Goal: Task Accomplishment & Management: Use online tool/utility

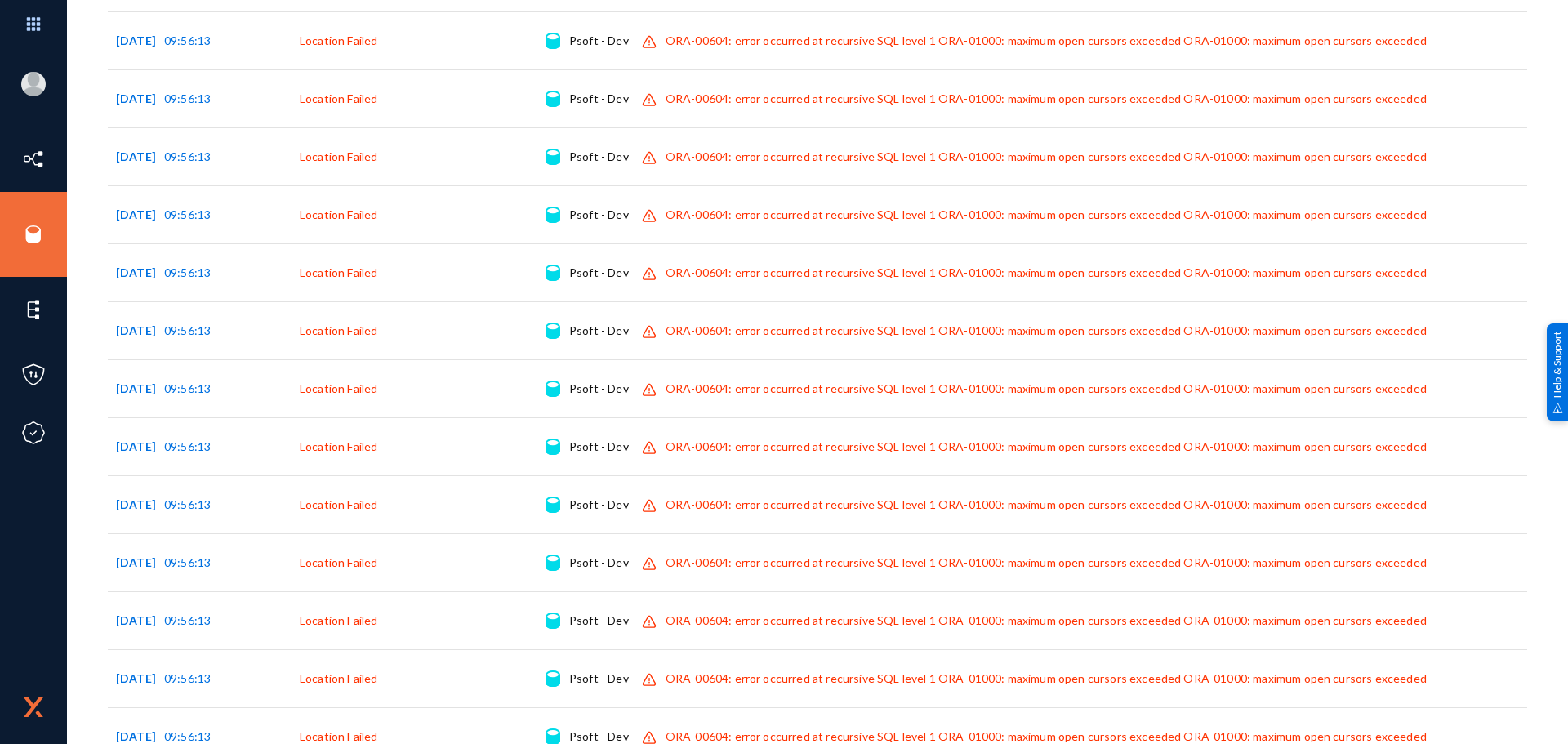
scroll to position [3209, 0]
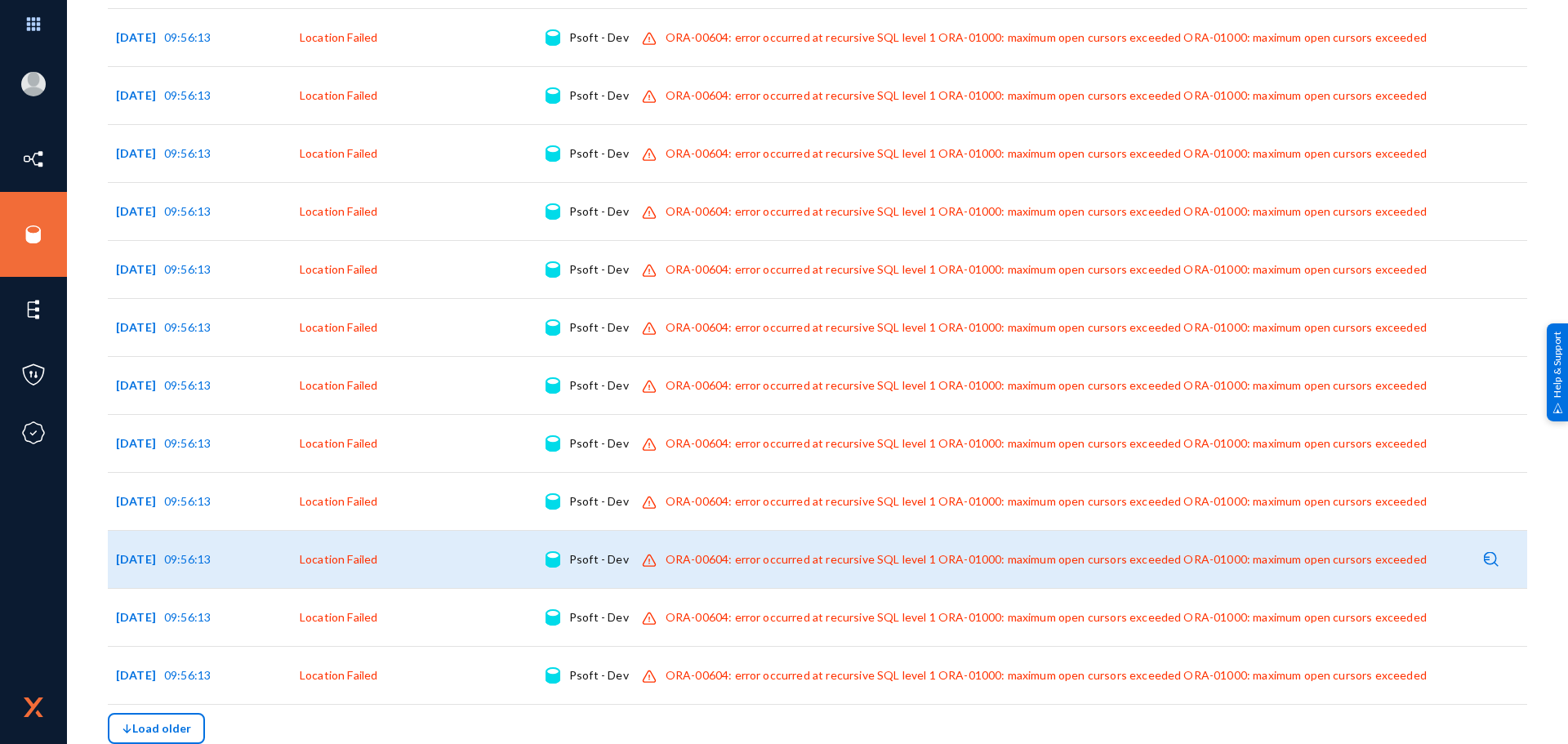
click at [723, 557] on div "ORA-00604: error occurred at recursive SQL level 1 ORA-01000: maximum open curs…" at bounding box center [1046, 559] width 761 height 16
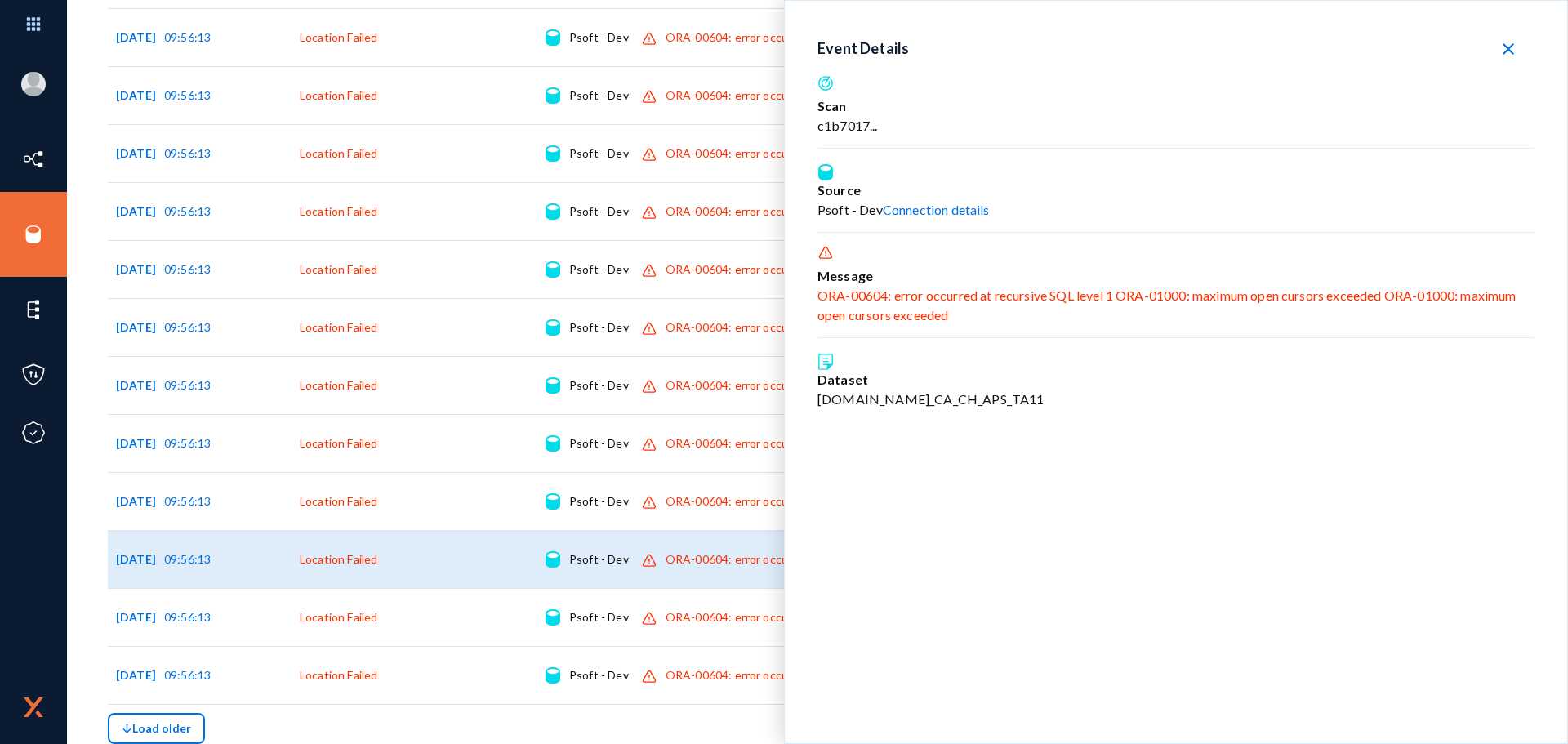
click at [906, 207] on link "Connection details" at bounding box center [936, 209] width 107 height 15
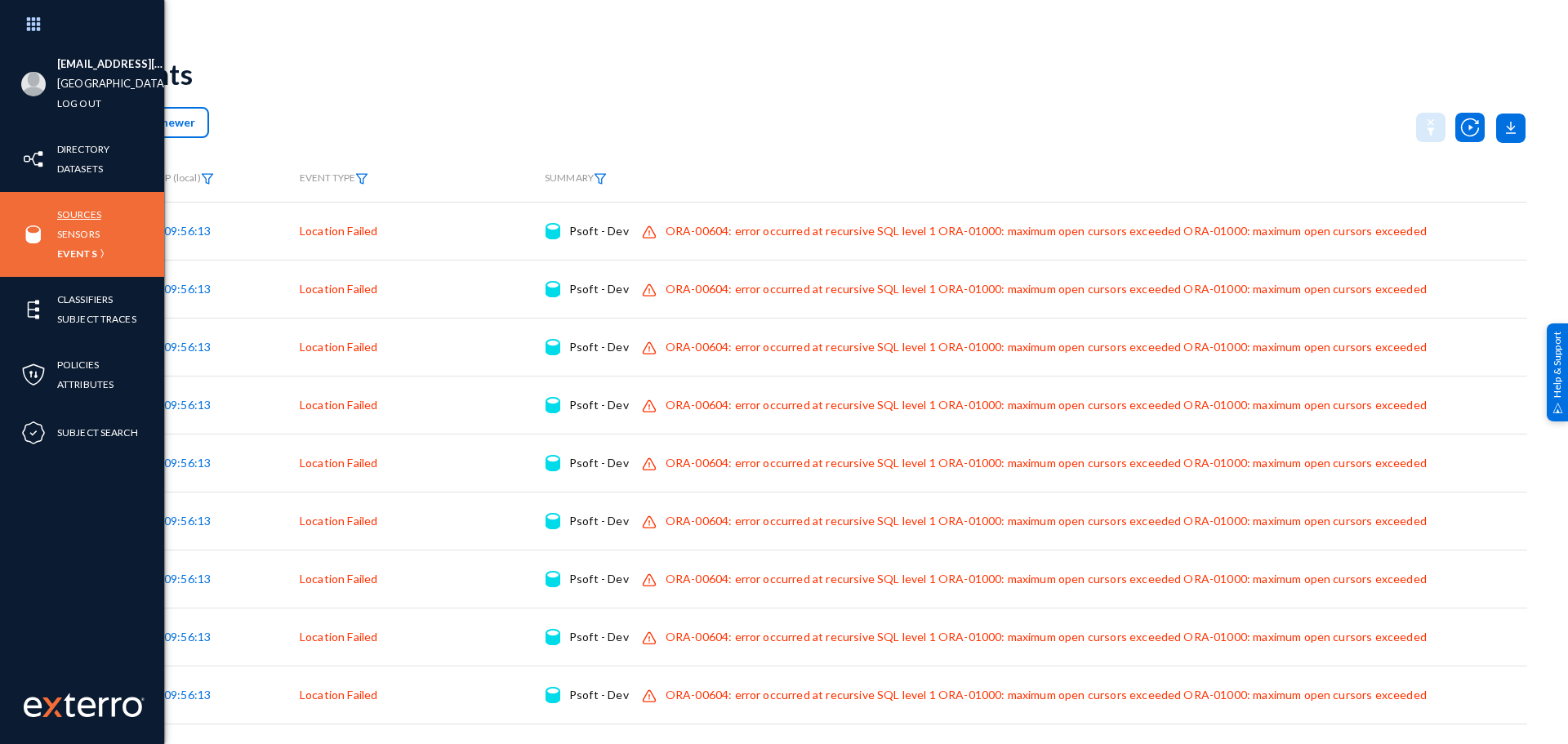
click at [88, 212] on link "Sources" at bounding box center [79, 214] width 44 height 19
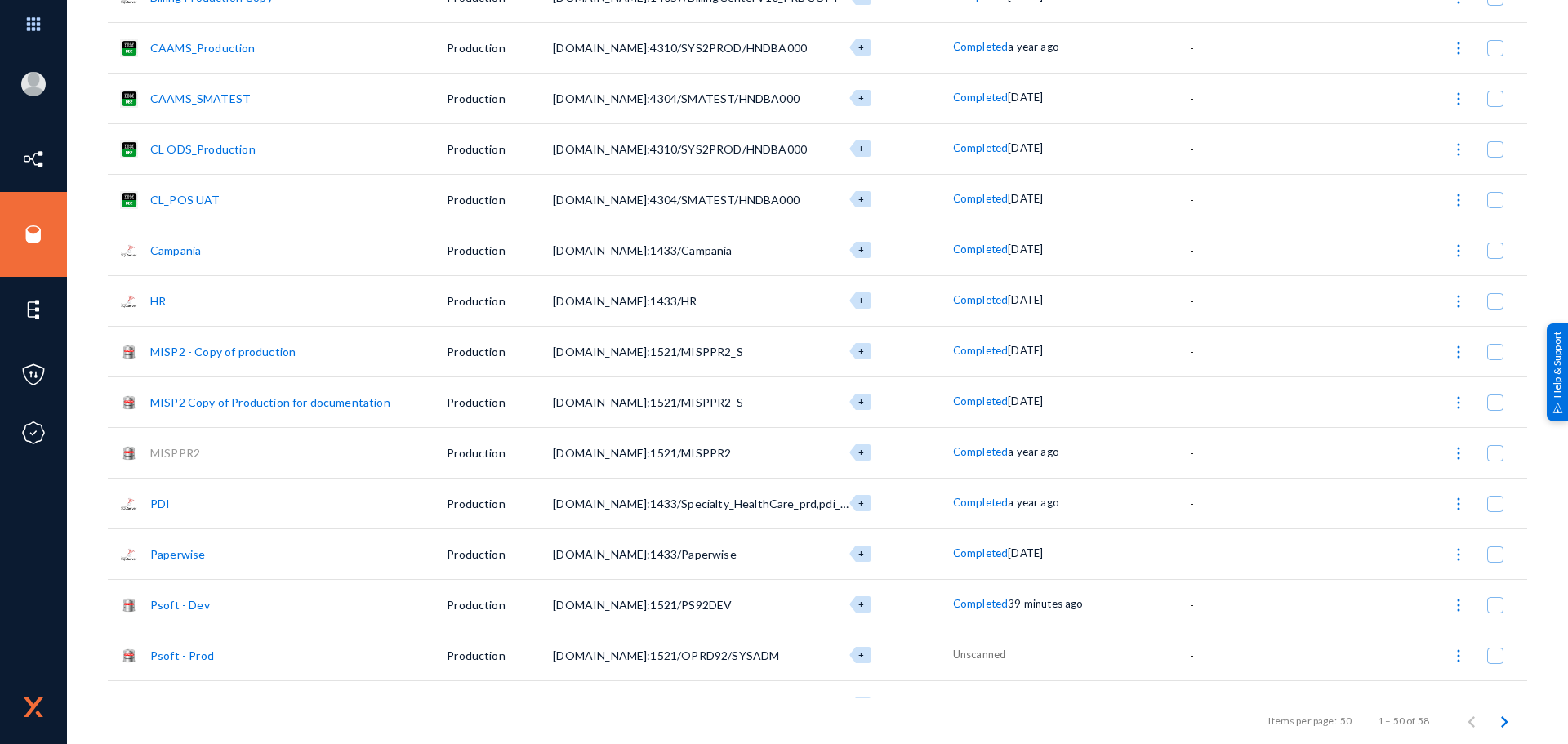
scroll to position [817, 0]
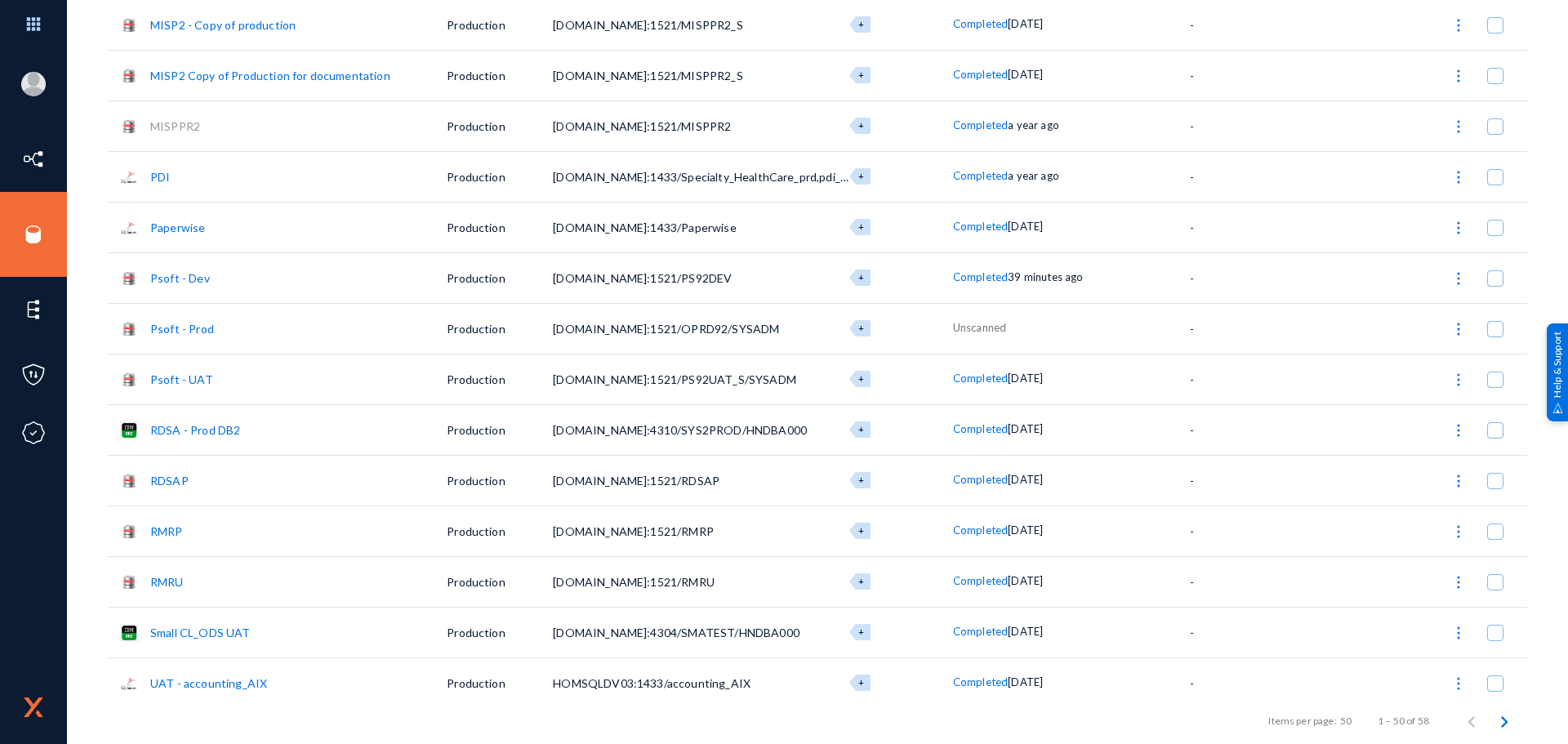
click at [199, 274] on link "Psoft - Dev" at bounding box center [180, 278] width 60 height 14
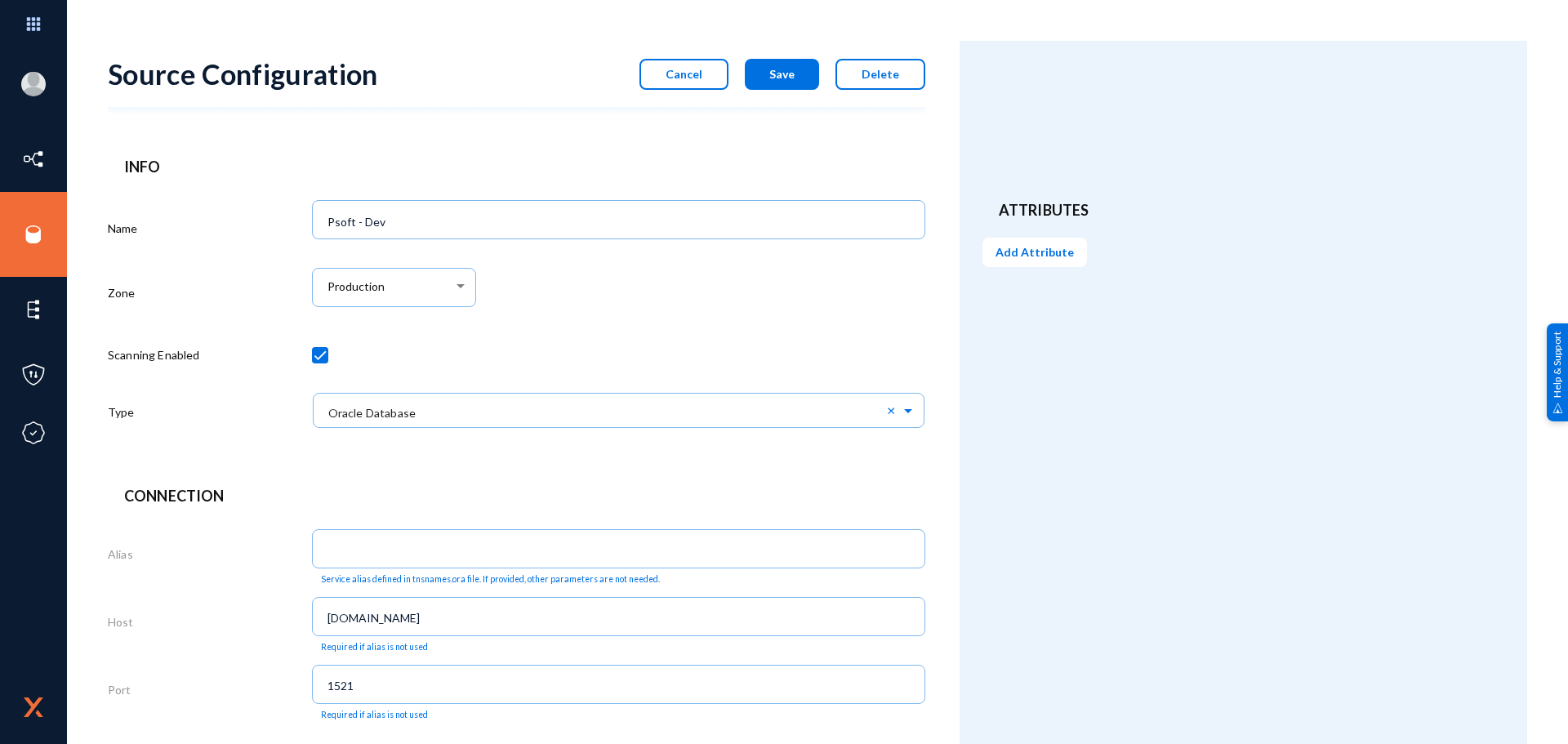
click at [702, 76] on span "Cancel" at bounding box center [684, 74] width 37 height 14
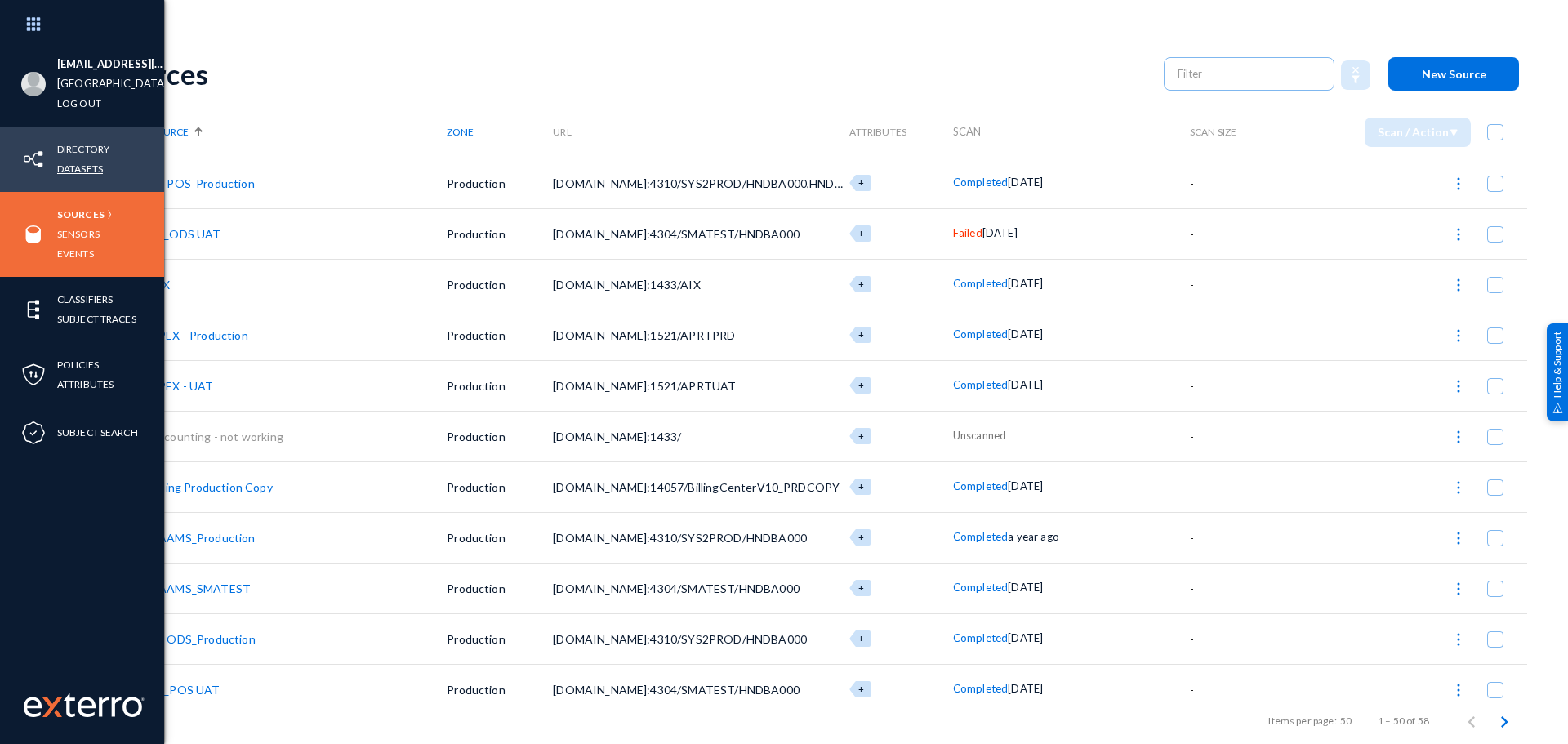
click at [76, 161] on link "Datasets" at bounding box center [80, 168] width 46 height 19
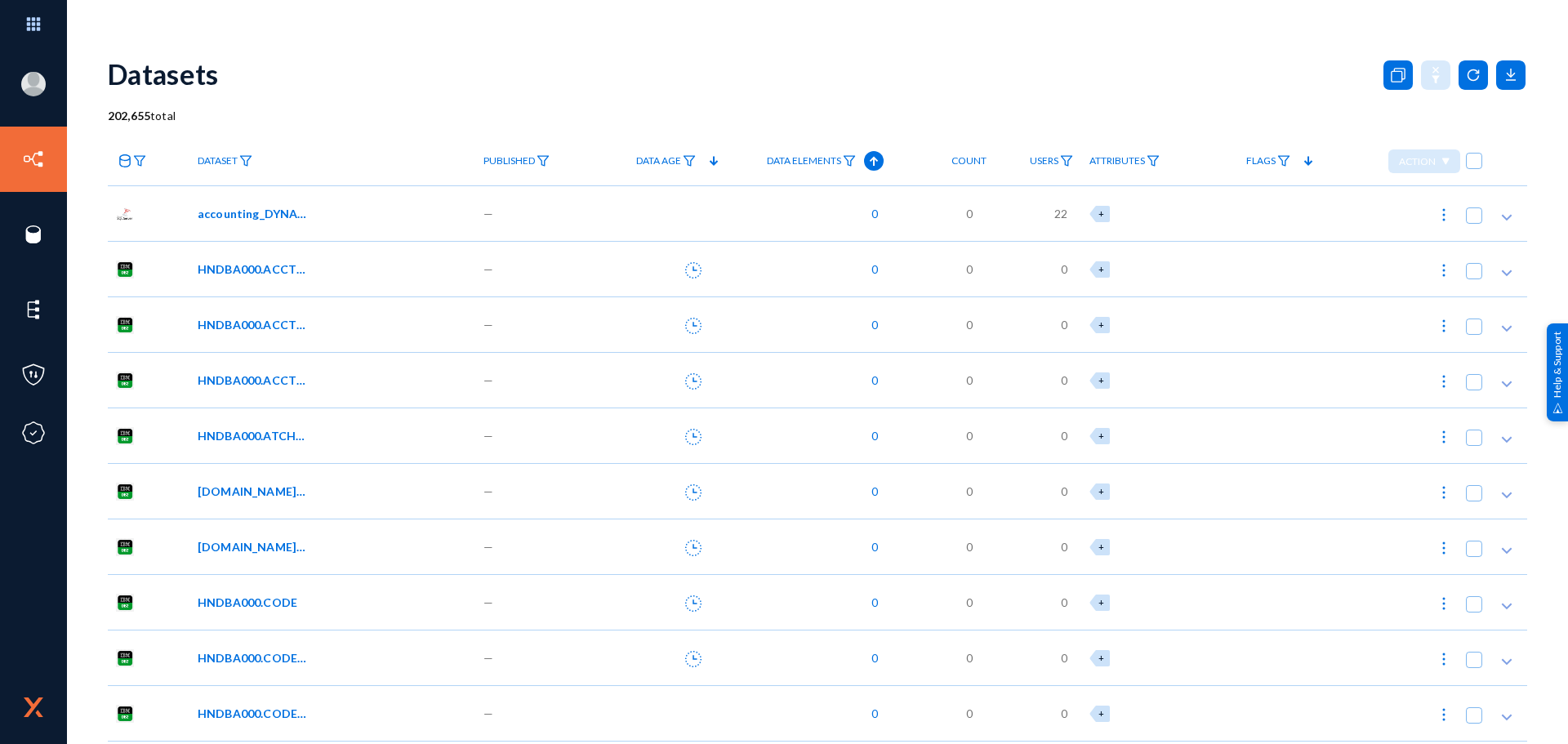
click at [133, 154] on link at bounding box center [131, 162] width 47 height 29
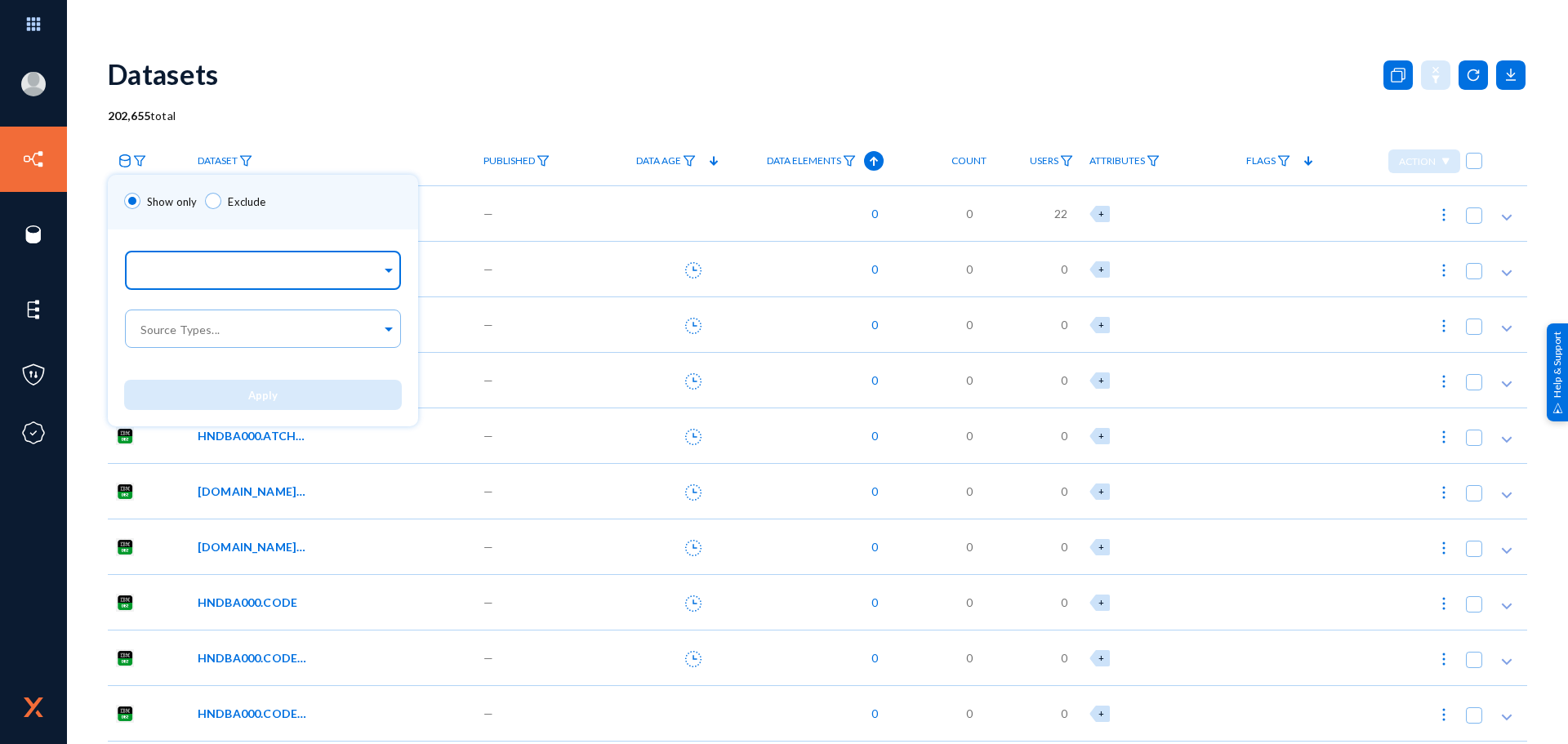
click at [173, 266] on input "text" at bounding box center [258, 273] width 244 height 15
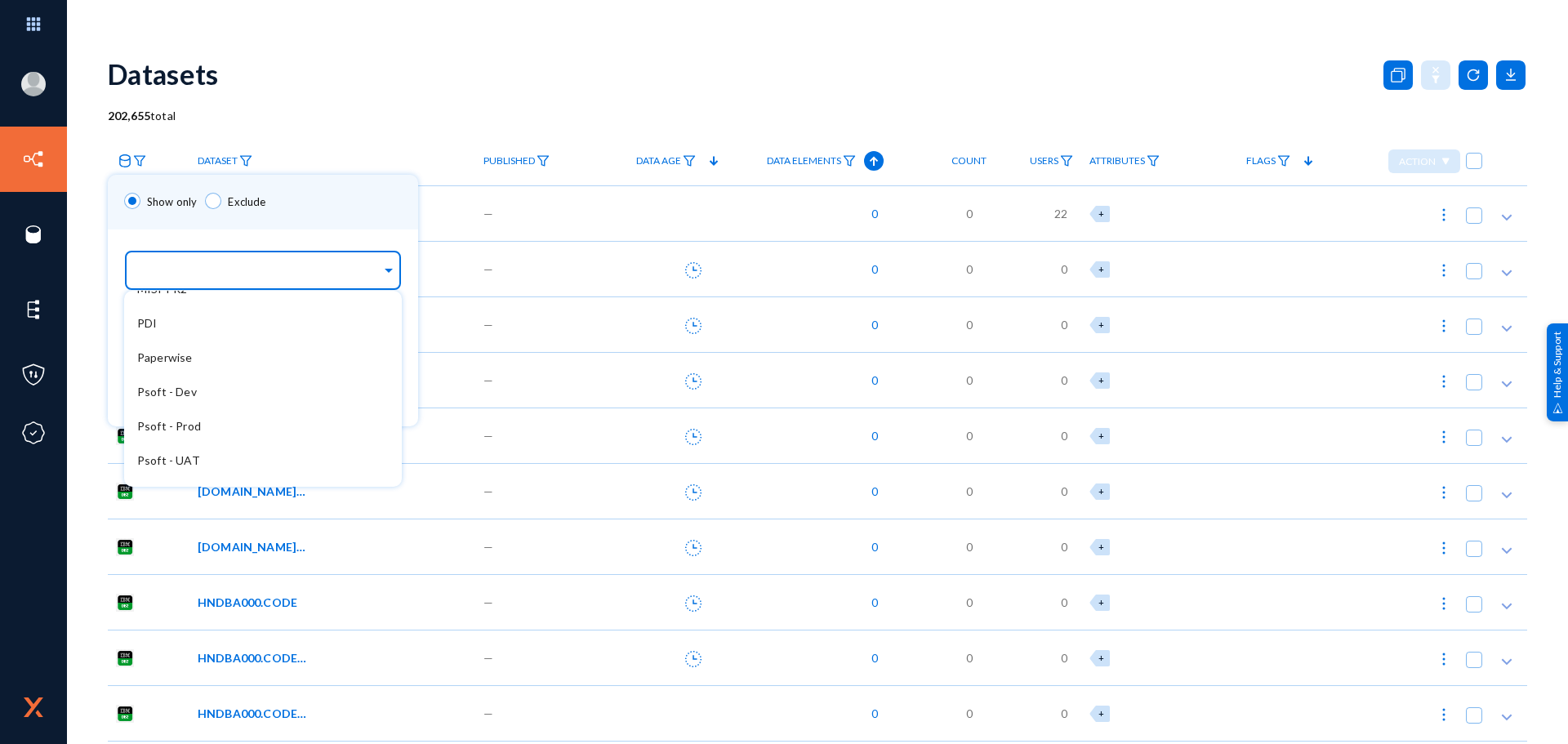
scroll to position [571, 0]
click at [208, 359] on div "Psoft - Dev" at bounding box center [263, 354] width 278 height 34
click at [333, 209] on div "Show only Exclude" at bounding box center [263, 202] width 310 height 54
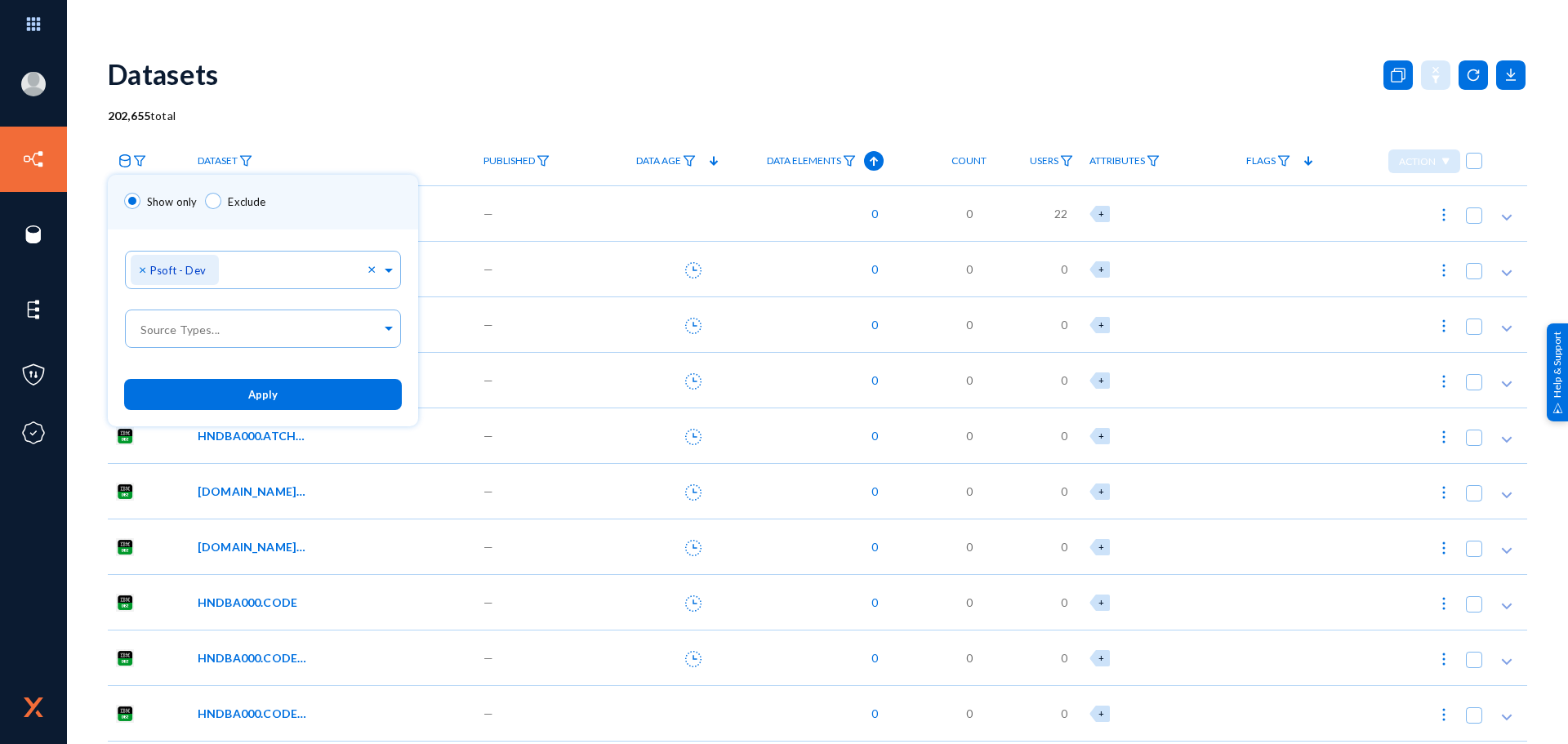
click at [280, 383] on button "Apply" at bounding box center [263, 395] width 278 height 31
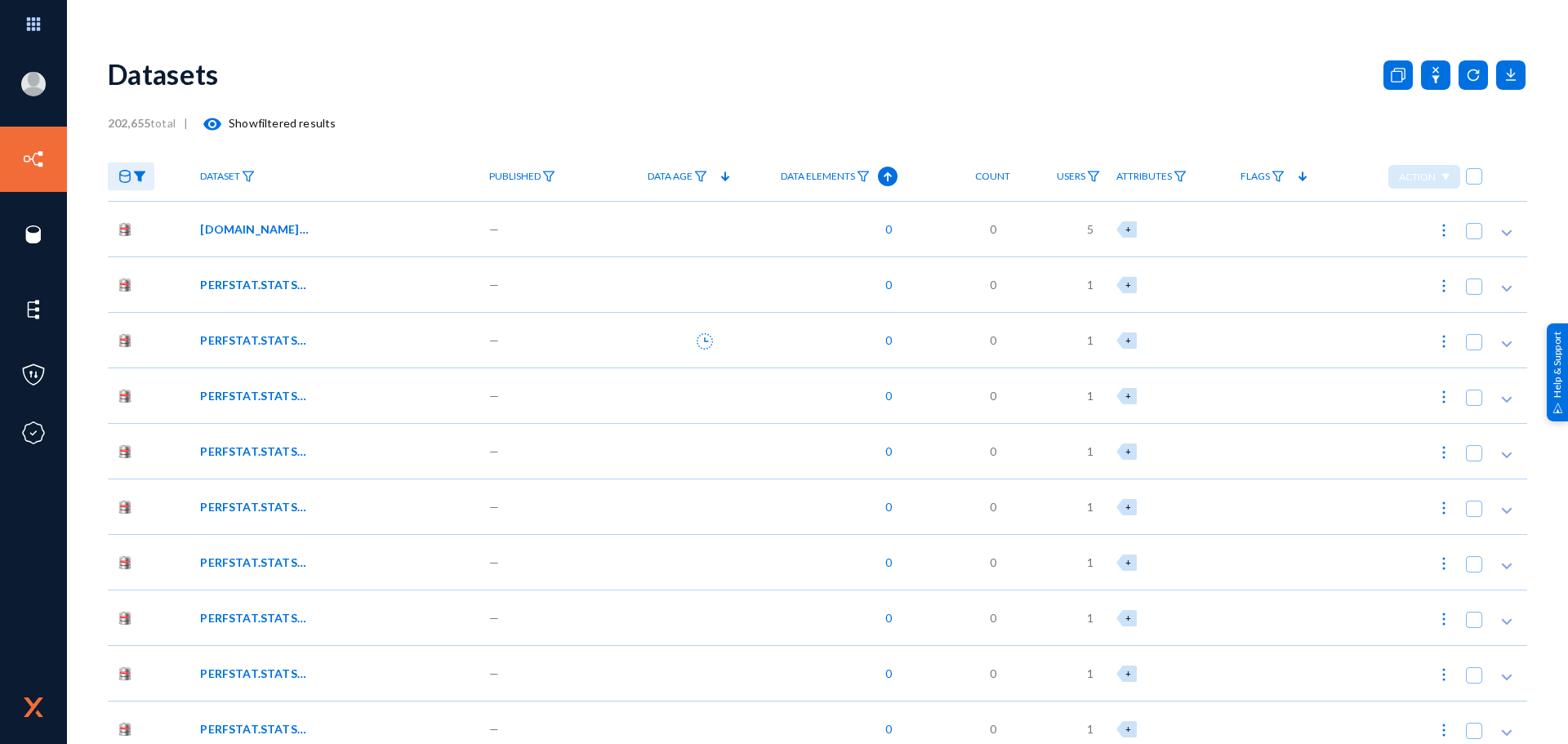
click at [1466, 229] on span at bounding box center [1474, 230] width 16 height 16
click at [1474, 238] on input "checkbox" at bounding box center [1474, 239] width 2 height 2
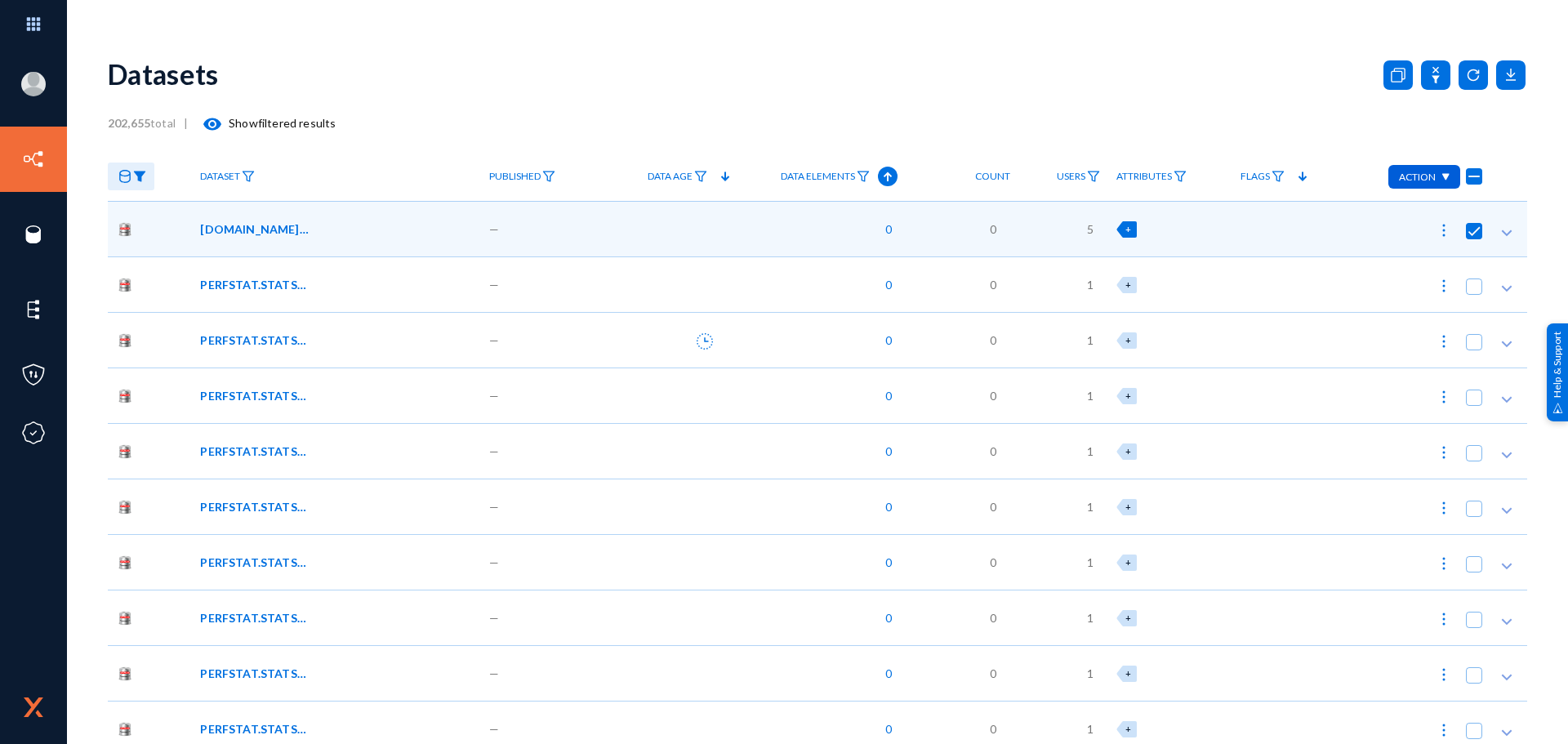
click at [1499, 230] on icon at bounding box center [1507, 232] width 16 height 16
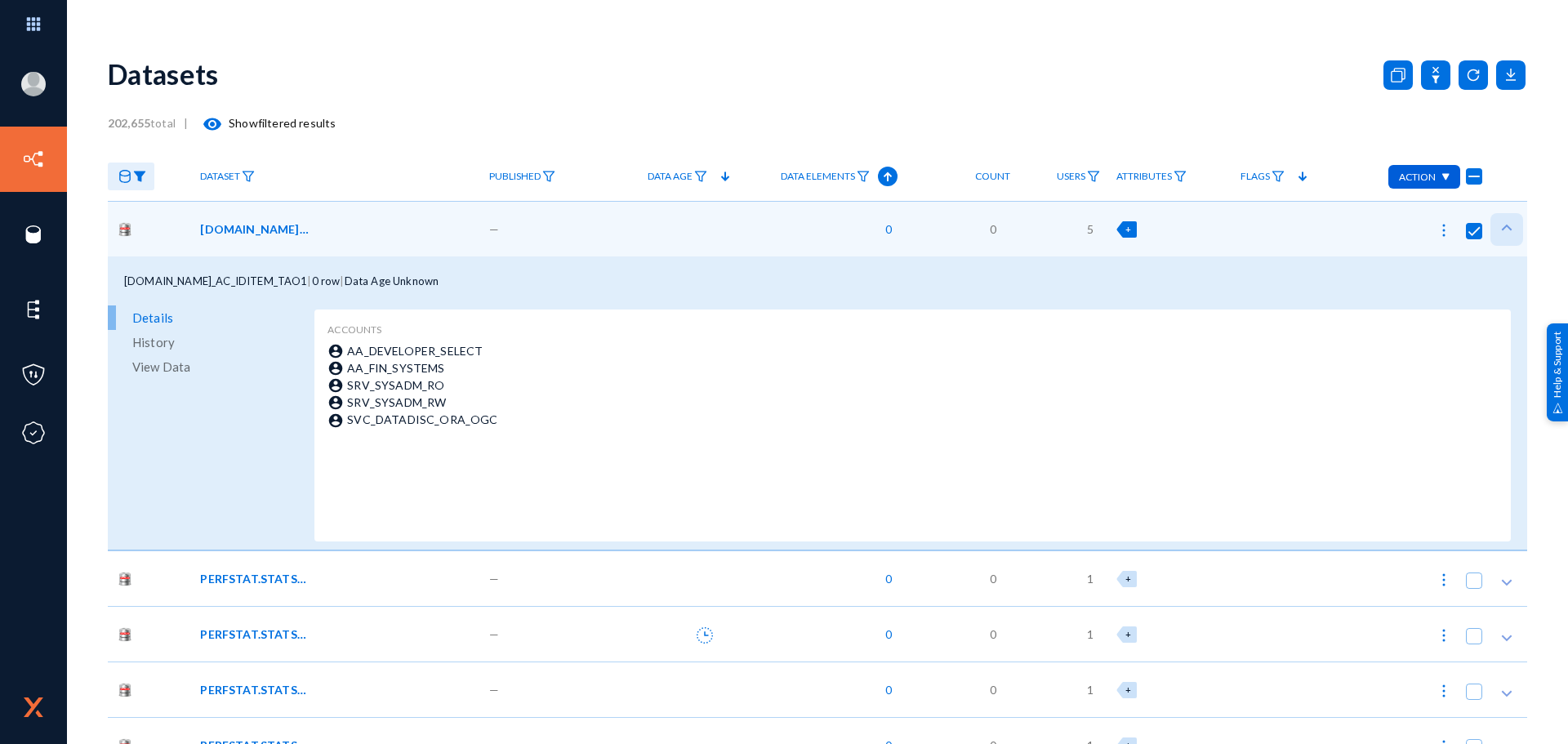
click at [1499, 230] on icon at bounding box center [1507, 227] width 16 height 16
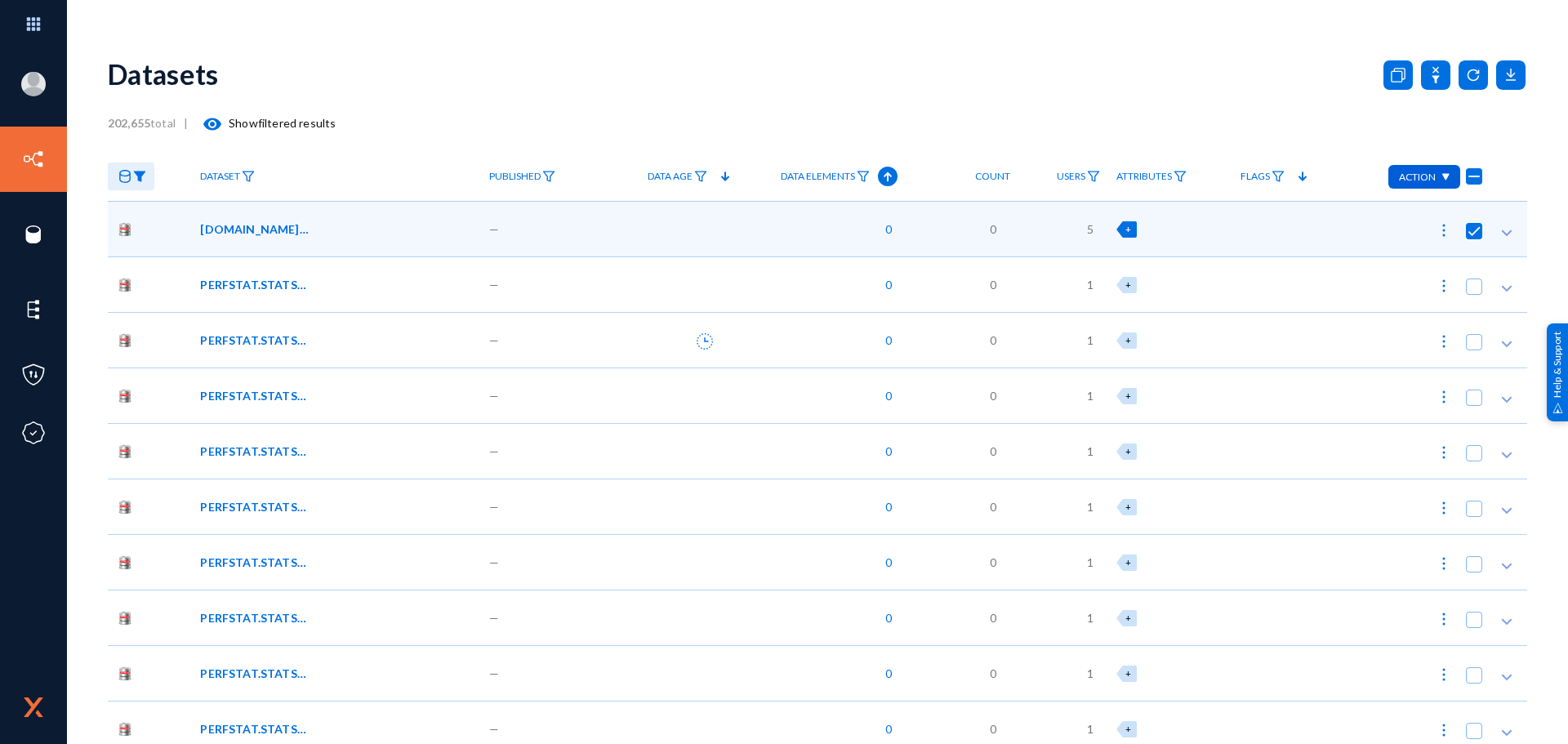
click at [1443, 222] on img at bounding box center [1444, 230] width 16 height 16
click at [878, 89] on div at bounding box center [784, 372] width 1568 height 744
click at [1466, 229] on span at bounding box center [1474, 230] width 16 height 16
click at [1474, 238] on input "checkbox" at bounding box center [1474, 239] width 2 height 2
checkbox input "false"
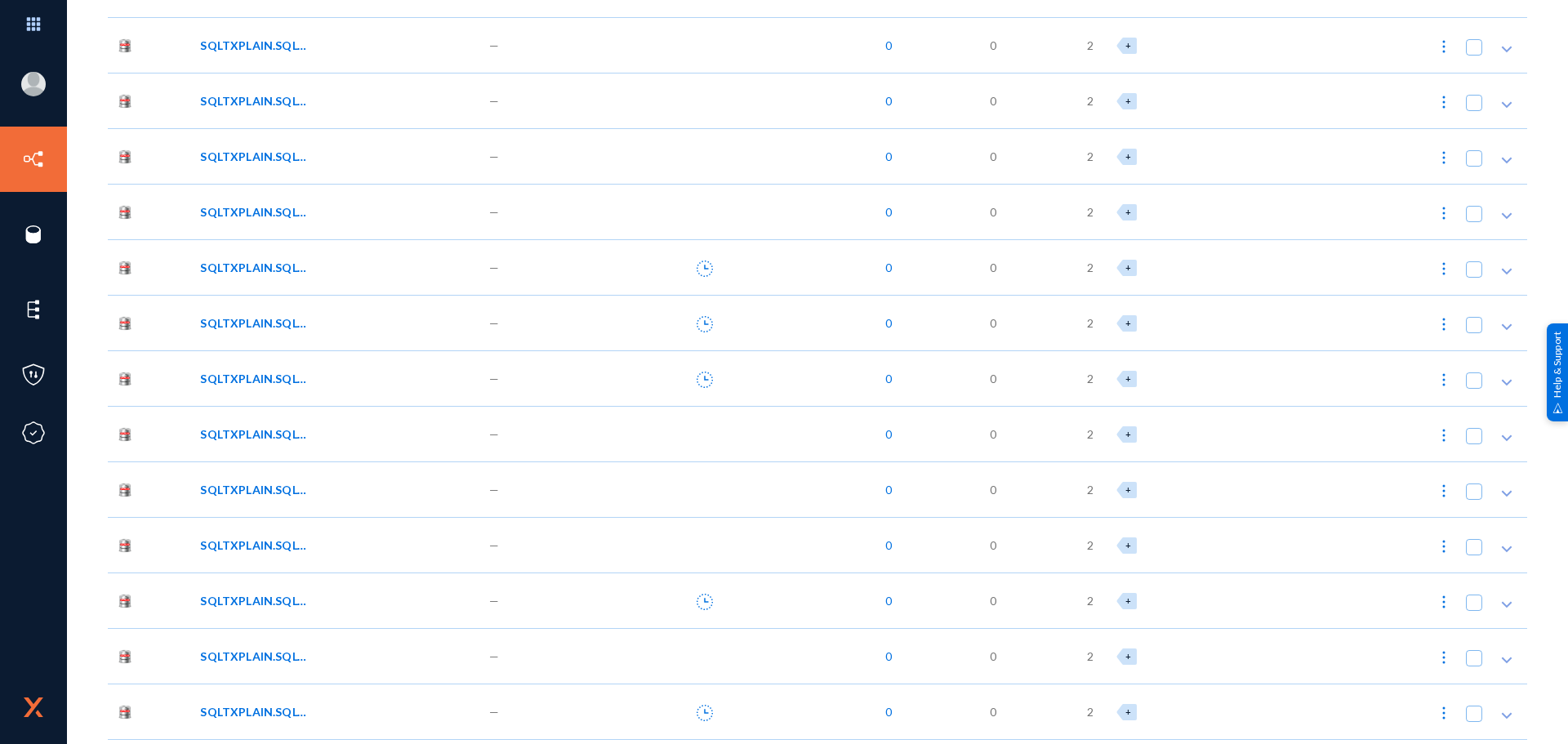
scroll to position [8086, 0]
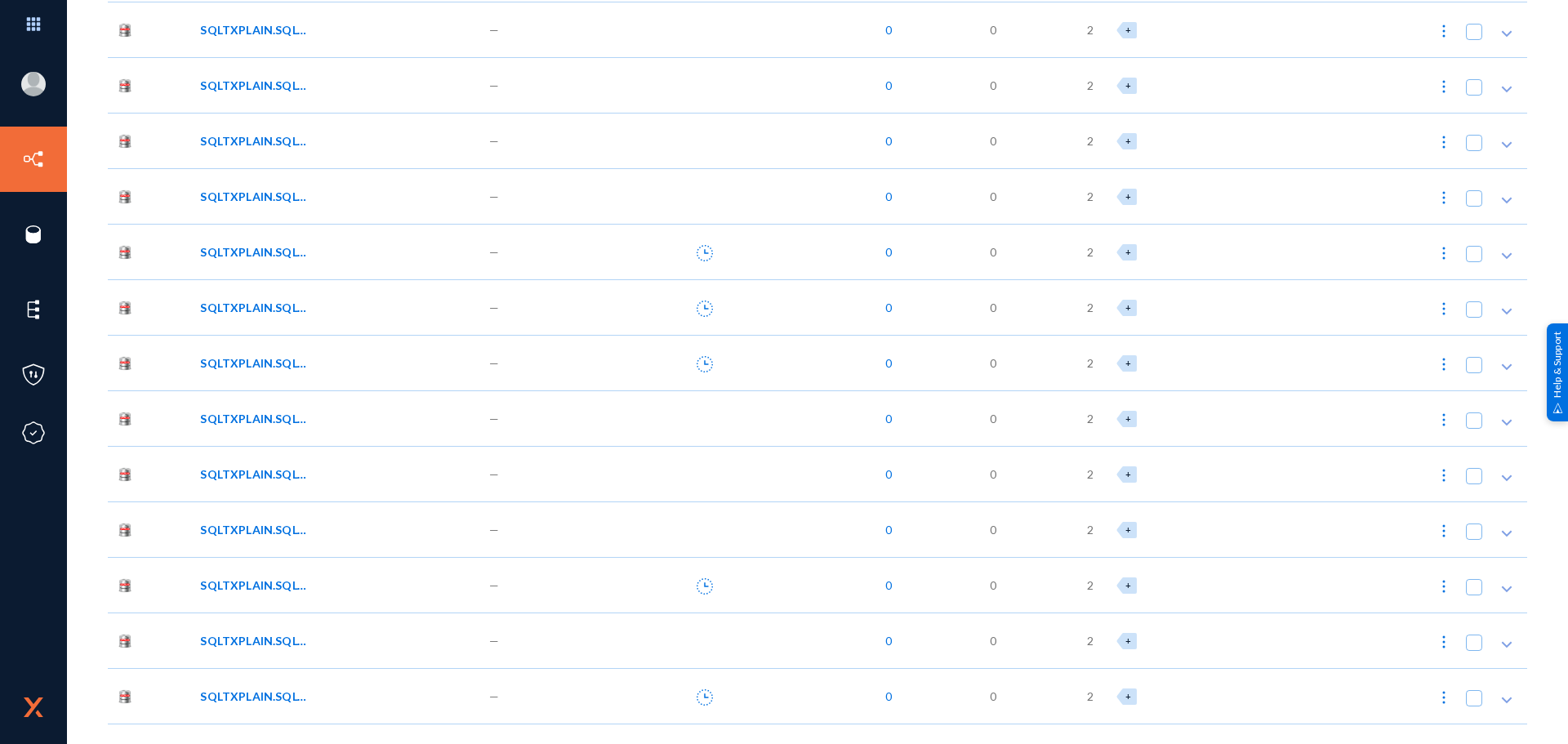
click at [401, 526] on div "SQLTXPLAIN.SQLT$_GV$SQL_CS_STATISTICS" at bounding box center [332, 530] width 266 height 17
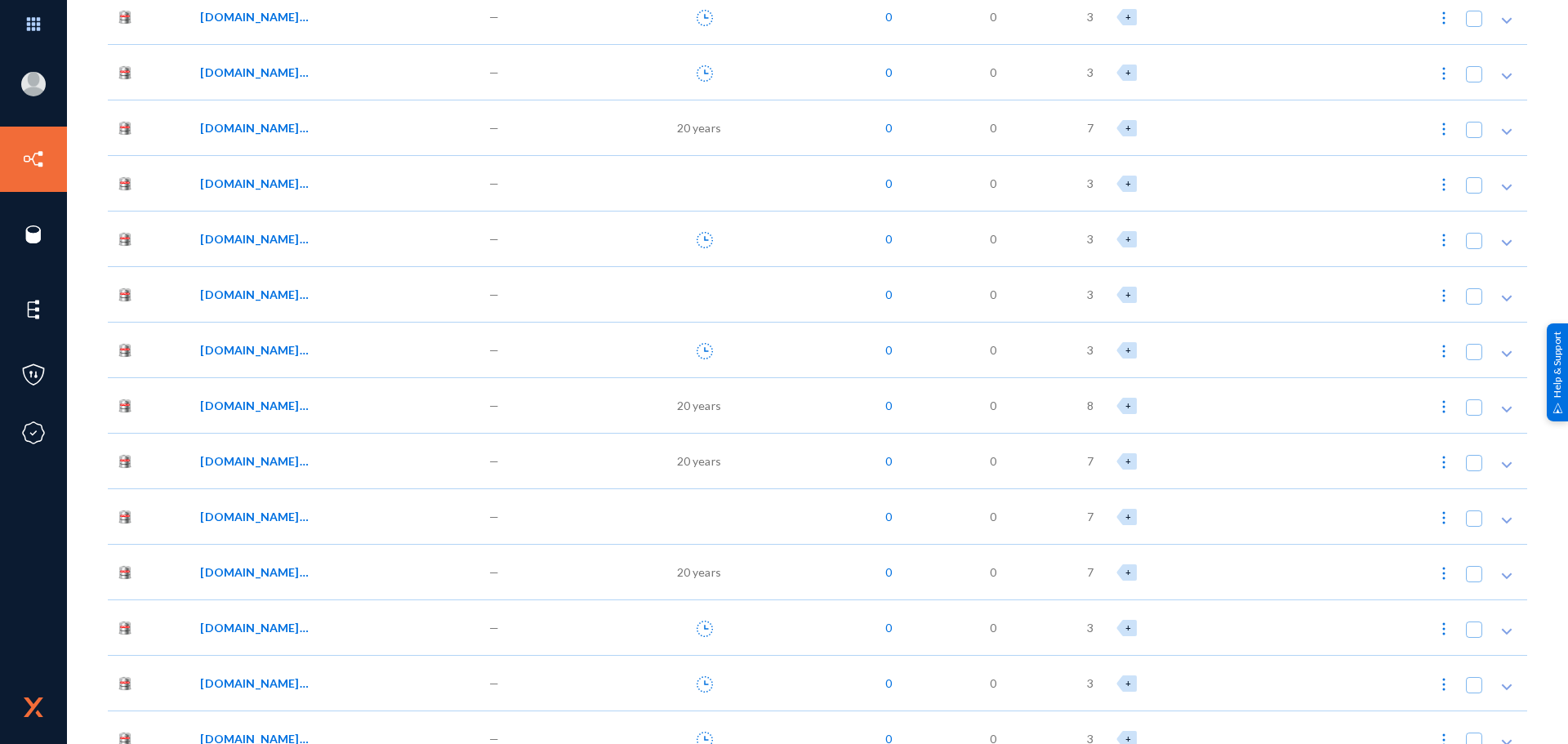
scroll to position [15355, 0]
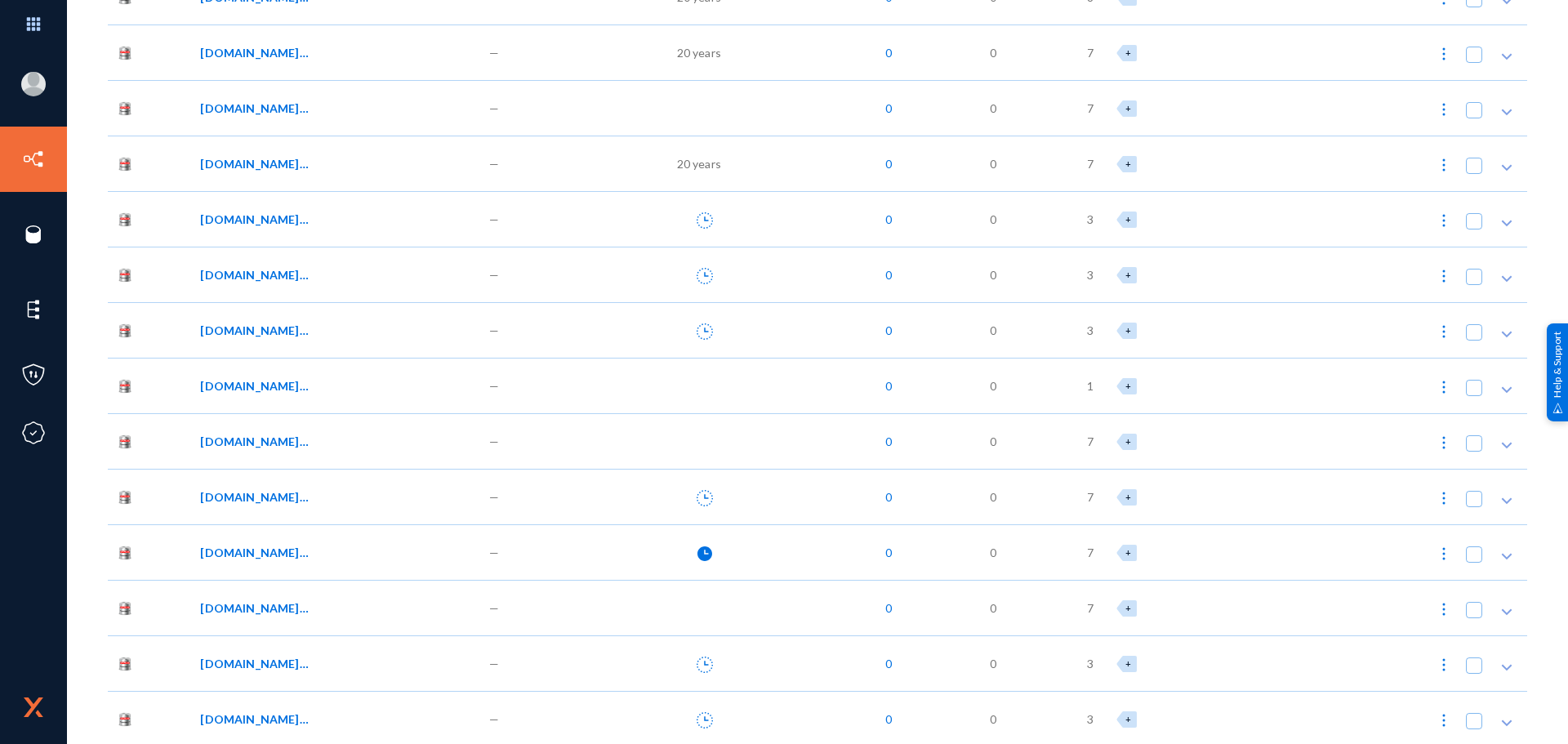
click at [306, 500] on span "[DOMAIN_NAME]_AA_ATVALLC_TREE" at bounding box center [255, 497] width 111 height 17
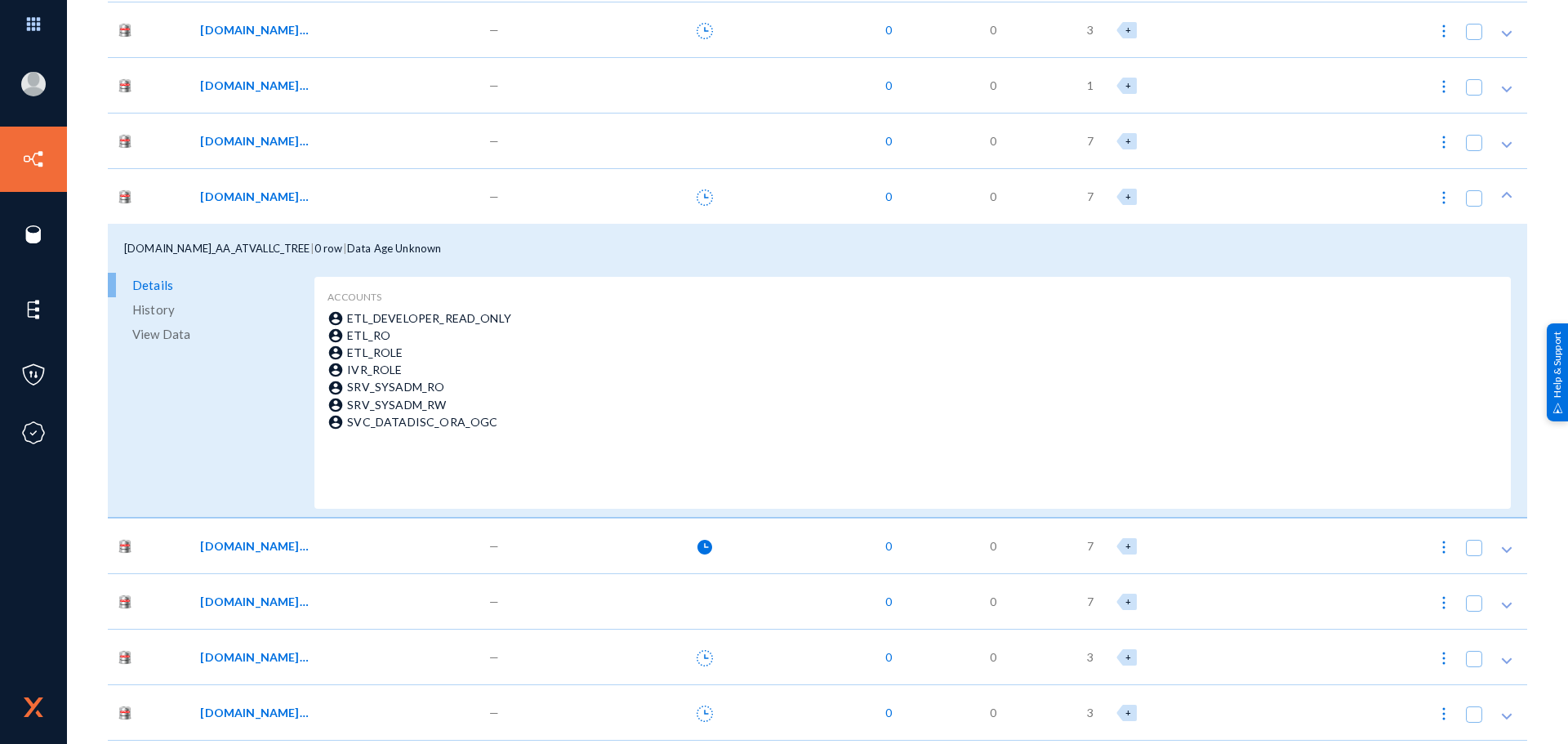
scroll to position [15682, 0]
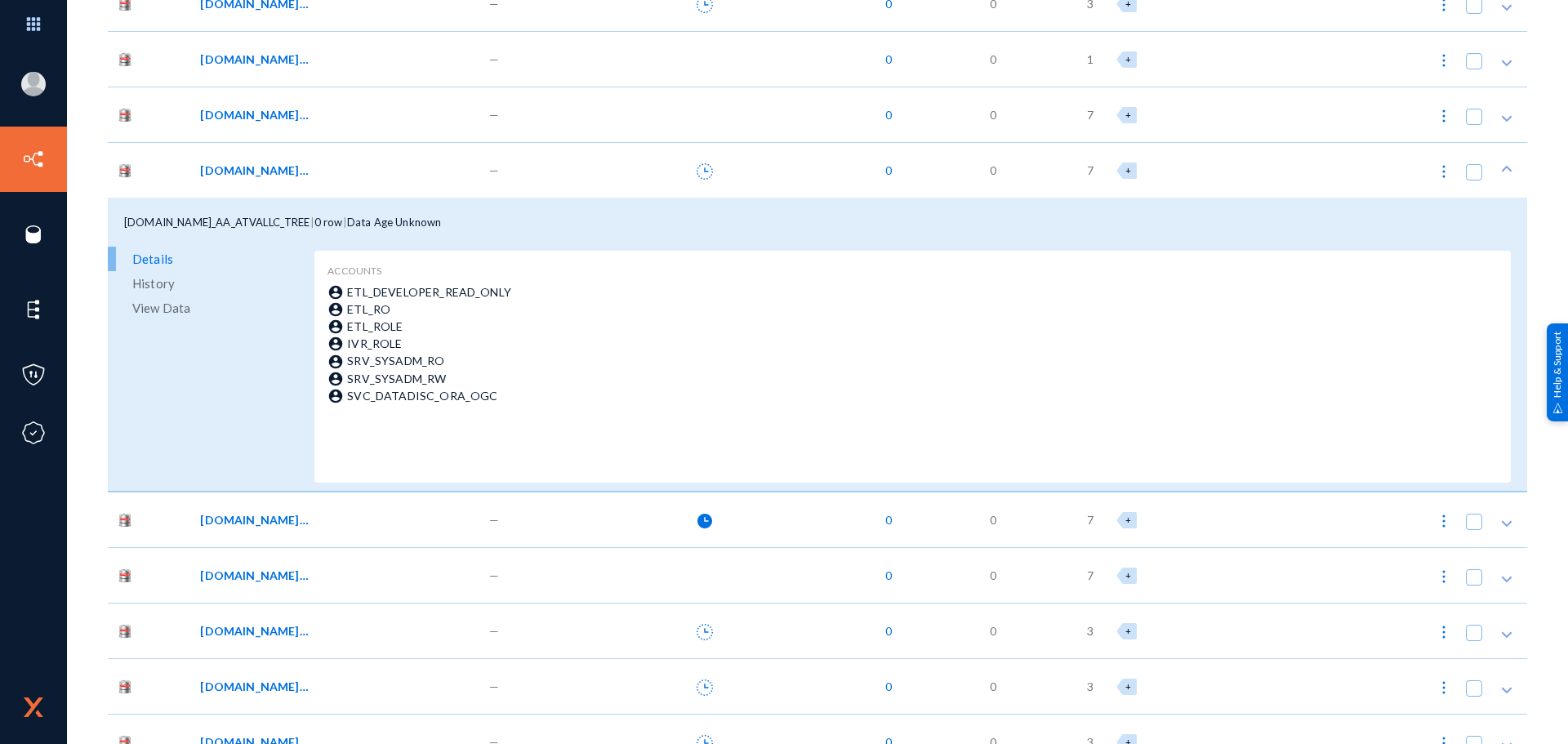
click at [1466, 174] on span at bounding box center [1474, 172] width 16 height 16
click at [1474, 179] on input "checkbox" at bounding box center [1474, 180] width 2 height 2
checkbox input "true"
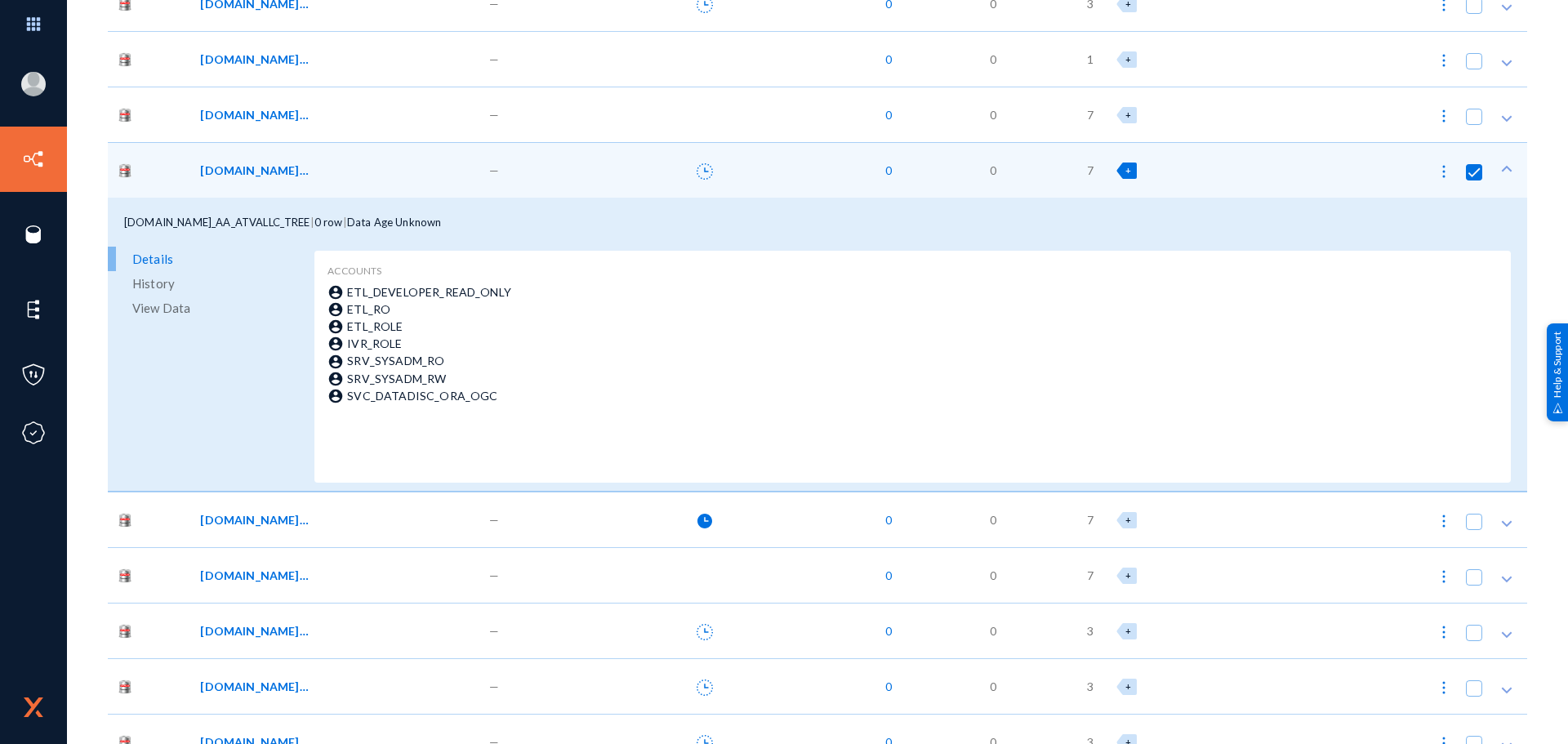
click at [1499, 173] on icon at bounding box center [1507, 168] width 16 height 16
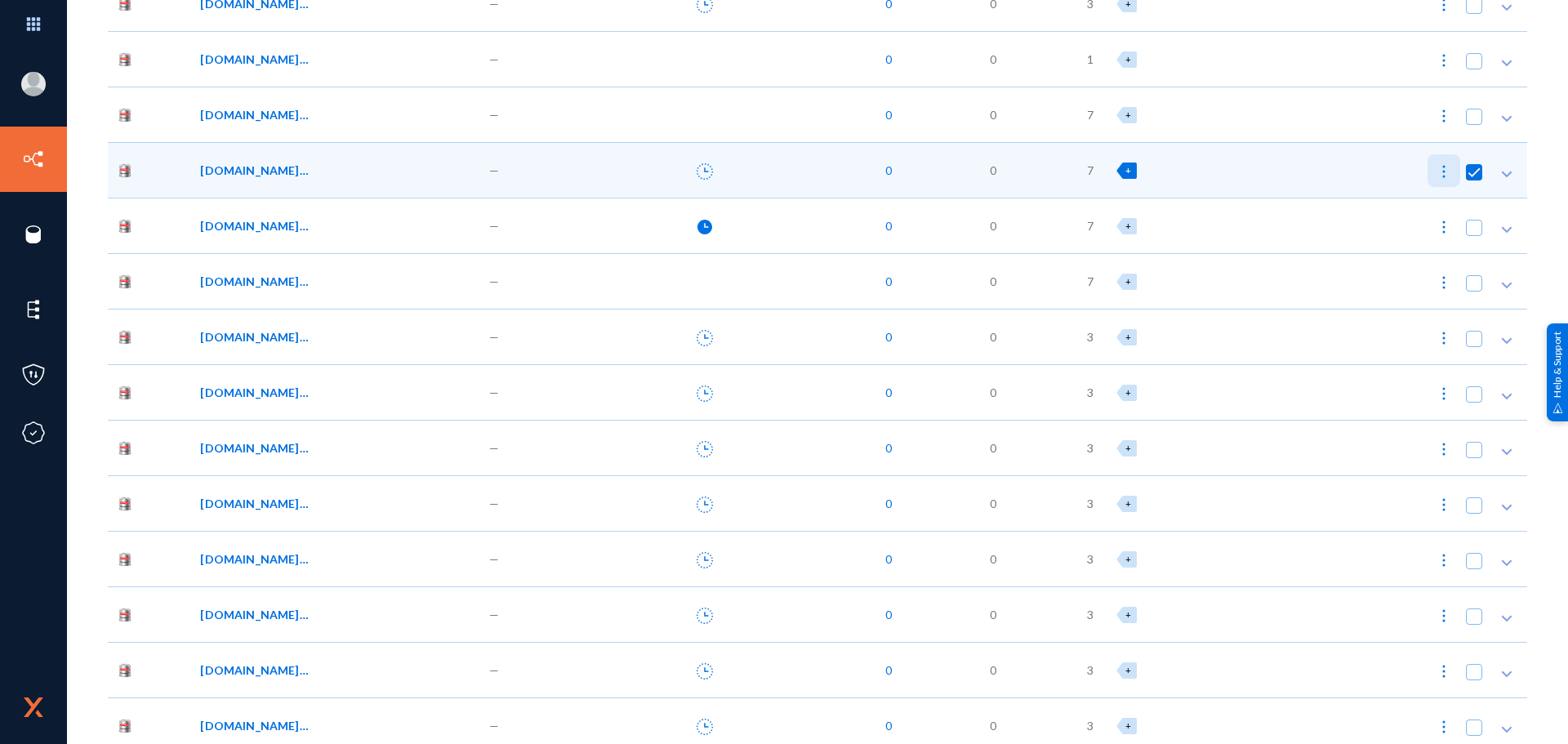
click at [1442, 171] on img at bounding box center [1444, 171] width 16 height 16
click at [1389, 324] on button "Spot Scan" at bounding box center [1389, 331] width 130 height 39
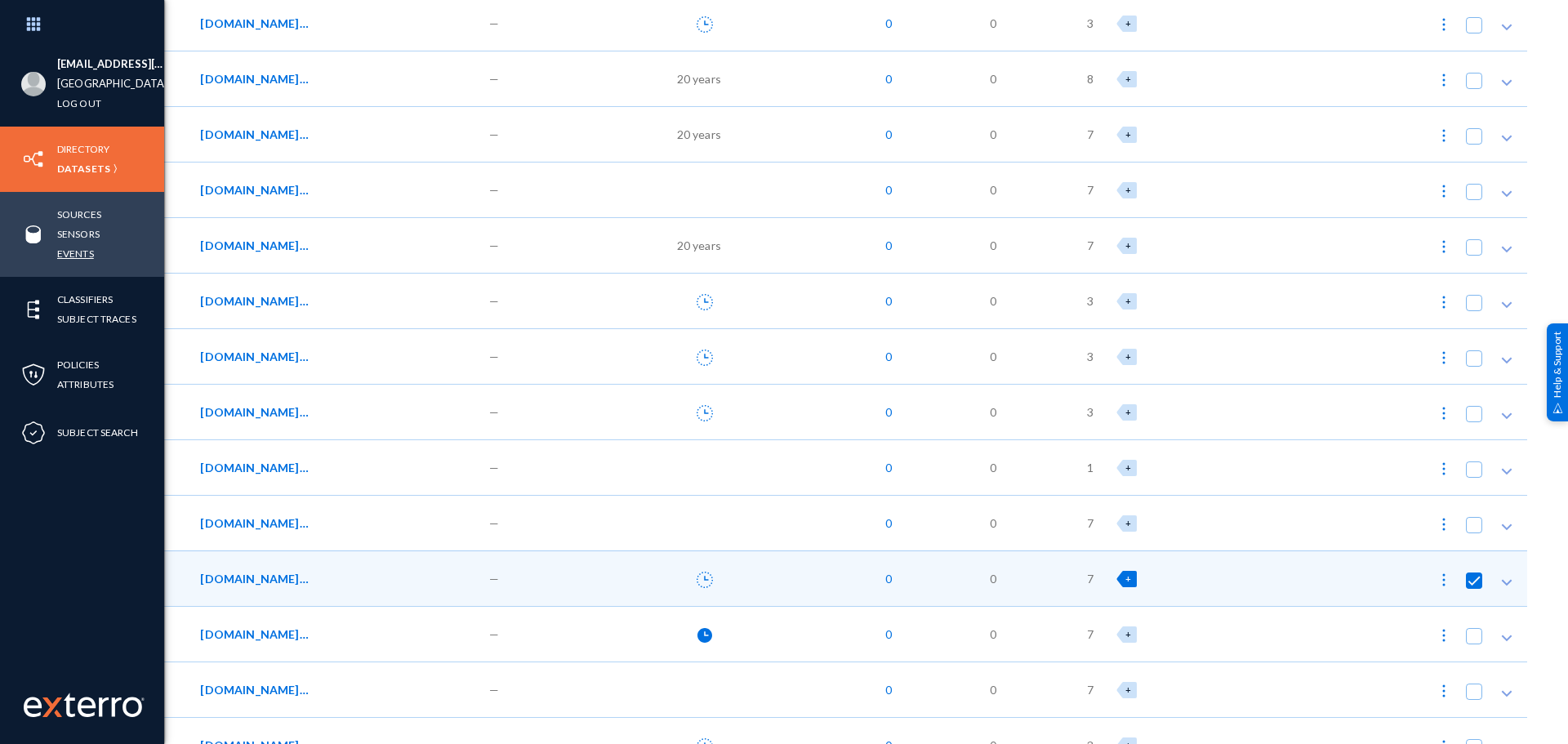
click at [84, 255] on link "Events" at bounding box center [75, 253] width 37 height 19
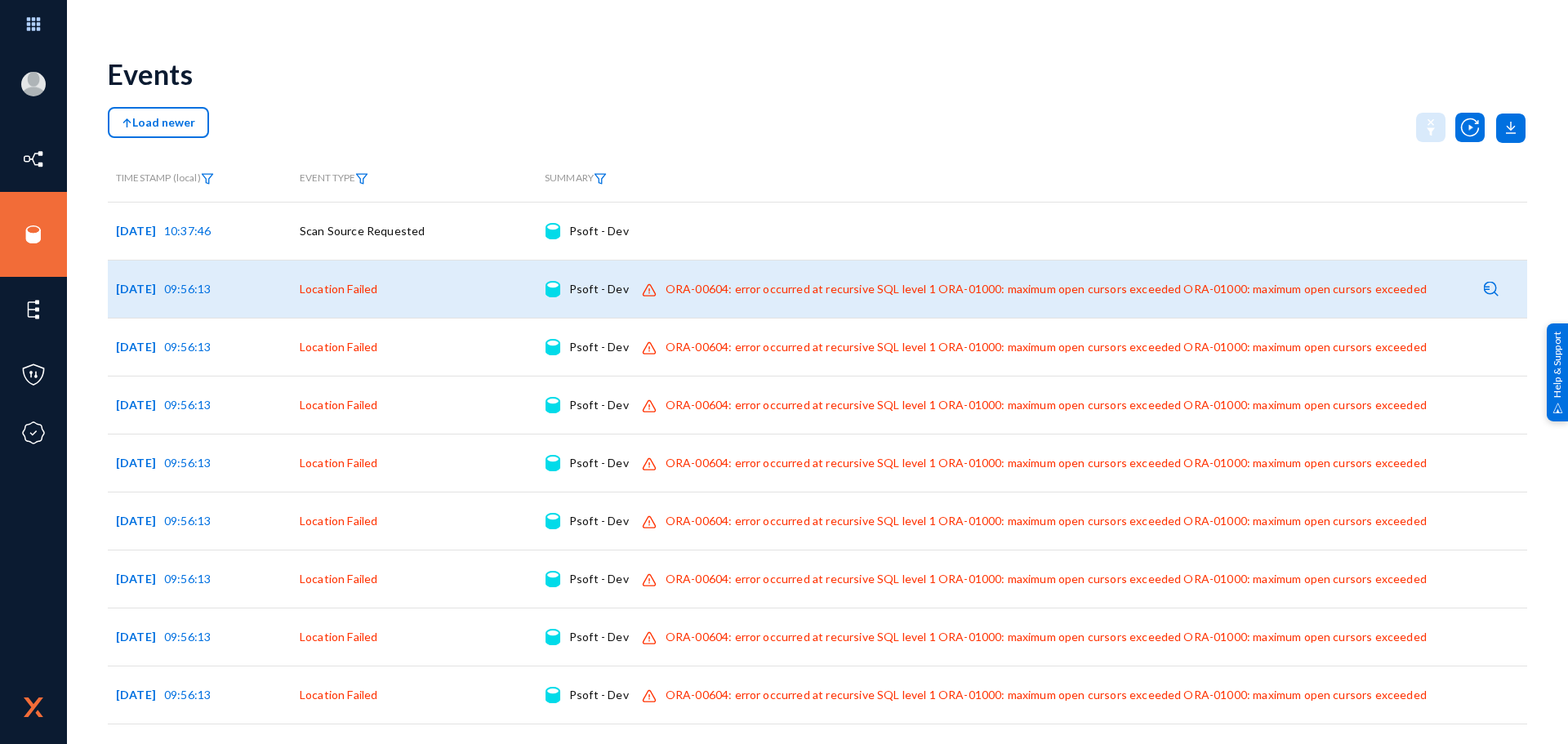
click at [835, 290] on div "ORA-00604: error occurred at recursive SQL level 1 ORA-01000: maximum open curs…" at bounding box center [1046, 288] width 761 height 16
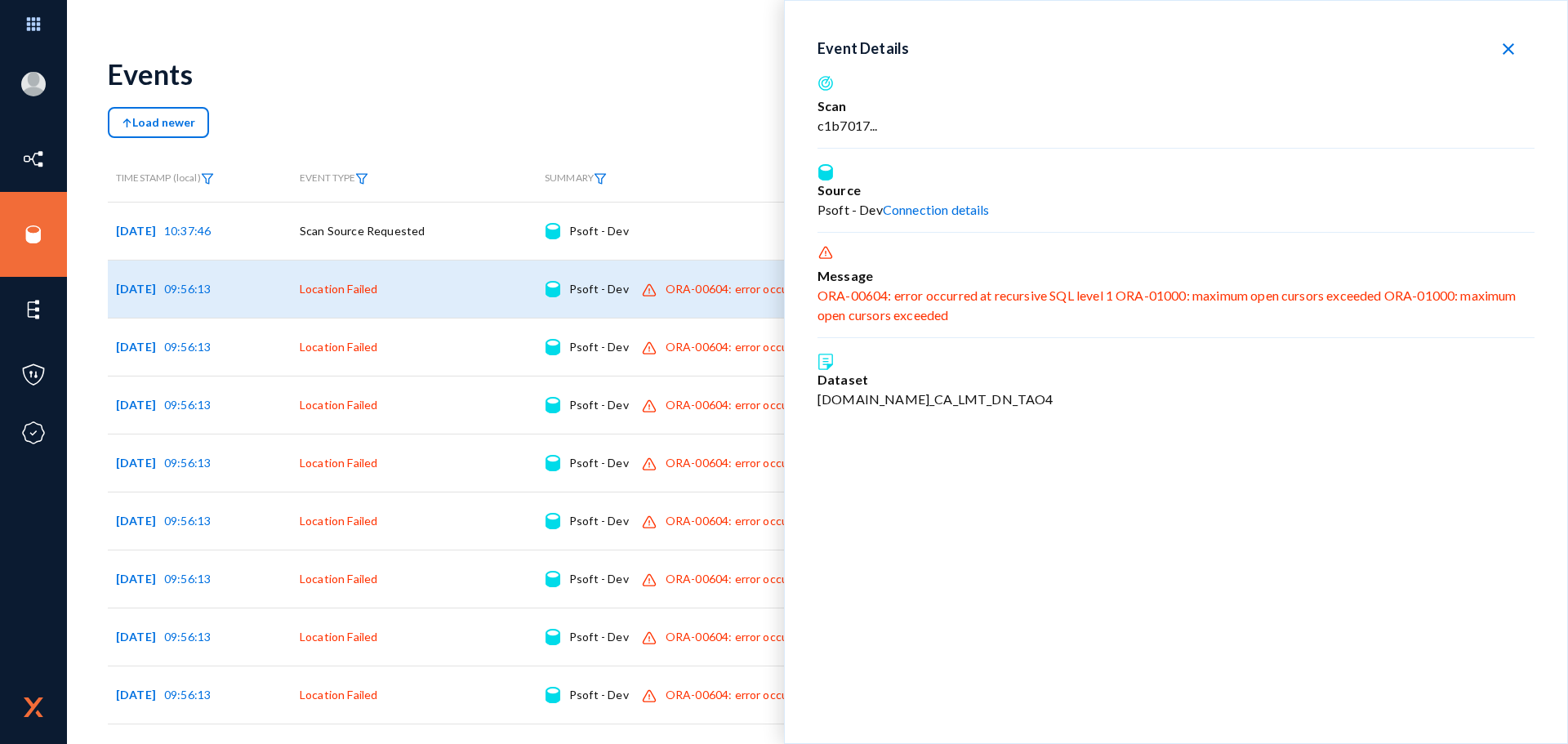
drag, startPoint x: 819, startPoint y: 297, endPoint x: 950, endPoint y: 318, distance: 132.7
click at [950, 318] on div "ORA-00604: error occurred at recursive SQL level 1 ORA-01000: maximum open curs…" at bounding box center [1176, 305] width 717 height 39
copy div "ORA-00604: error occurred at recursive SQL level 1 ORA-01000: maximum open curs…"
click at [1506, 43] on mat-icon "close" at bounding box center [1508, 48] width 20 height 20
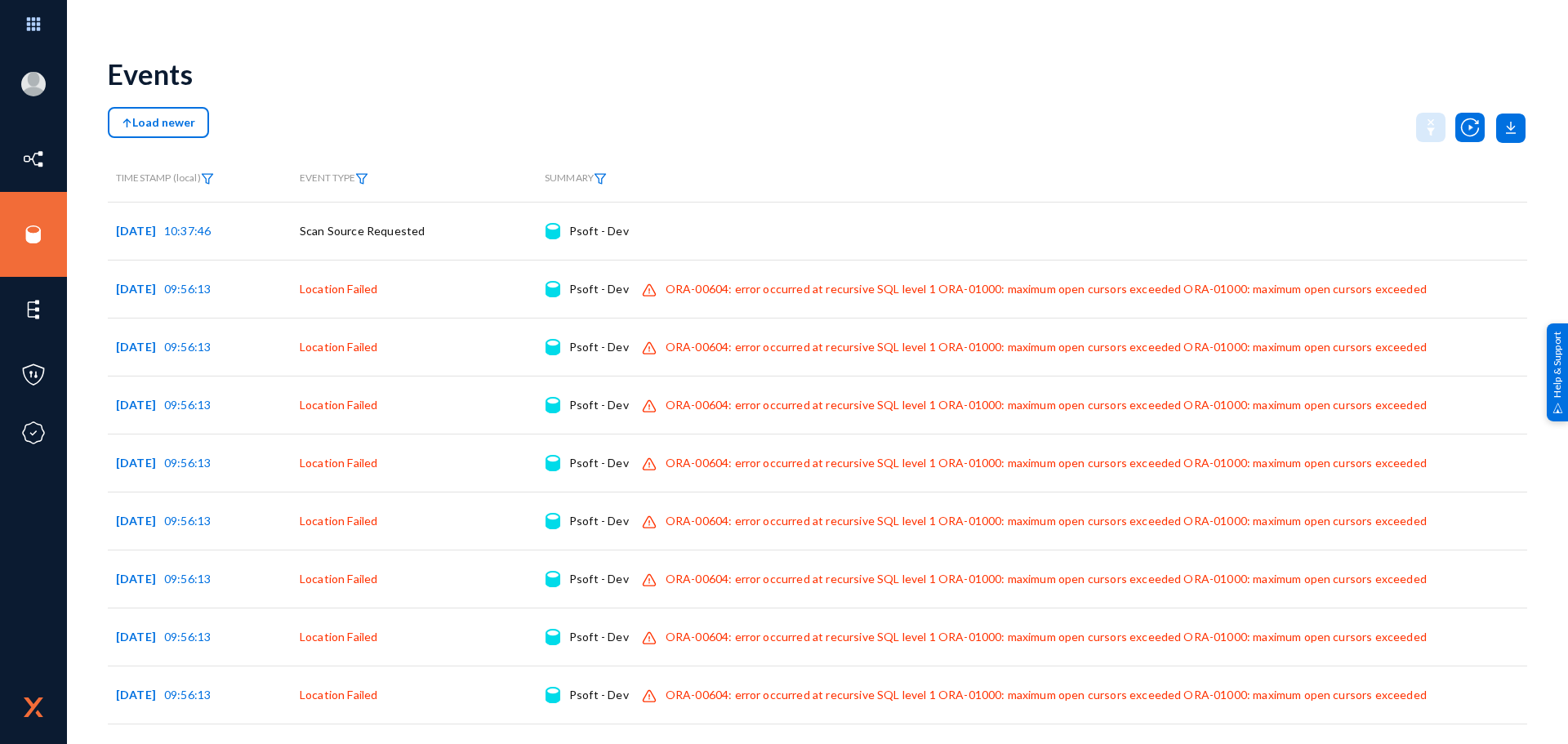
click at [144, 114] on button "Load newer" at bounding box center [158, 122] width 101 height 31
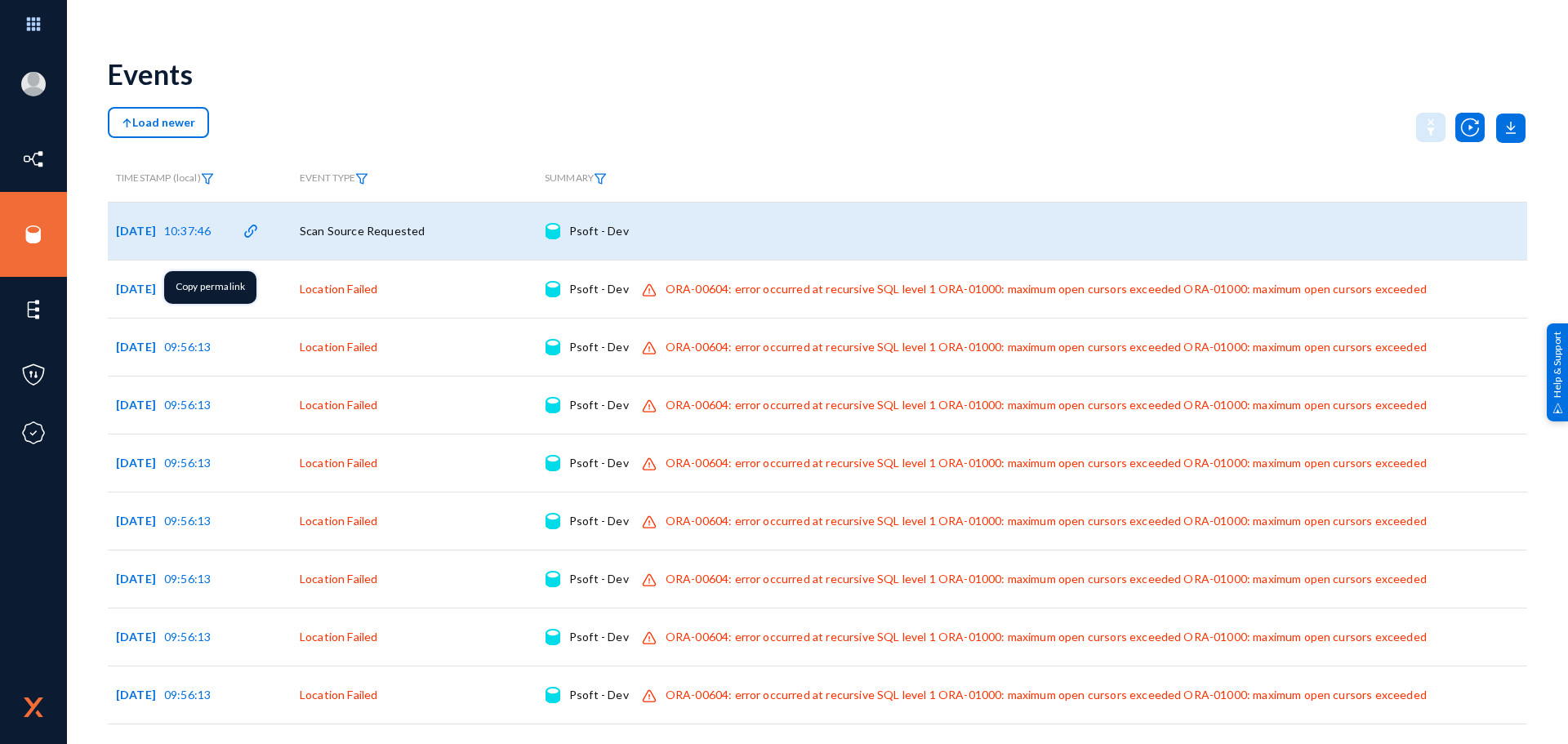
click at [201, 236] on span "10:37:46" at bounding box center [187, 230] width 47 height 14
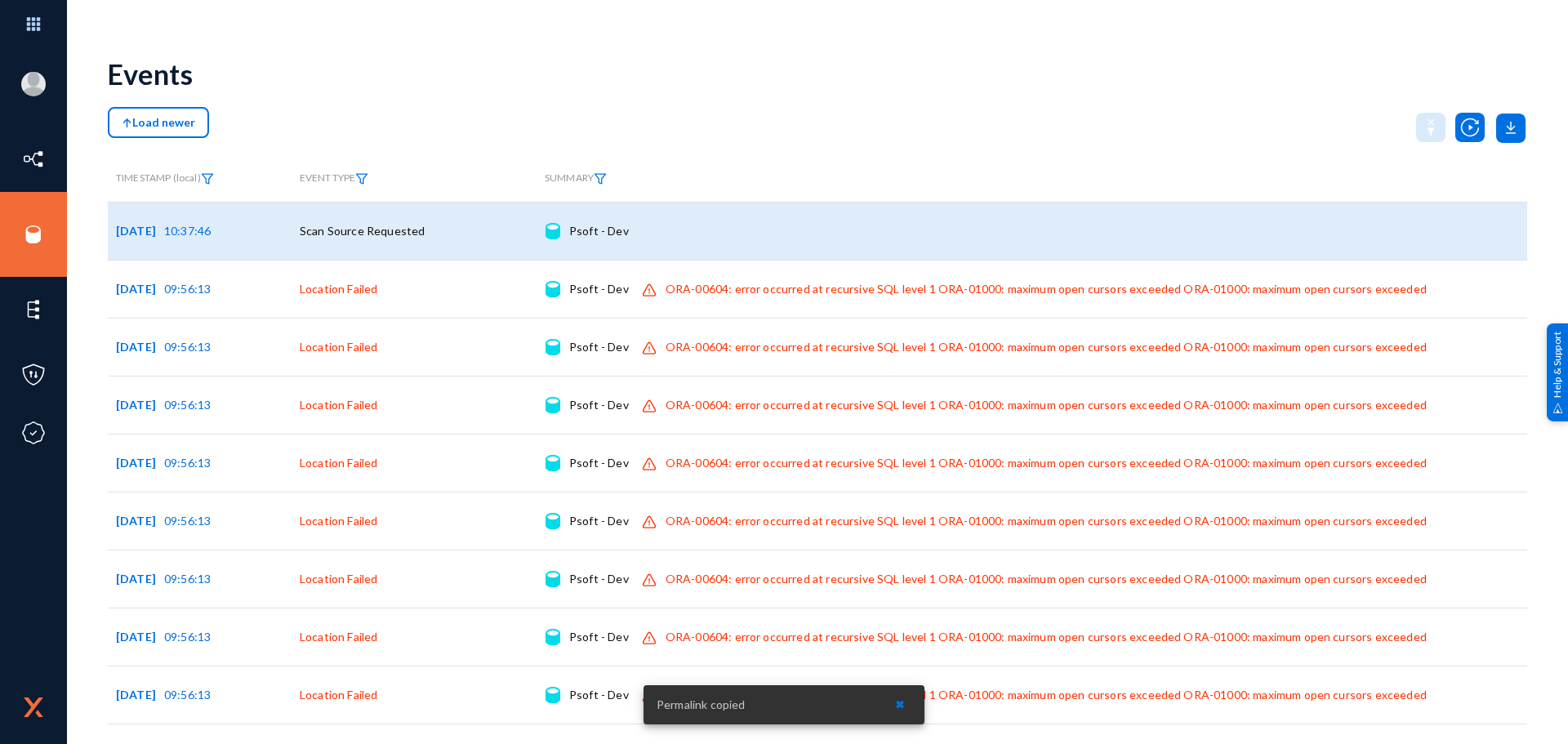
click at [416, 241] on td "Scan Source Requested" at bounding box center [414, 230] width 245 height 58
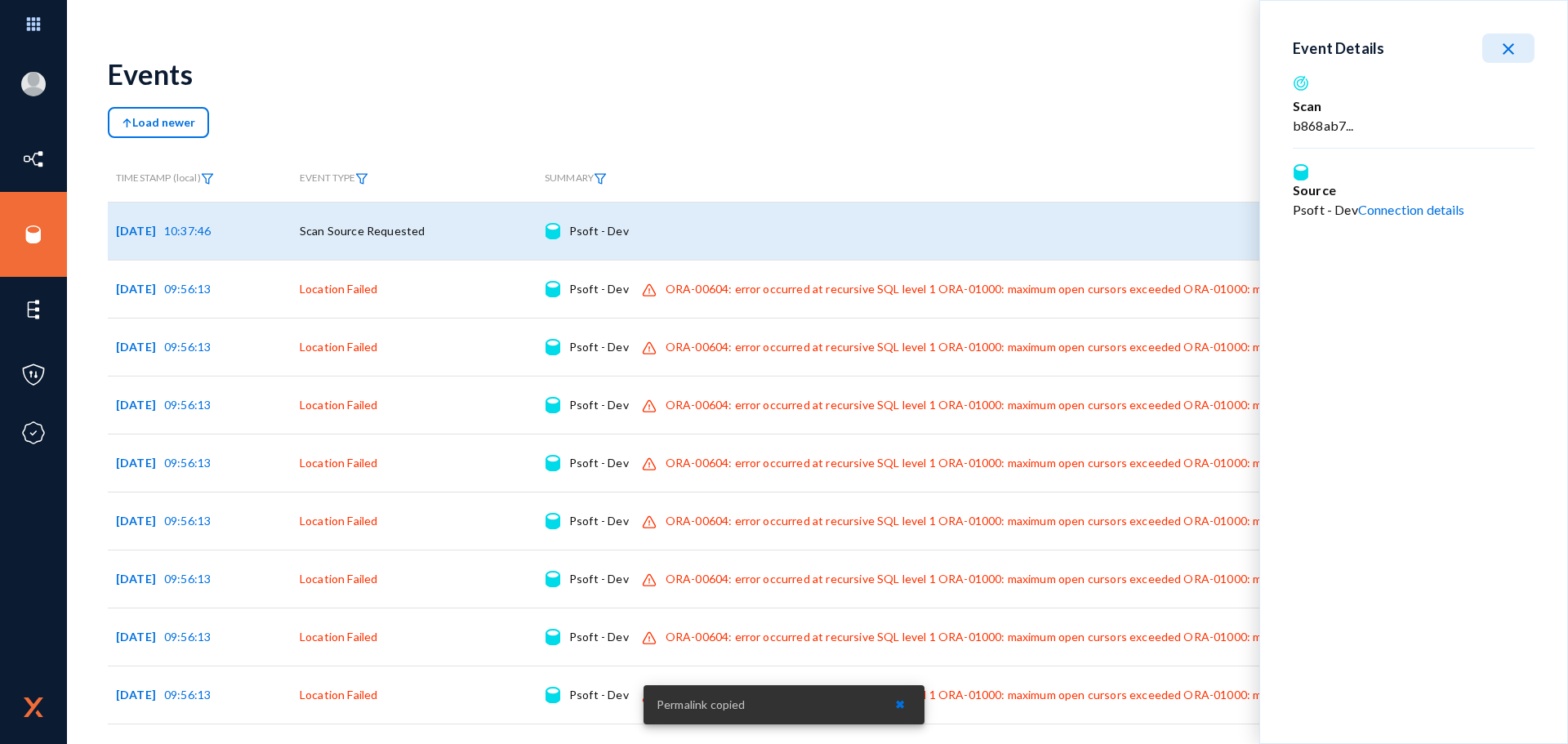
click at [1415, 214] on link "Connection details" at bounding box center [1412, 209] width 107 height 15
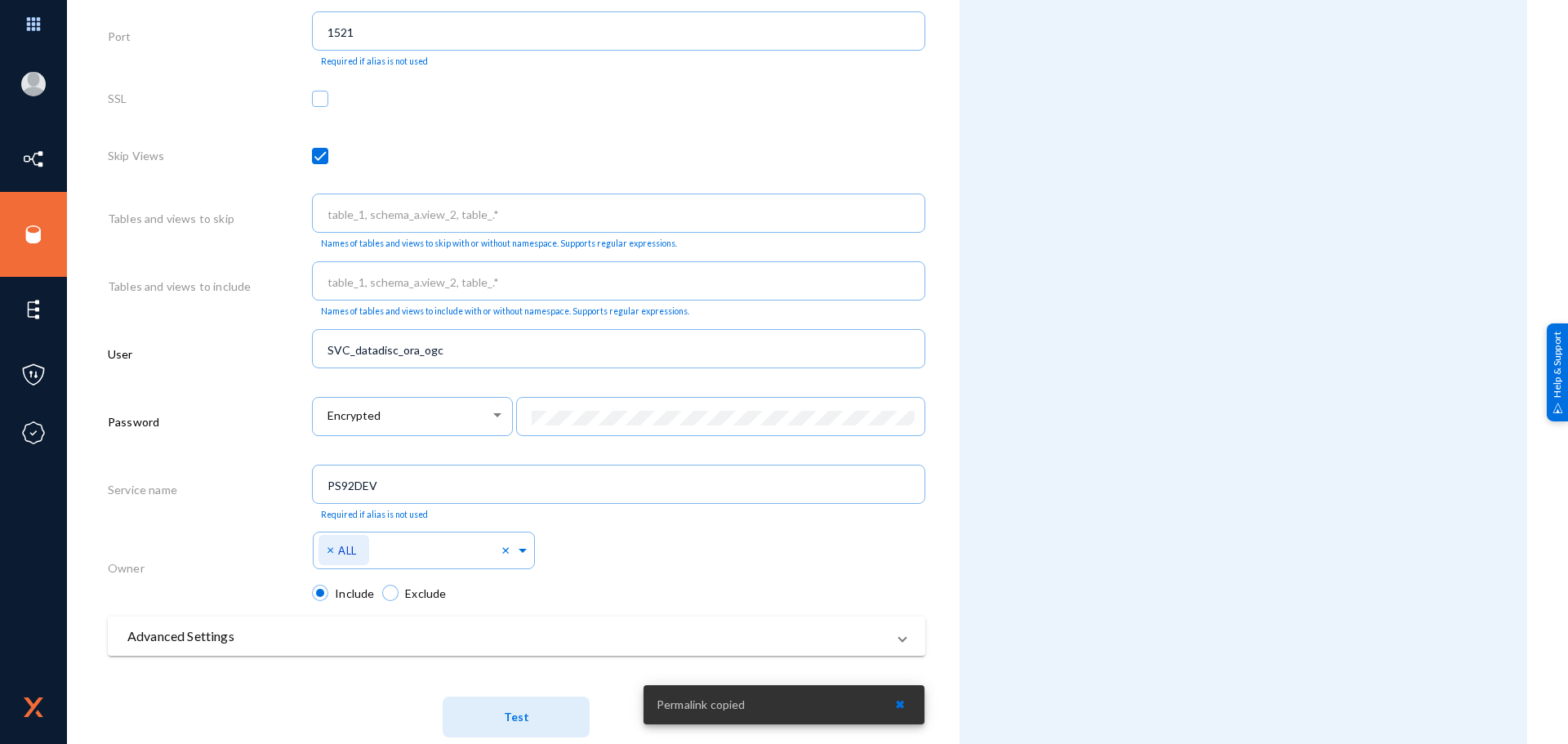
scroll to position [689, 0]
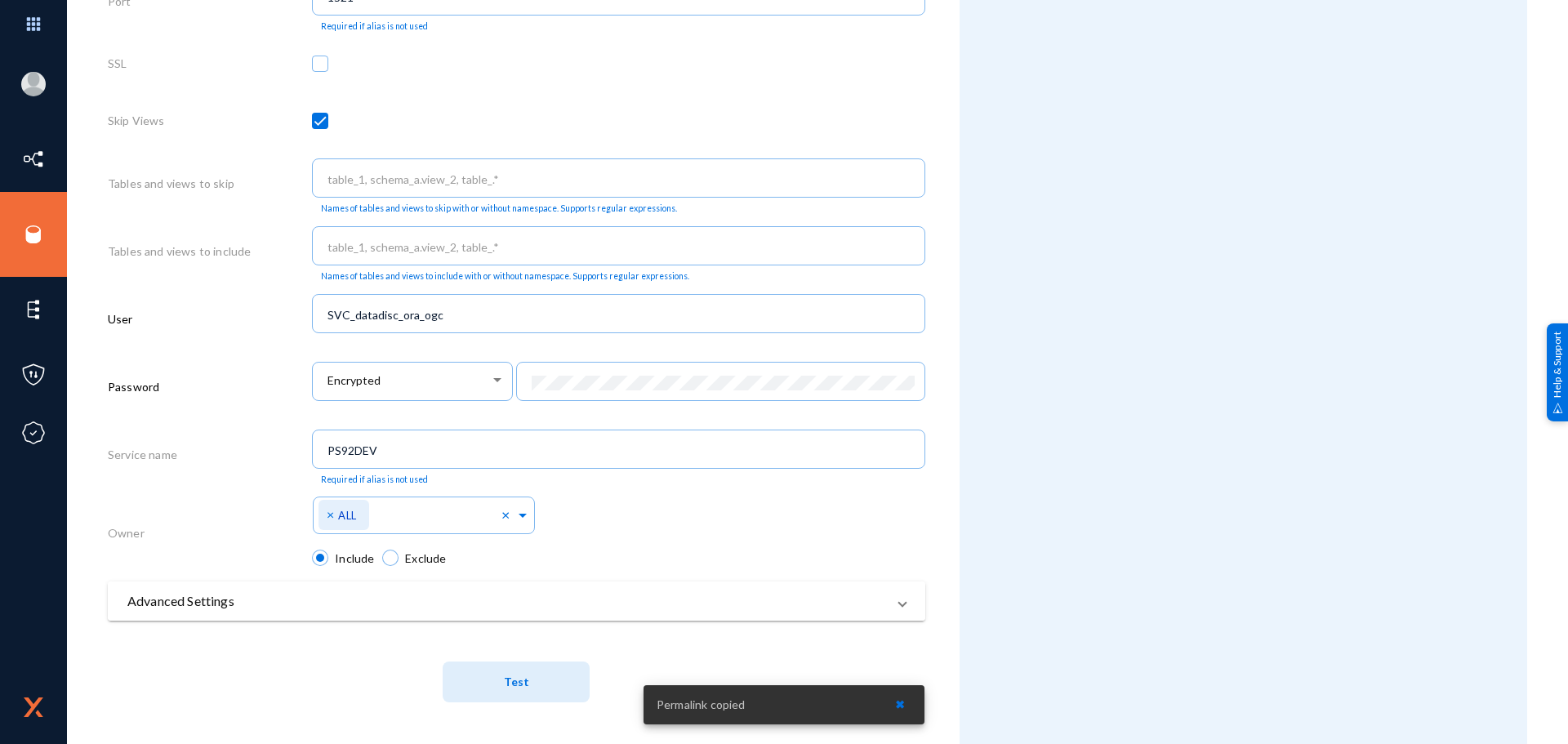
click at [134, 591] on mat-panel-title "Advanced Settings" at bounding box center [507, 600] width 758 height 20
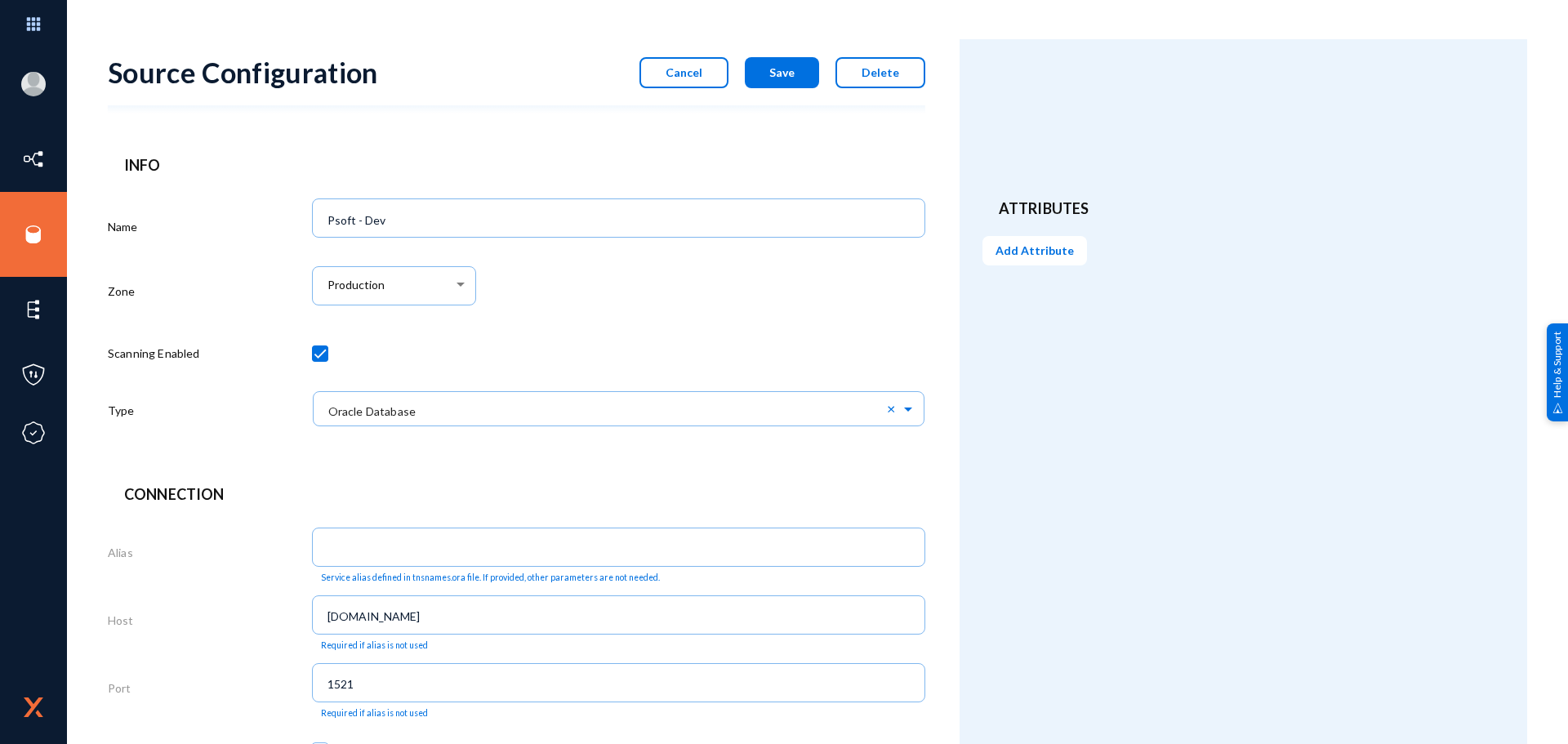
scroll to position [0, 0]
click at [682, 85] on button "Cancel" at bounding box center [684, 74] width 89 height 31
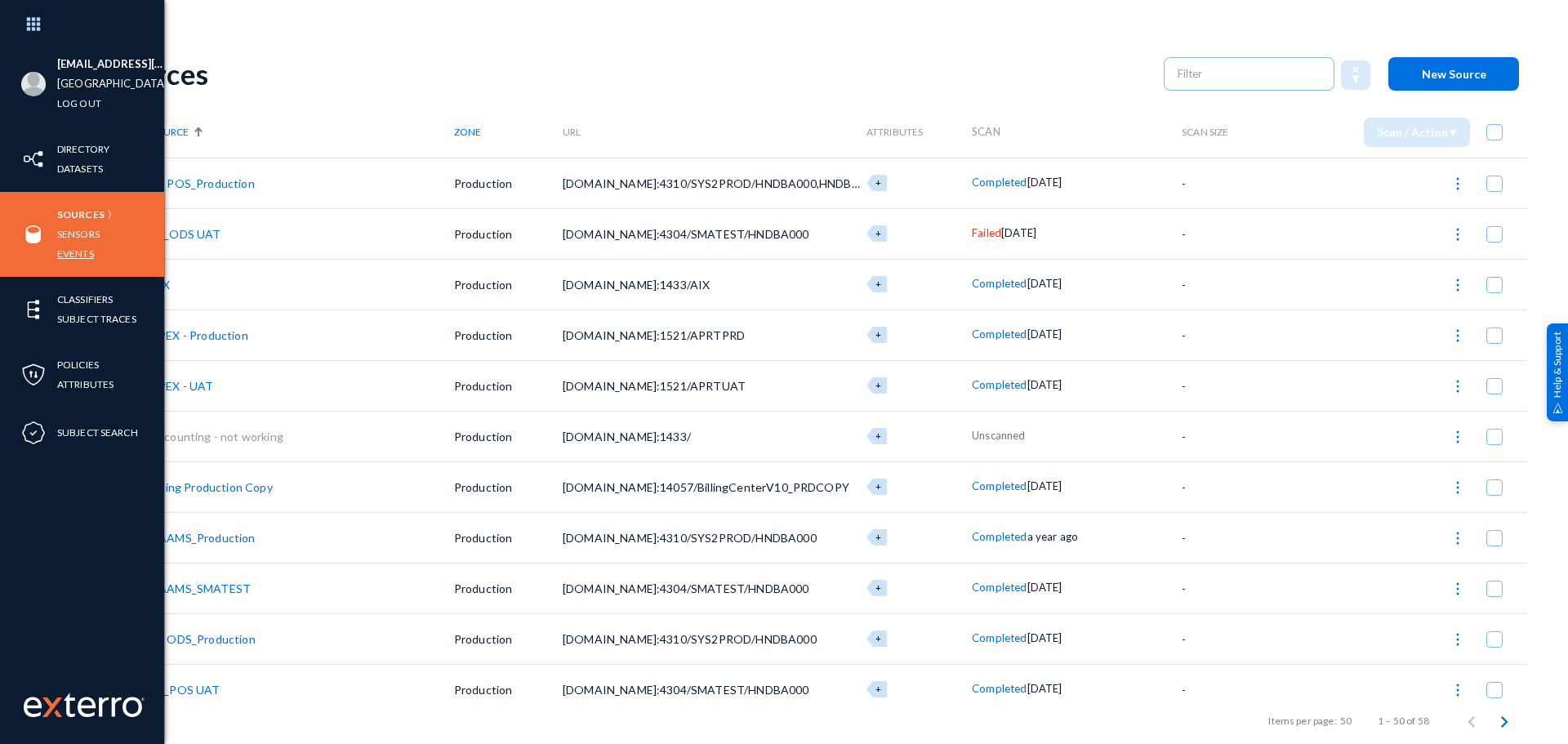
click at [78, 255] on link "Events" at bounding box center [75, 253] width 37 height 19
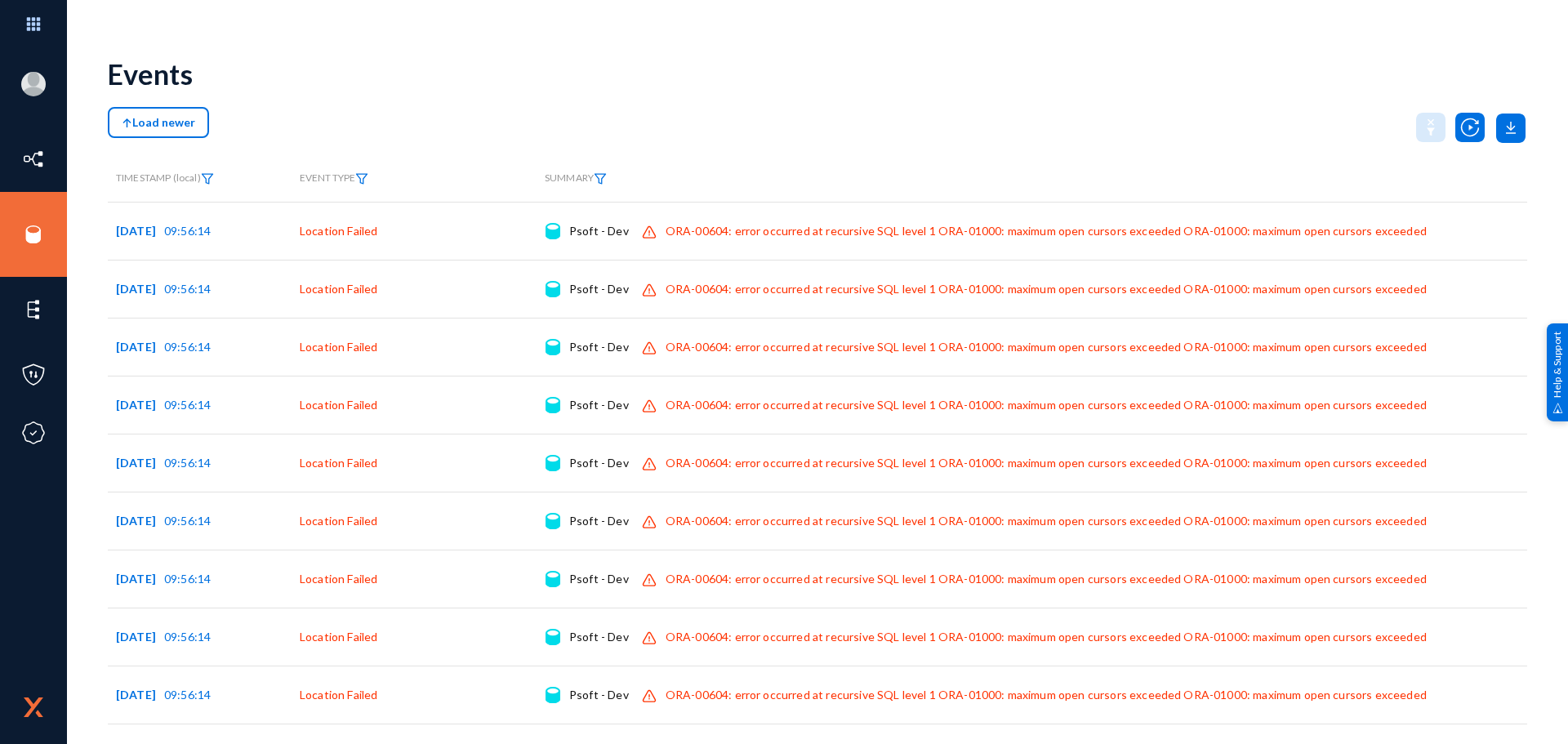
click at [176, 124] on span "Load newer" at bounding box center [158, 122] width 73 height 14
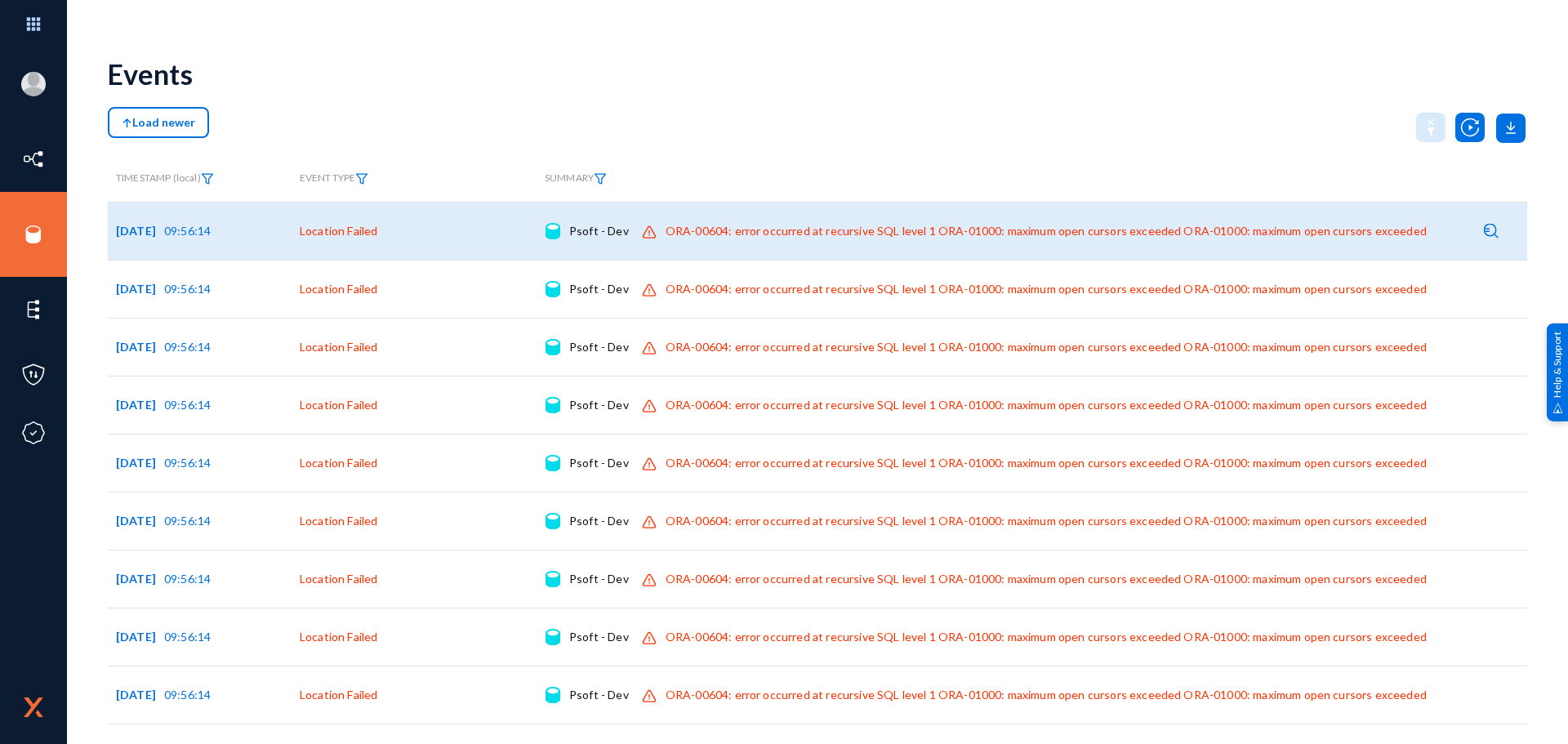
click at [747, 238] on div "ORA-00604: error occurred at recursive SQL level 1 ORA-01000: maximum open curs…" at bounding box center [1046, 230] width 761 height 16
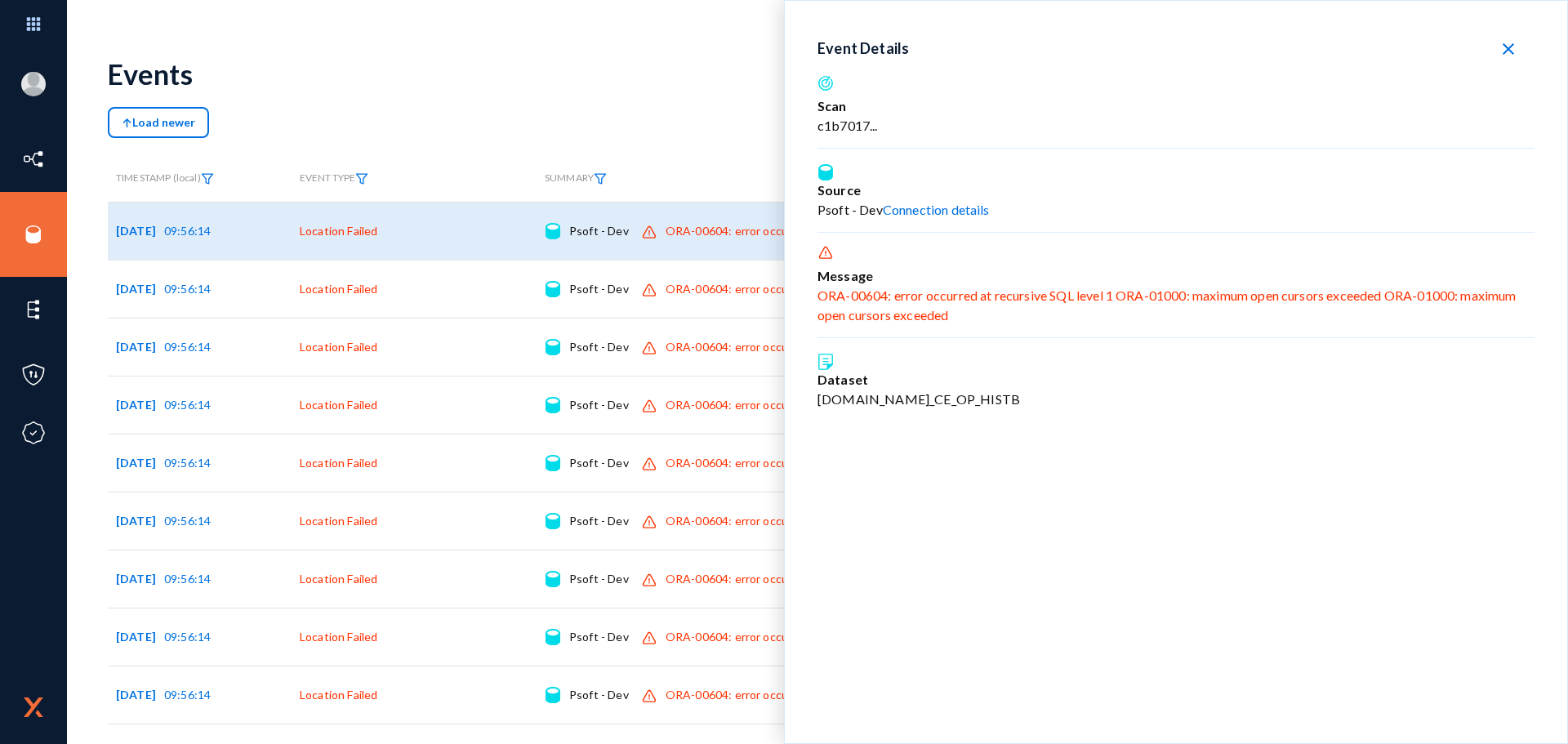
drag, startPoint x: 820, startPoint y: 298, endPoint x: 954, endPoint y: 313, distance: 134.8
click at [954, 313] on div "ORA-00604: error occurred at recursive SQL level 1 ORA-01000: maximum open curs…" at bounding box center [1176, 305] width 717 height 39
copy div "ORA-00604: error occurred at recursive SQL level 1 ORA-01000: maximum open curs…"
click at [955, 212] on link "Connection details" at bounding box center [936, 209] width 107 height 15
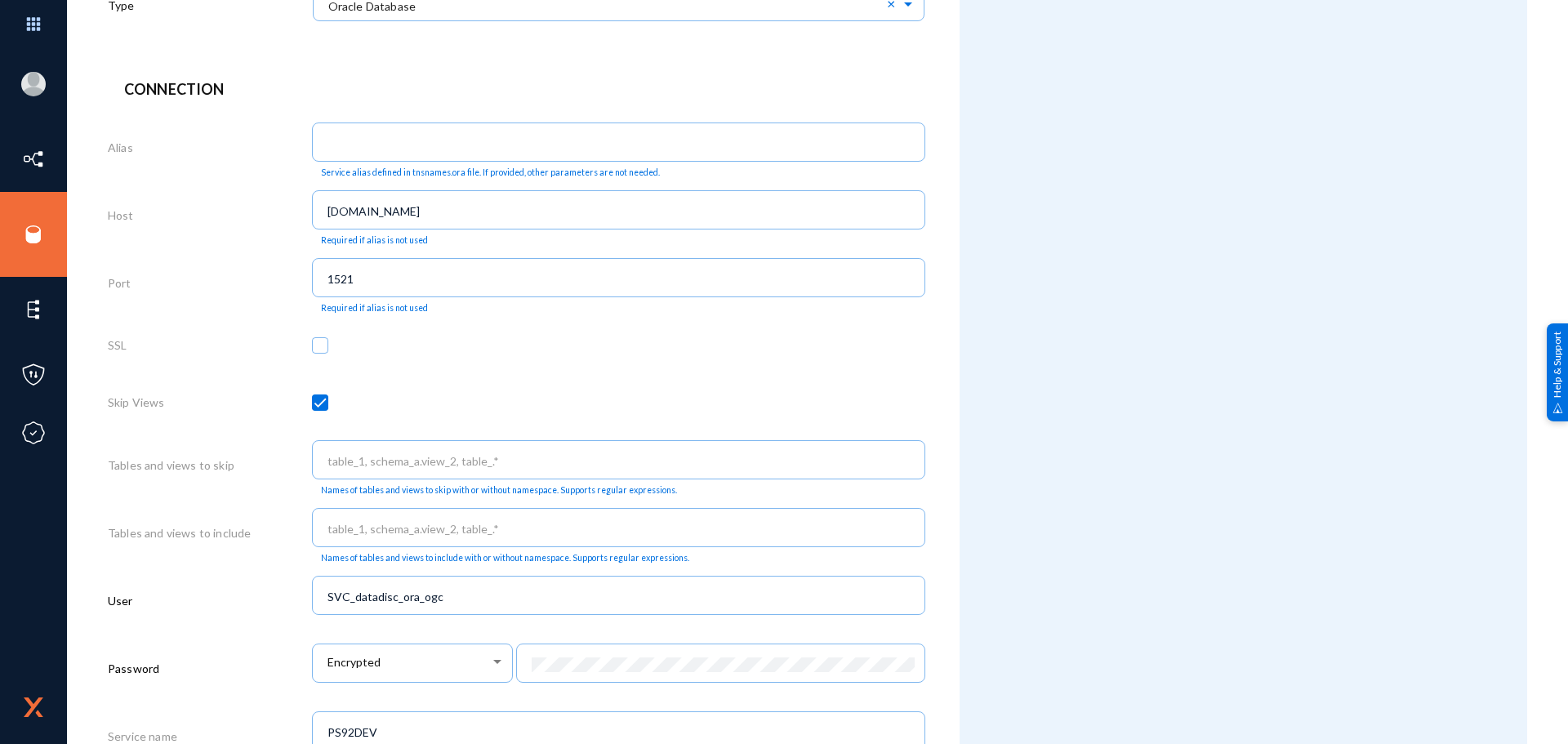
scroll to position [408, 0]
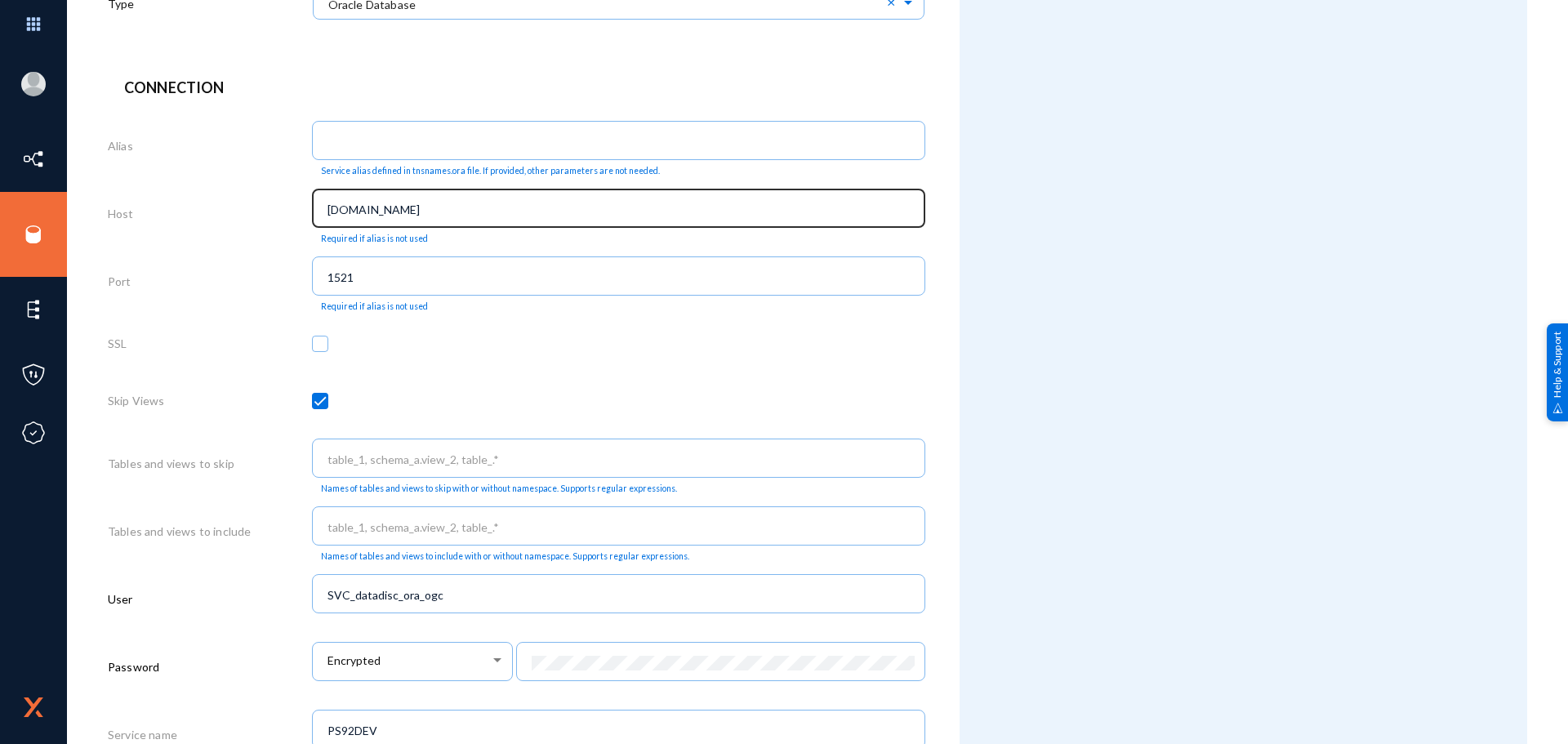
drag, startPoint x: 321, startPoint y: 211, endPoint x: 407, endPoint y: 211, distance: 86.0
click at [407, 211] on div "[DOMAIN_NAME]" at bounding box center [619, 207] width 596 height 43
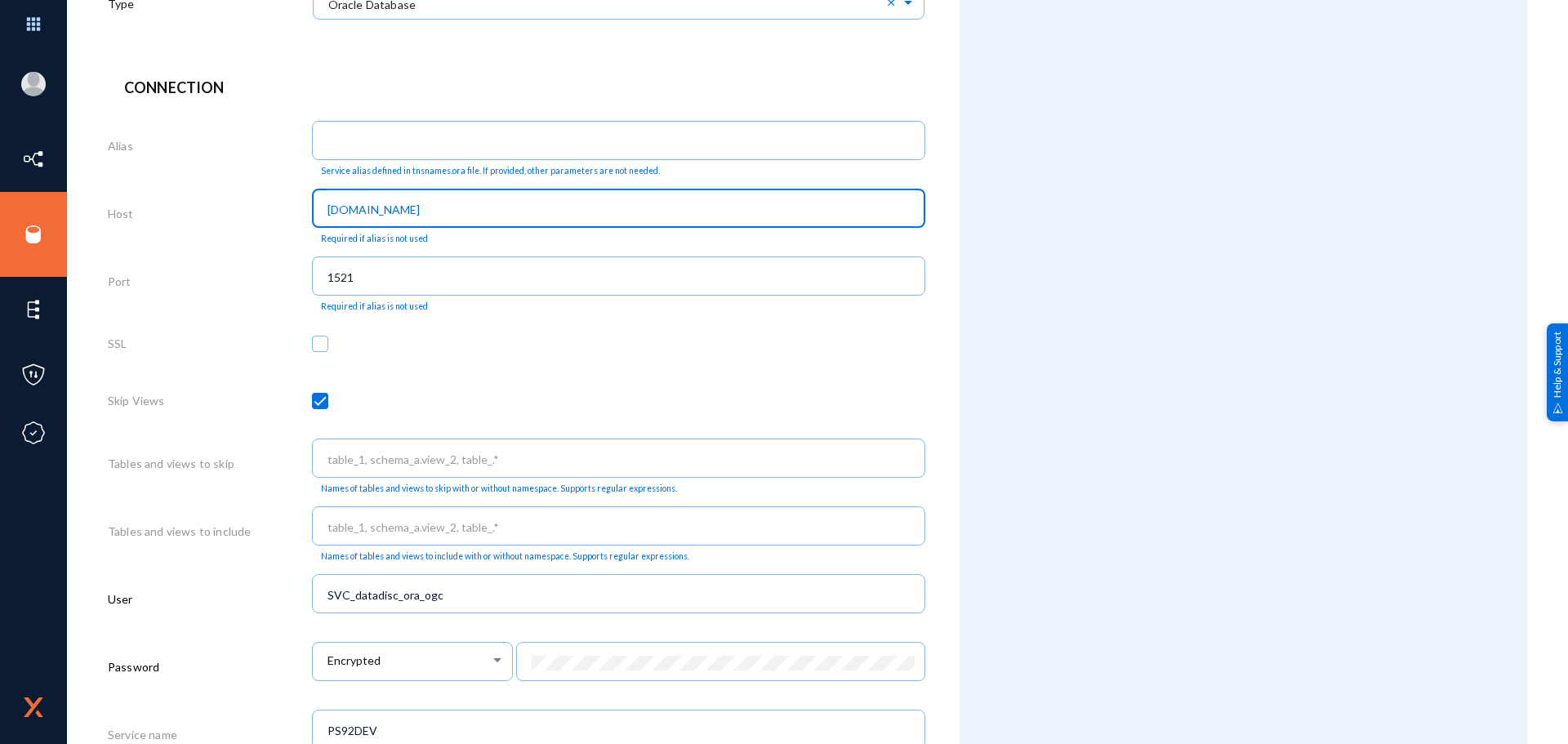
drag, startPoint x: 445, startPoint y: 208, endPoint x: 294, endPoint y: 202, distance: 151.1
click at [294, 202] on div "Host [DOMAIN_NAME] Required if alias is not used" at bounding box center [517, 217] width 818 height 68
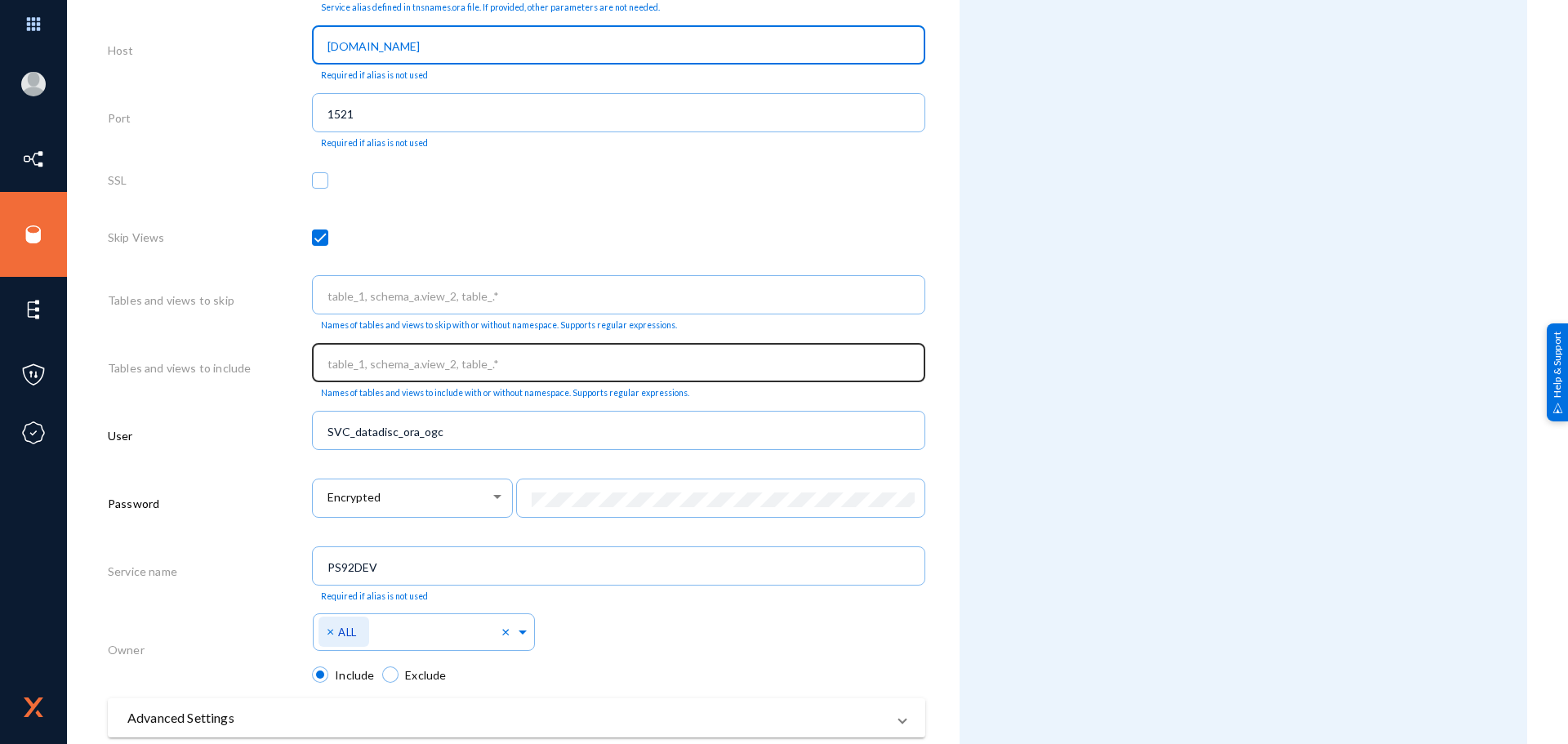
scroll to position [653, 0]
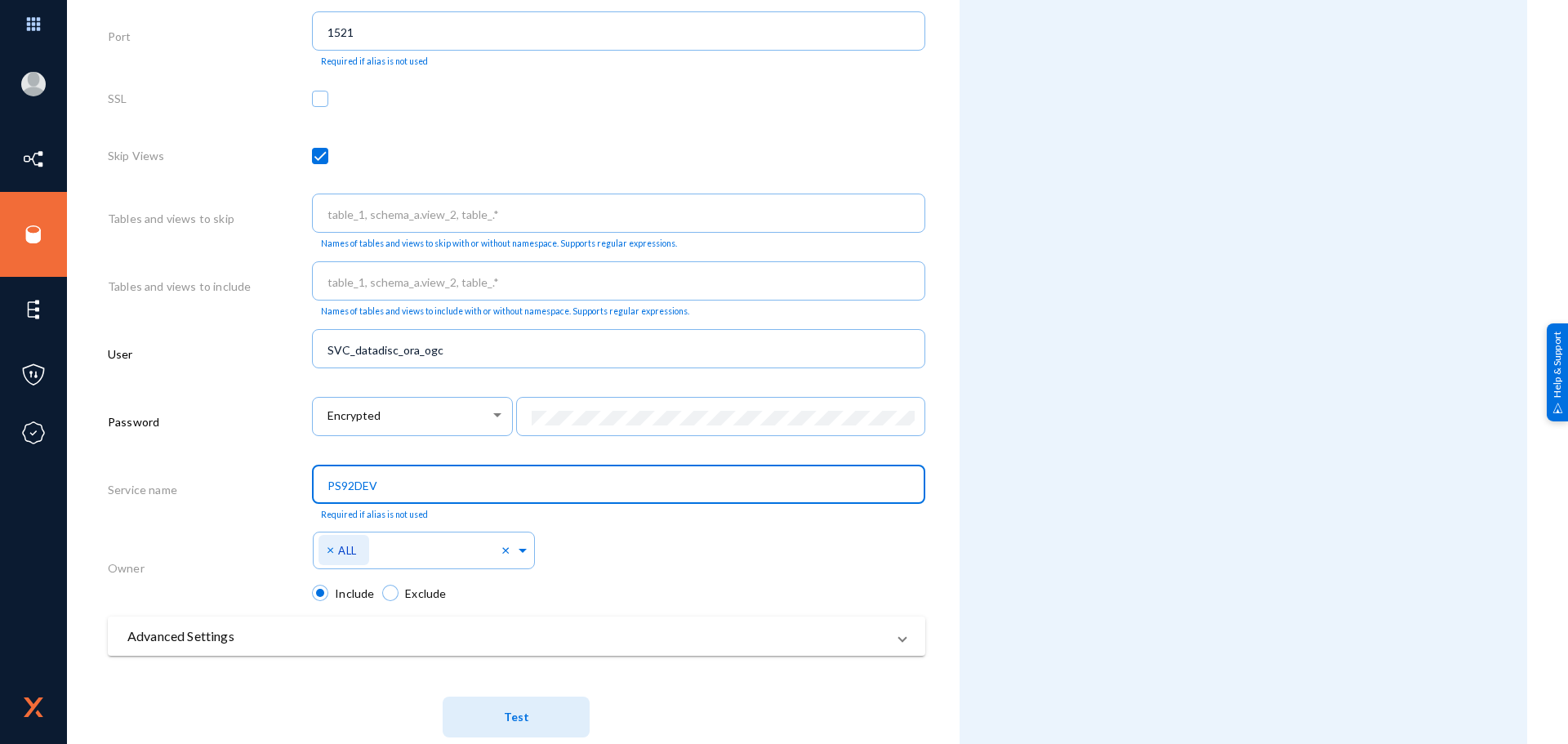
drag, startPoint x: 431, startPoint y: 489, endPoint x: 290, endPoint y: 484, distance: 141.1
click at [290, 484] on div "Service name PS92DEV Required if alias is not used" at bounding box center [517, 493] width 818 height 68
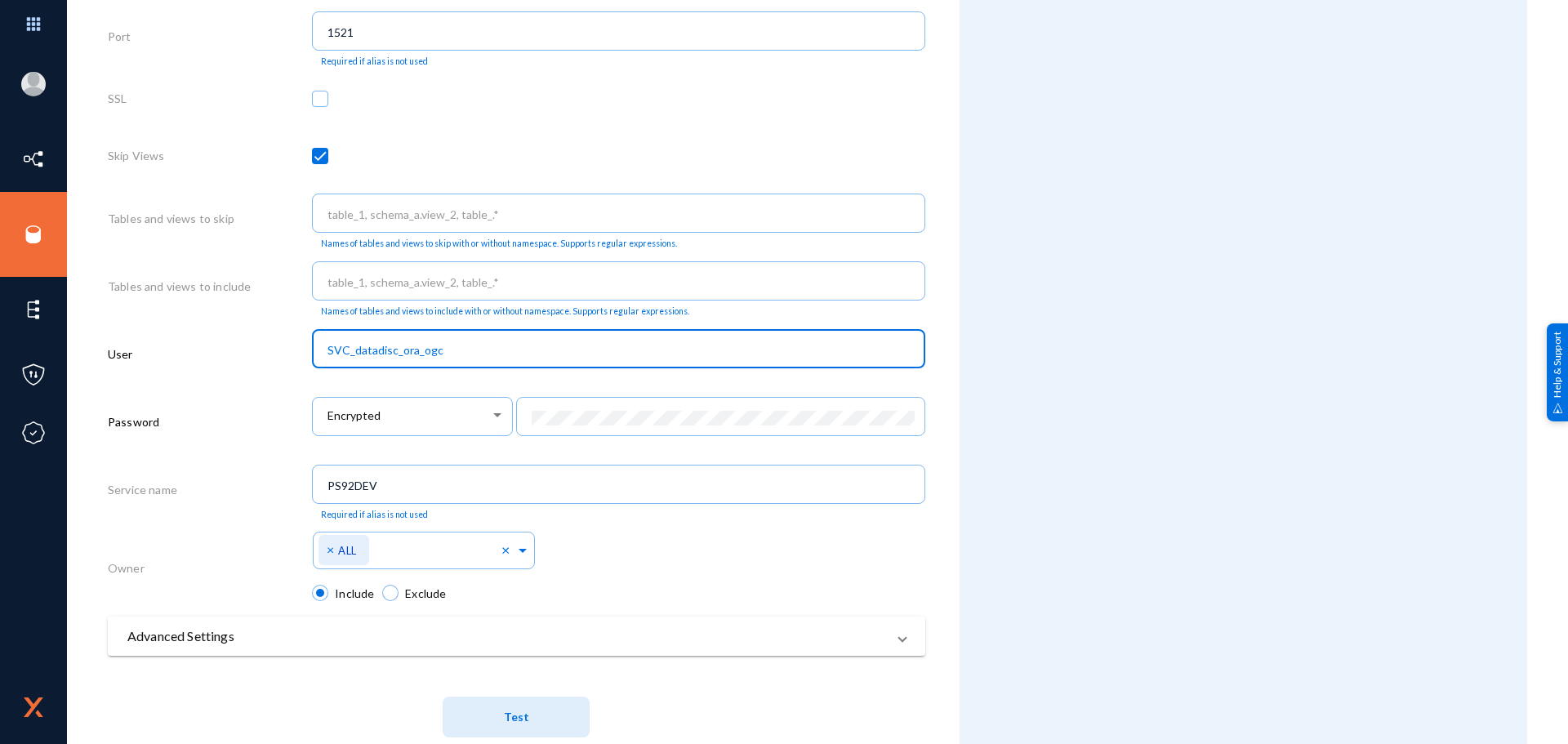
drag, startPoint x: 468, startPoint y: 349, endPoint x: 287, endPoint y: 328, distance: 182.2
click at [287, 328] on div "User SVC_datadisc_ora_ogc" at bounding box center [517, 357] width 818 height 68
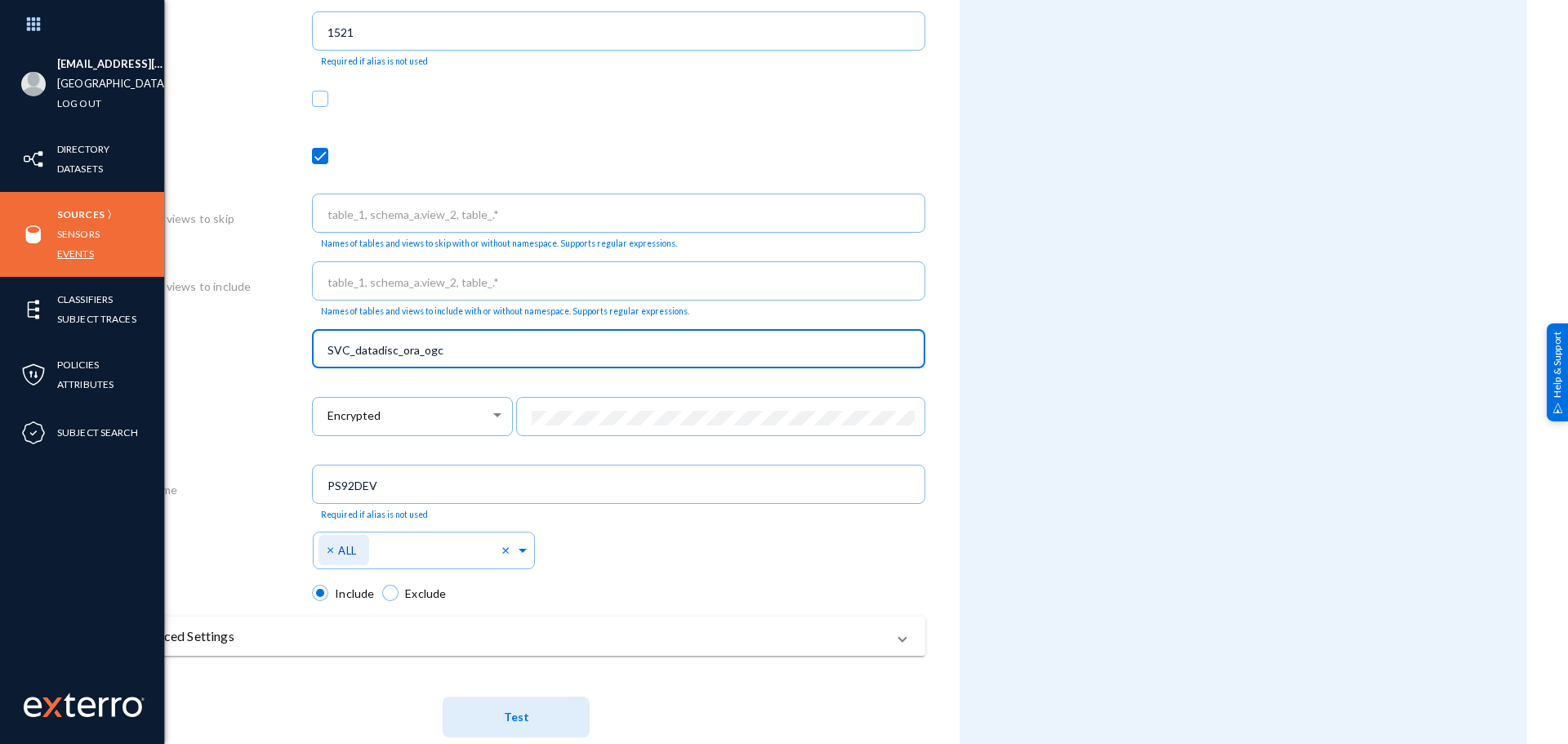
click at [72, 247] on link "Events" at bounding box center [75, 253] width 37 height 19
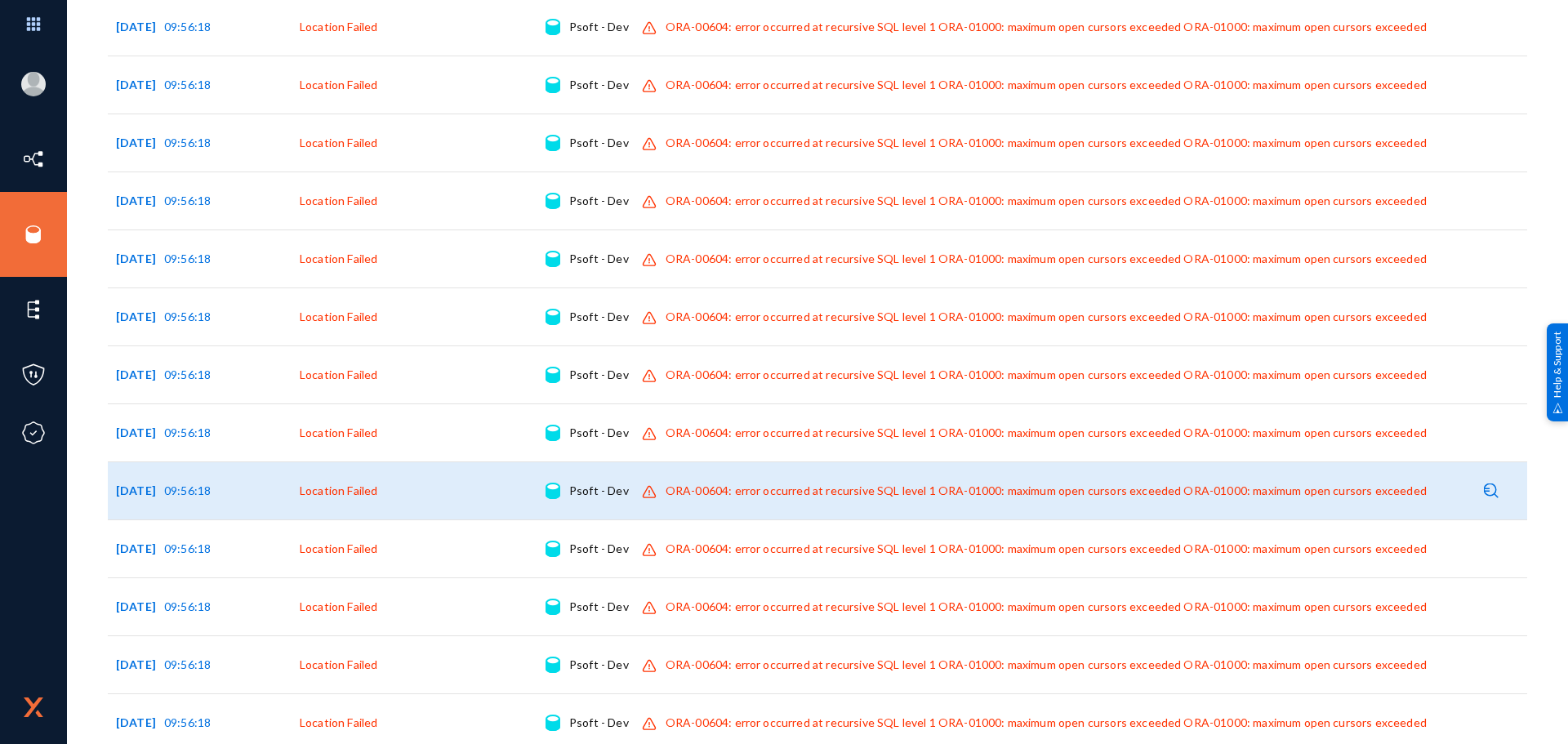
scroll to position [3209, 0]
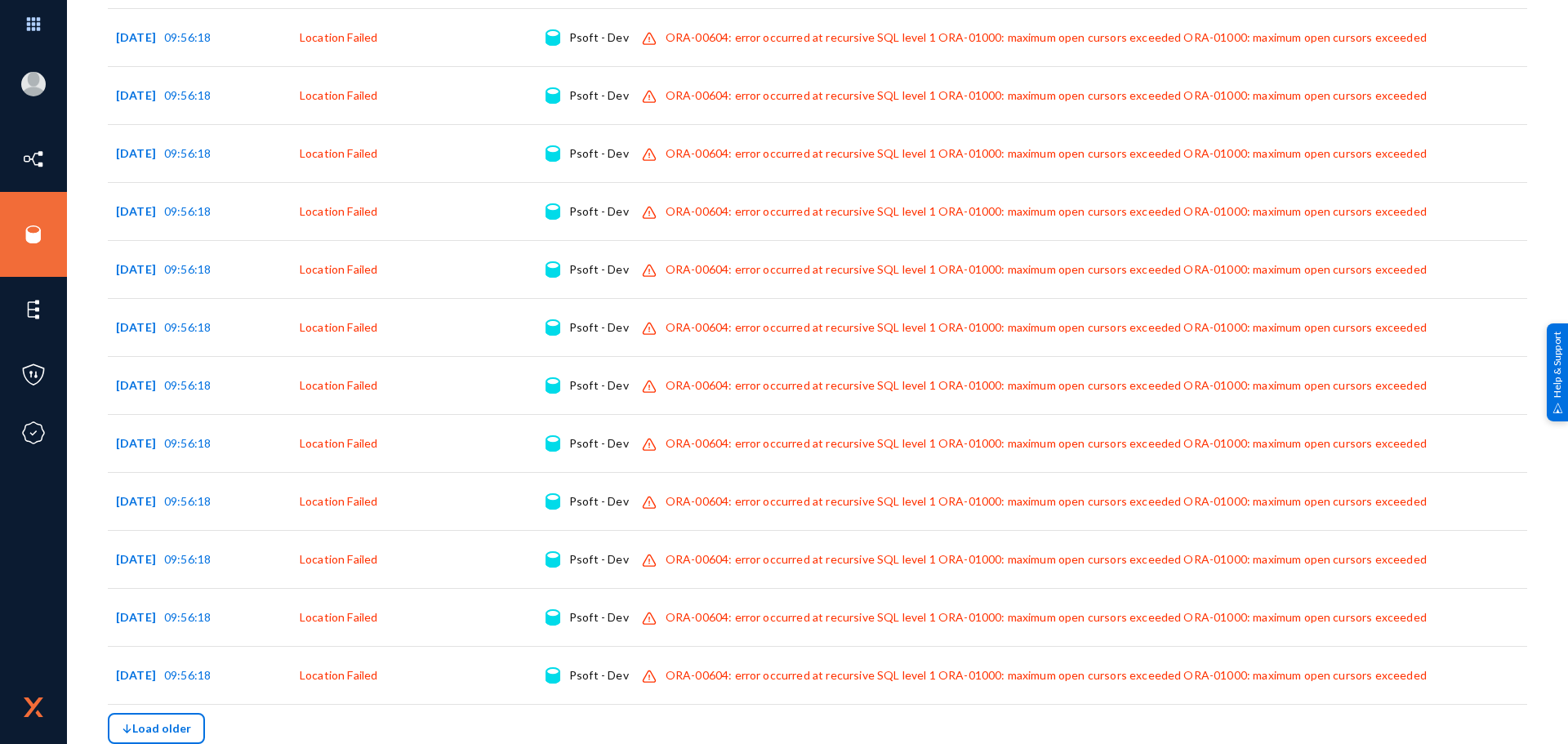
click at [194, 724] on button "Load older" at bounding box center [156, 729] width 97 height 31
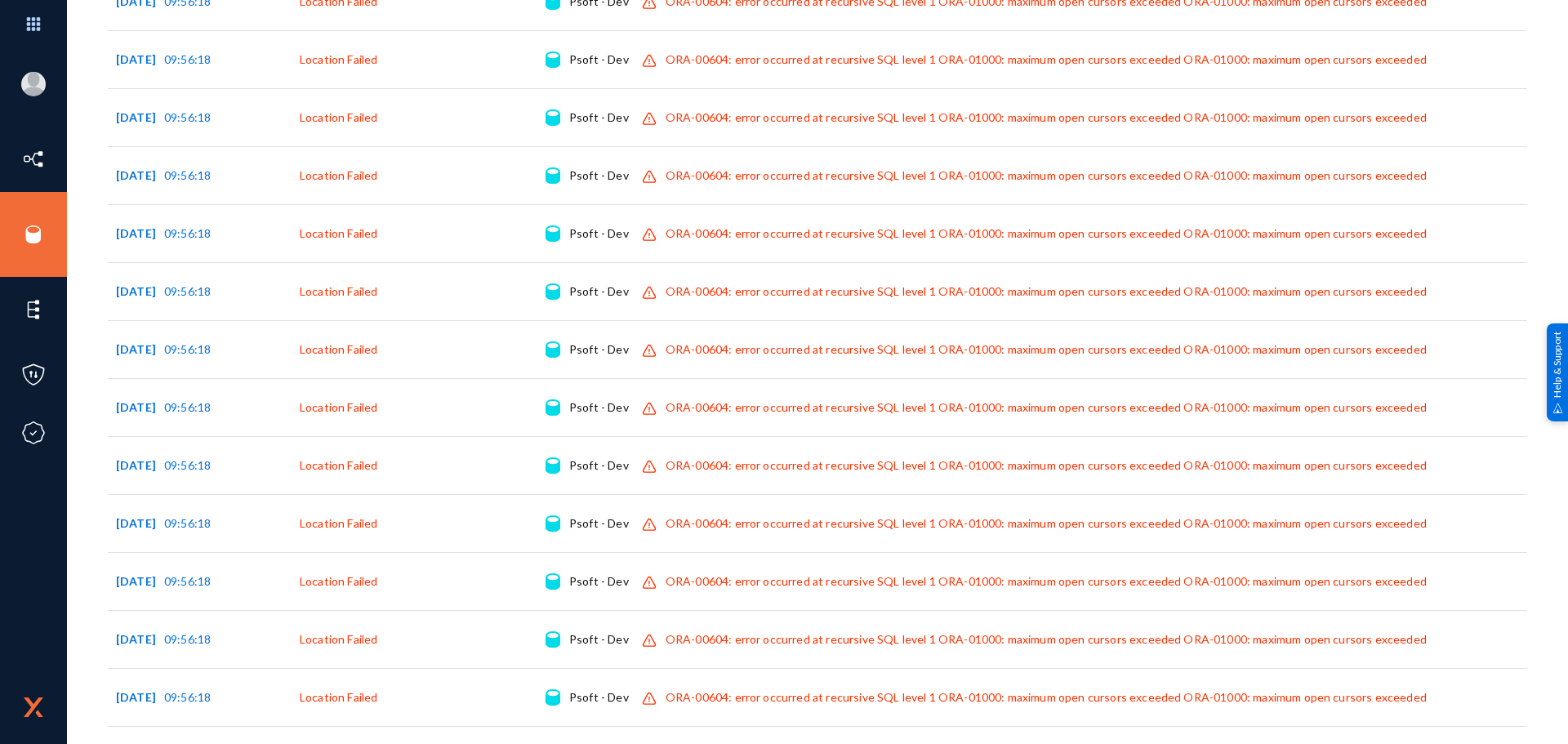
scroll to position [2918, 0]
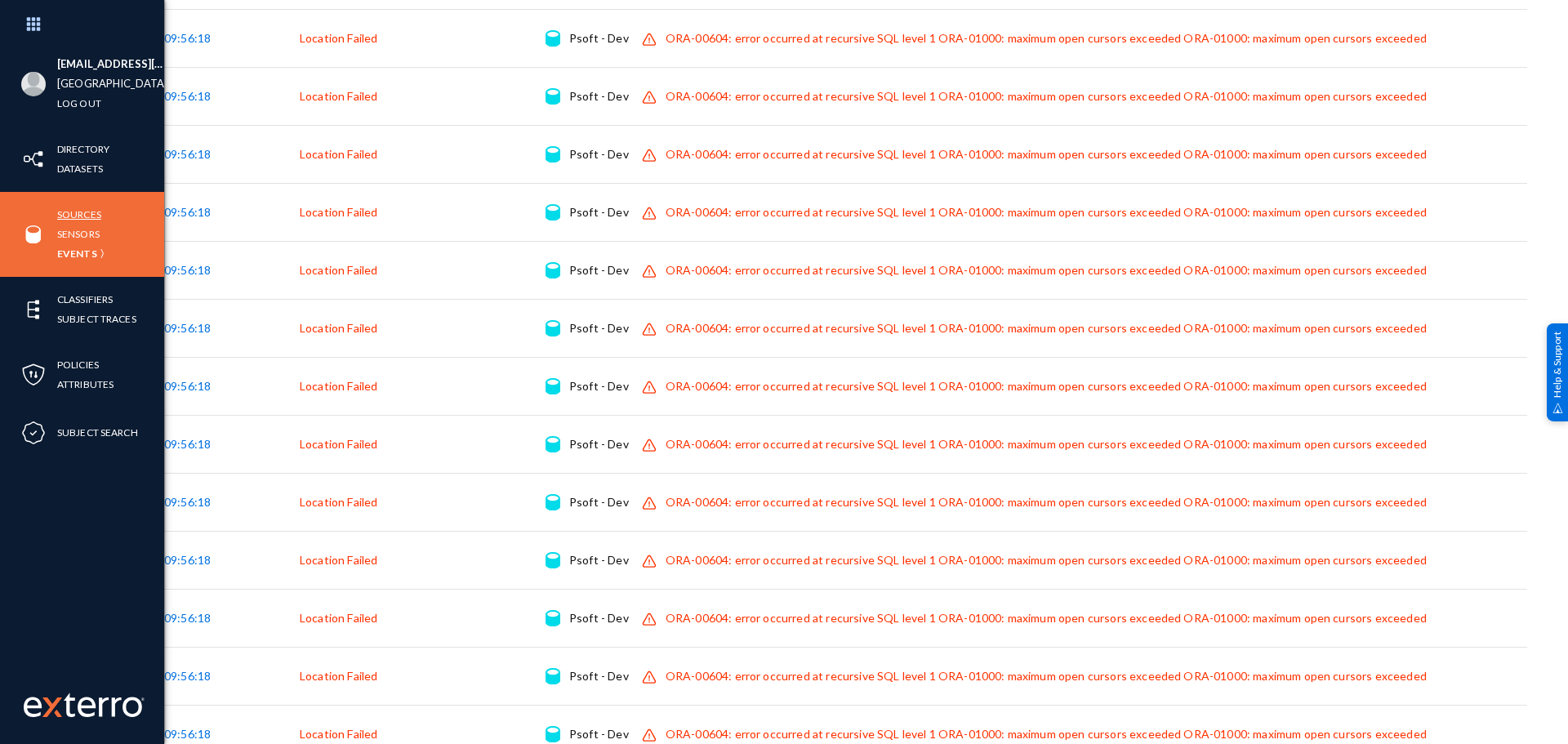
click at [83, 211] on link "Sources" at bounding box center [79, 214] width 44 height 19
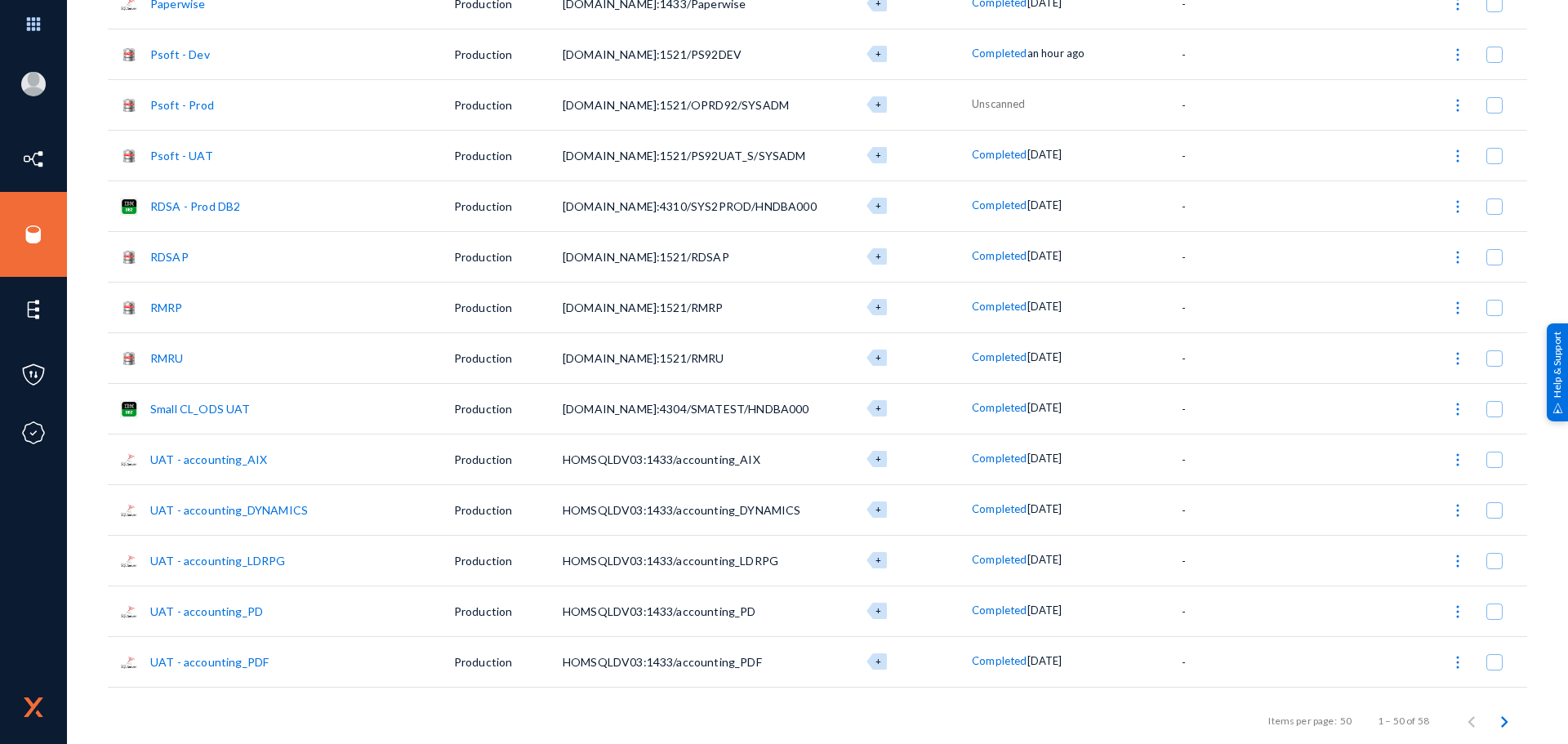
scroll to position [1012, 0]
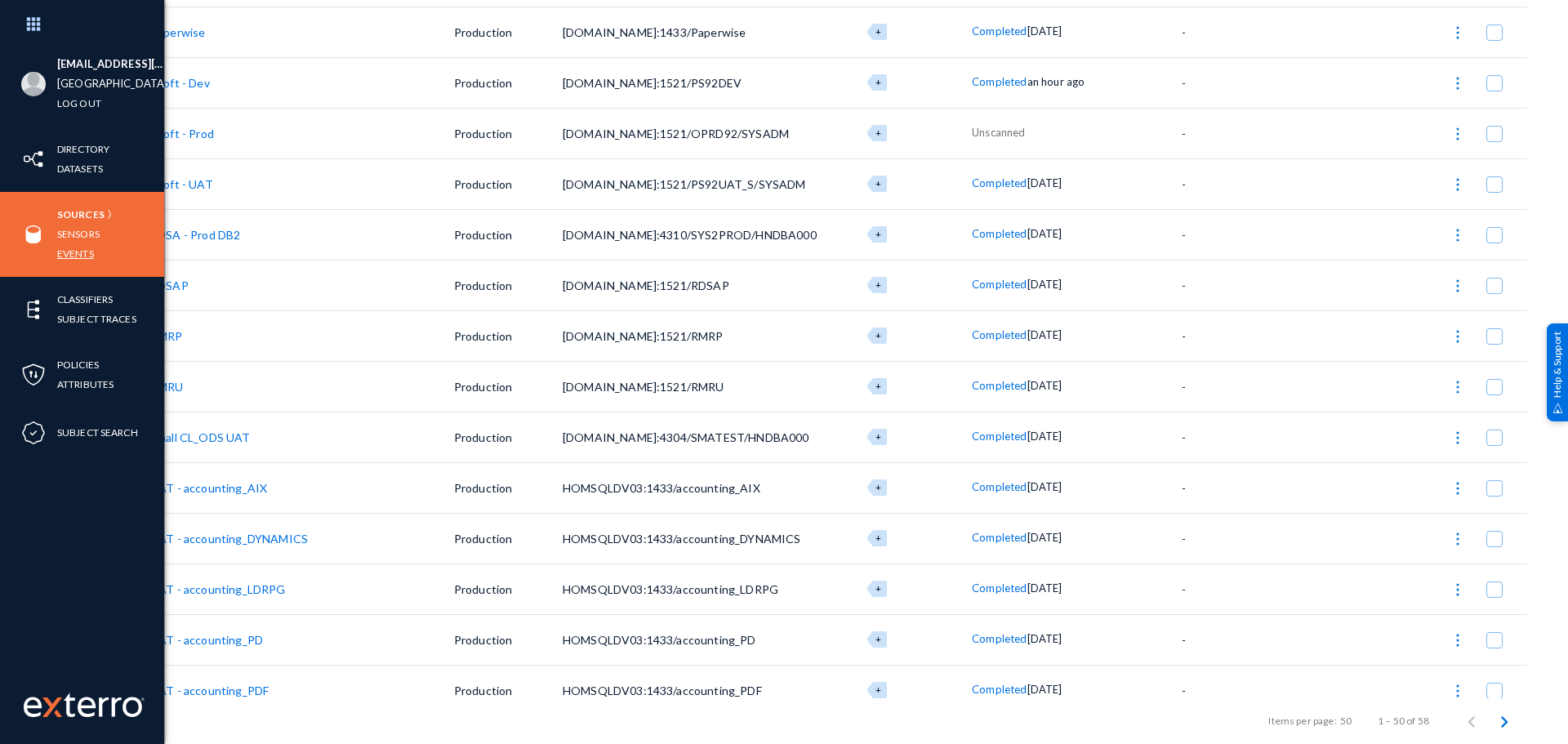
click at [87, 250] on link "Events" at bounding box center [75, 253] width 37 height 19
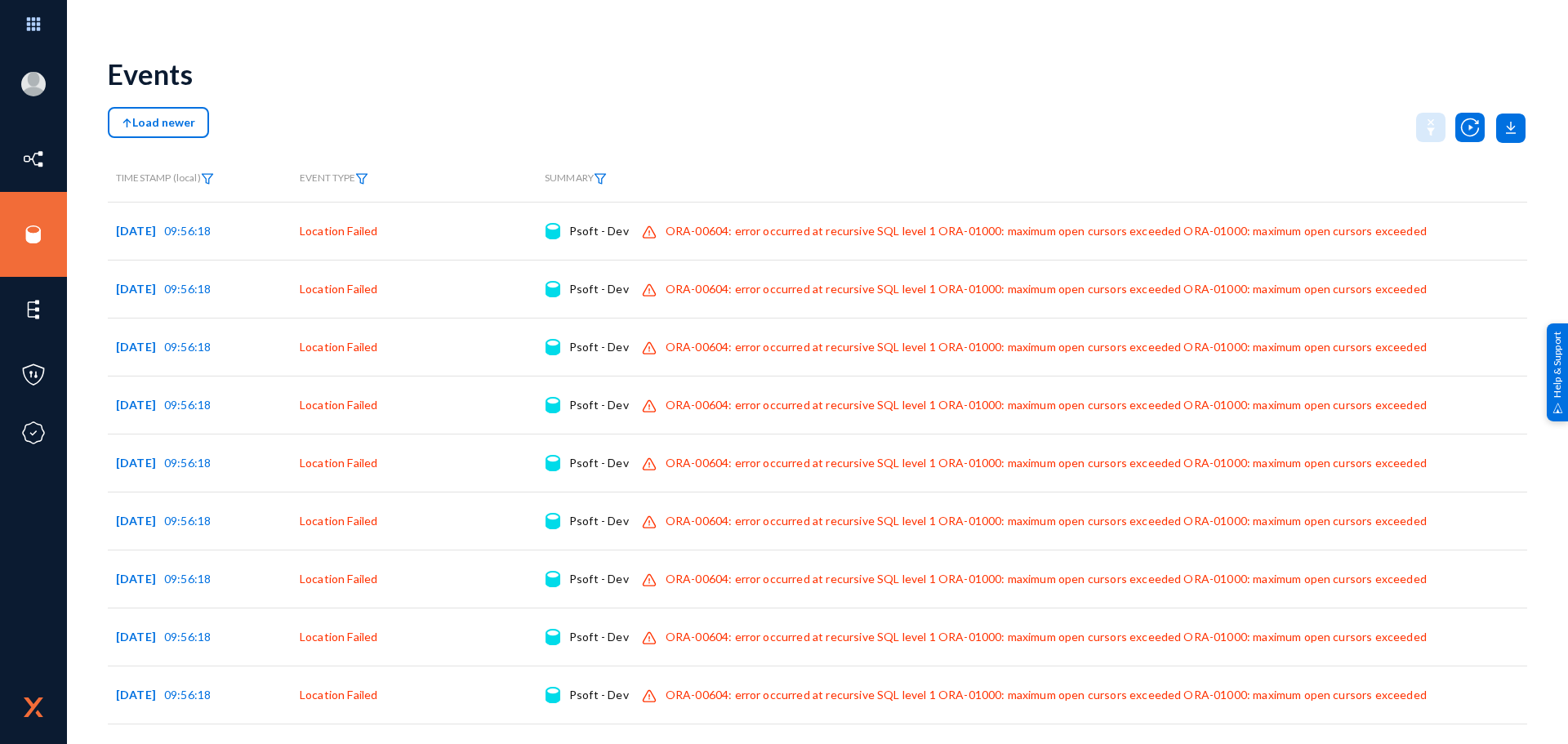
click at [128, 113] on button "Load newer" at bounding box center [158, 122] width 101 height 31
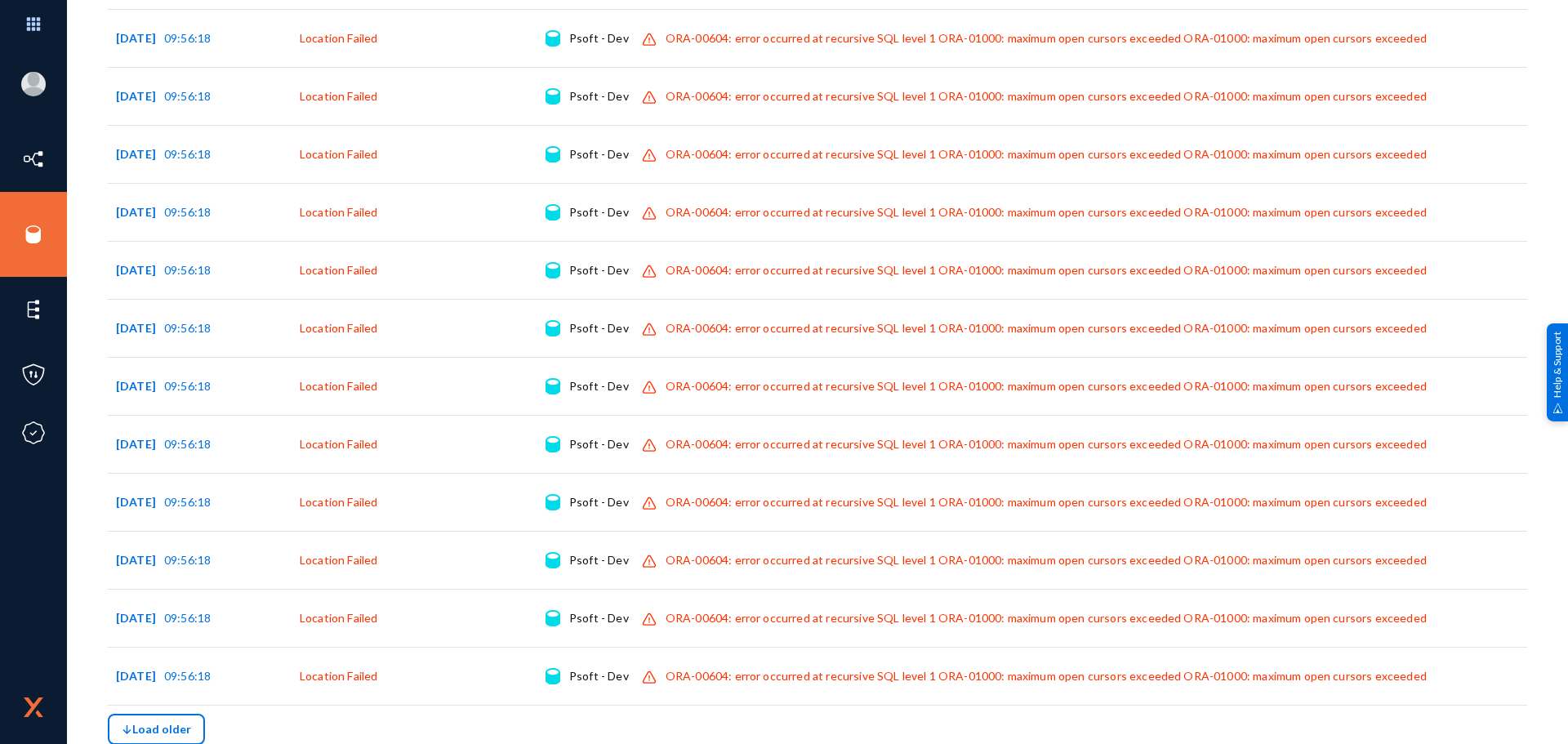
scroll to position [3209, 0]
click at [185, 718] on button "Load older" at bounding box center [156, 729] width 97 height 31
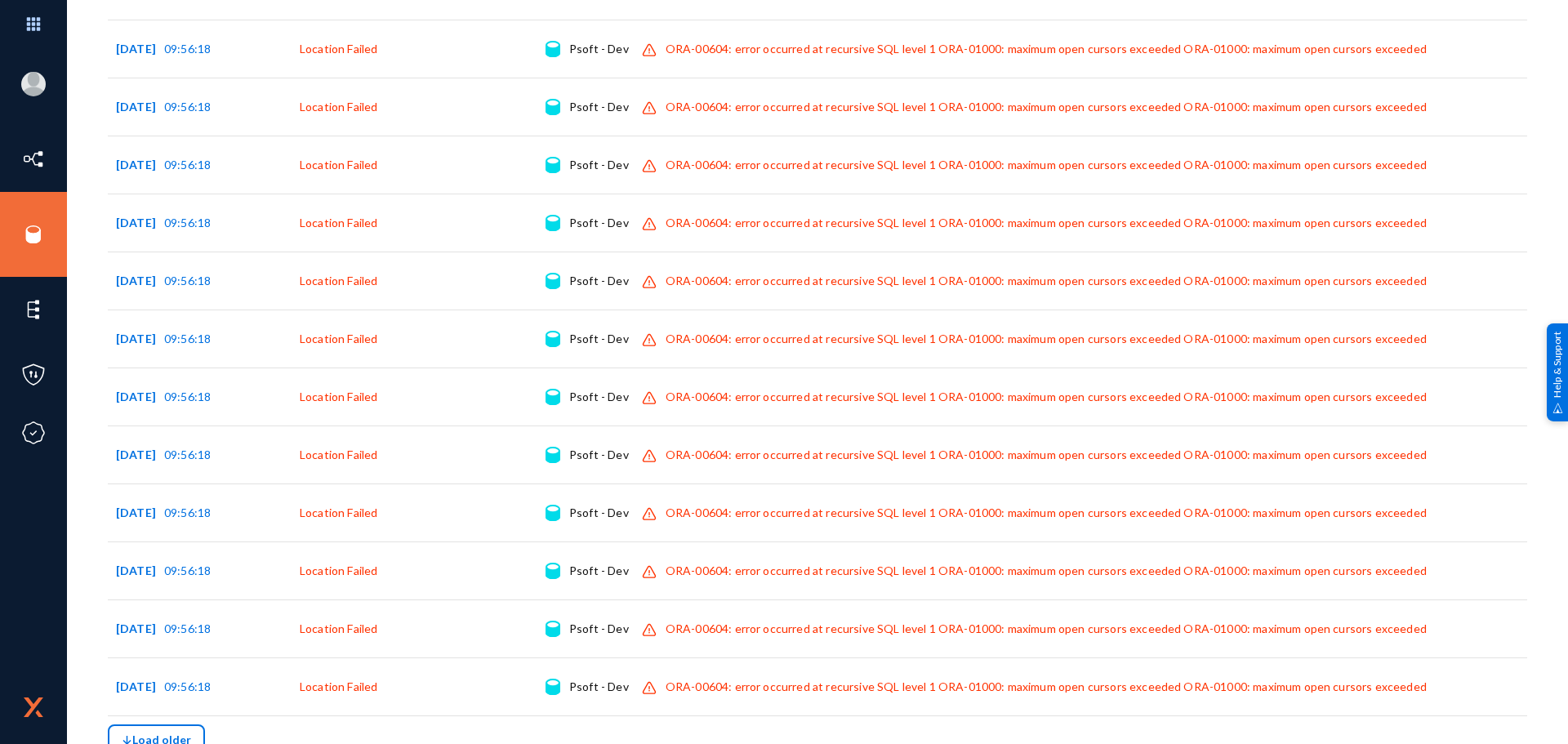
scroll to position [6920, 0]
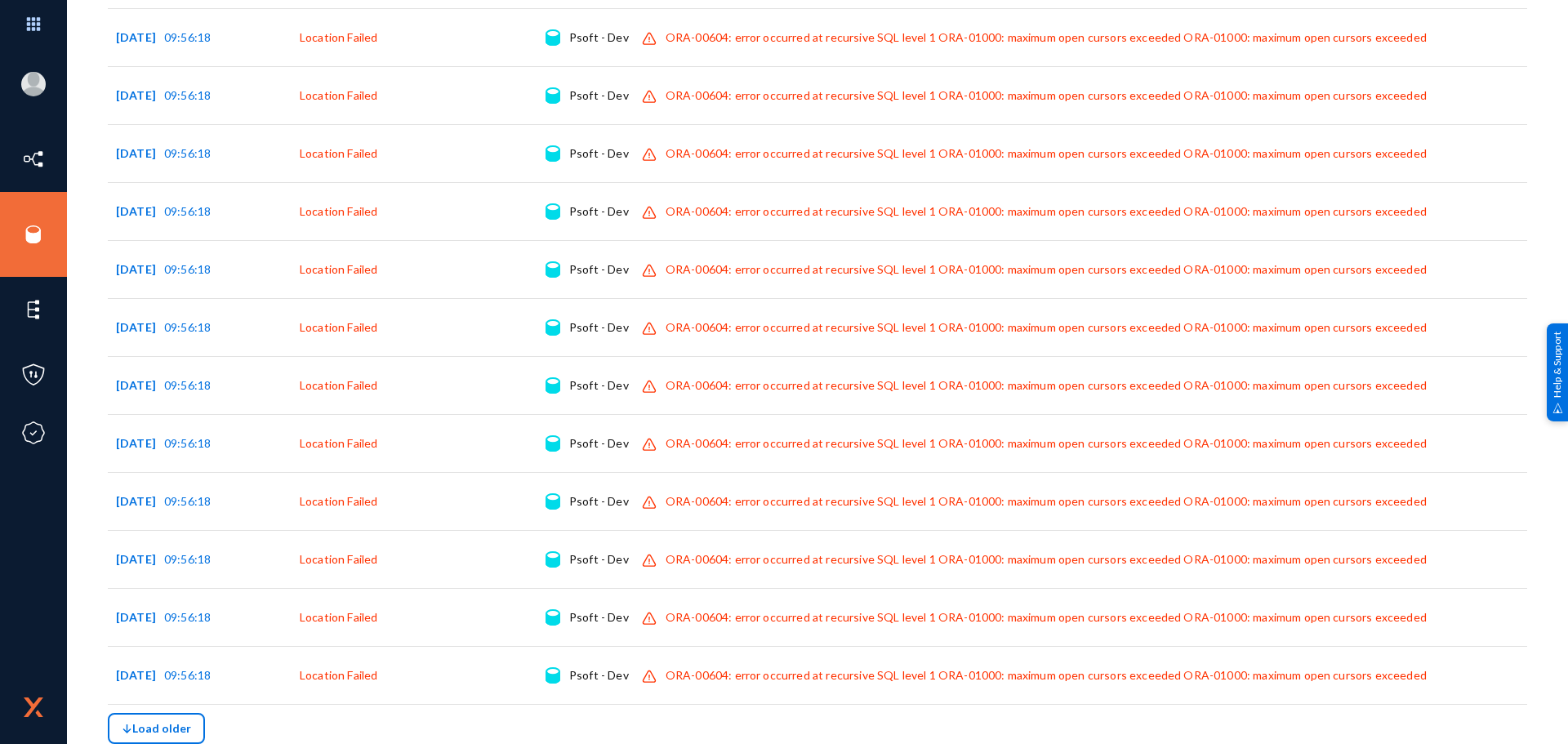
click at [157, 718] on button "Load older" at bounding box center [156, 729] width 97 height 31
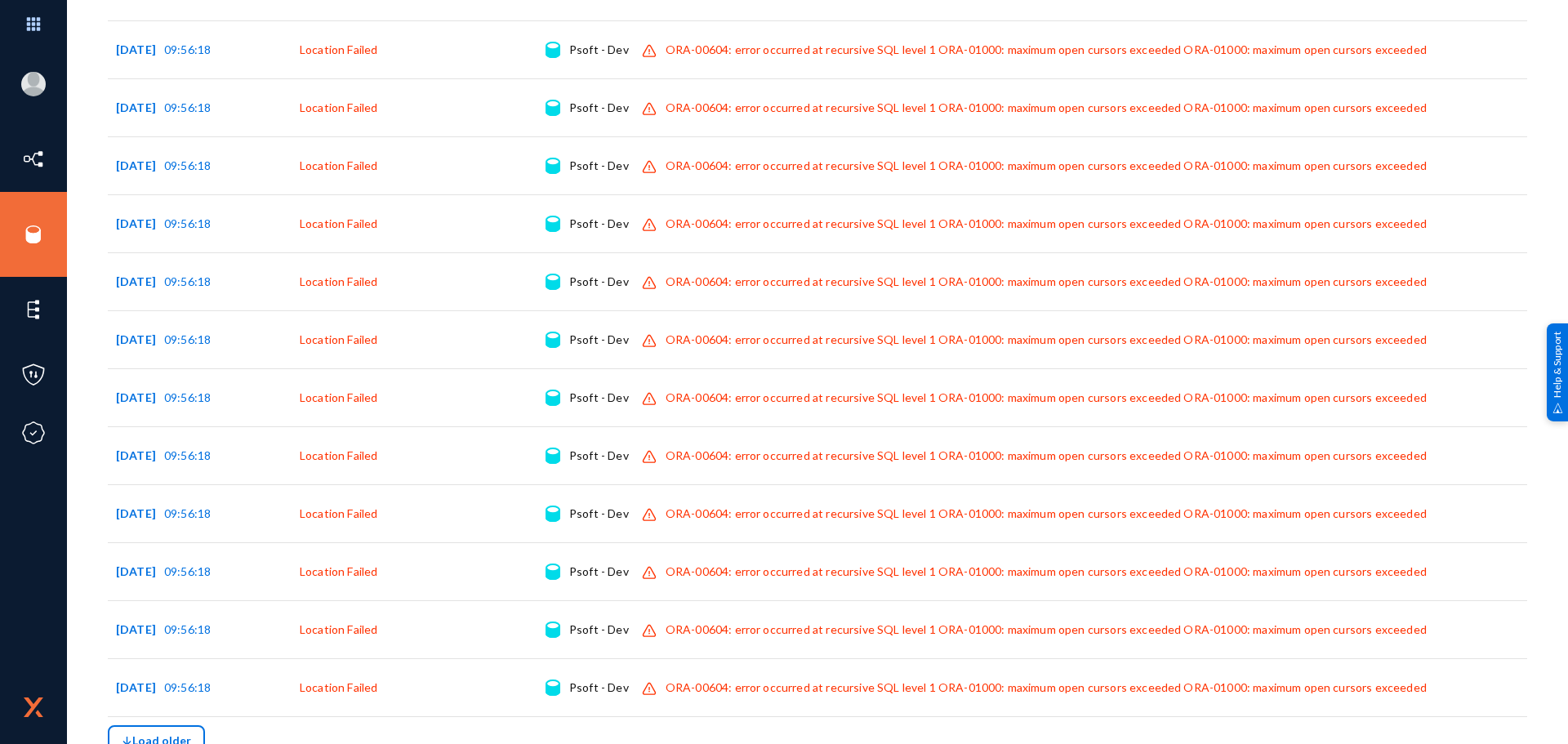
scroll to position [10632, 0]
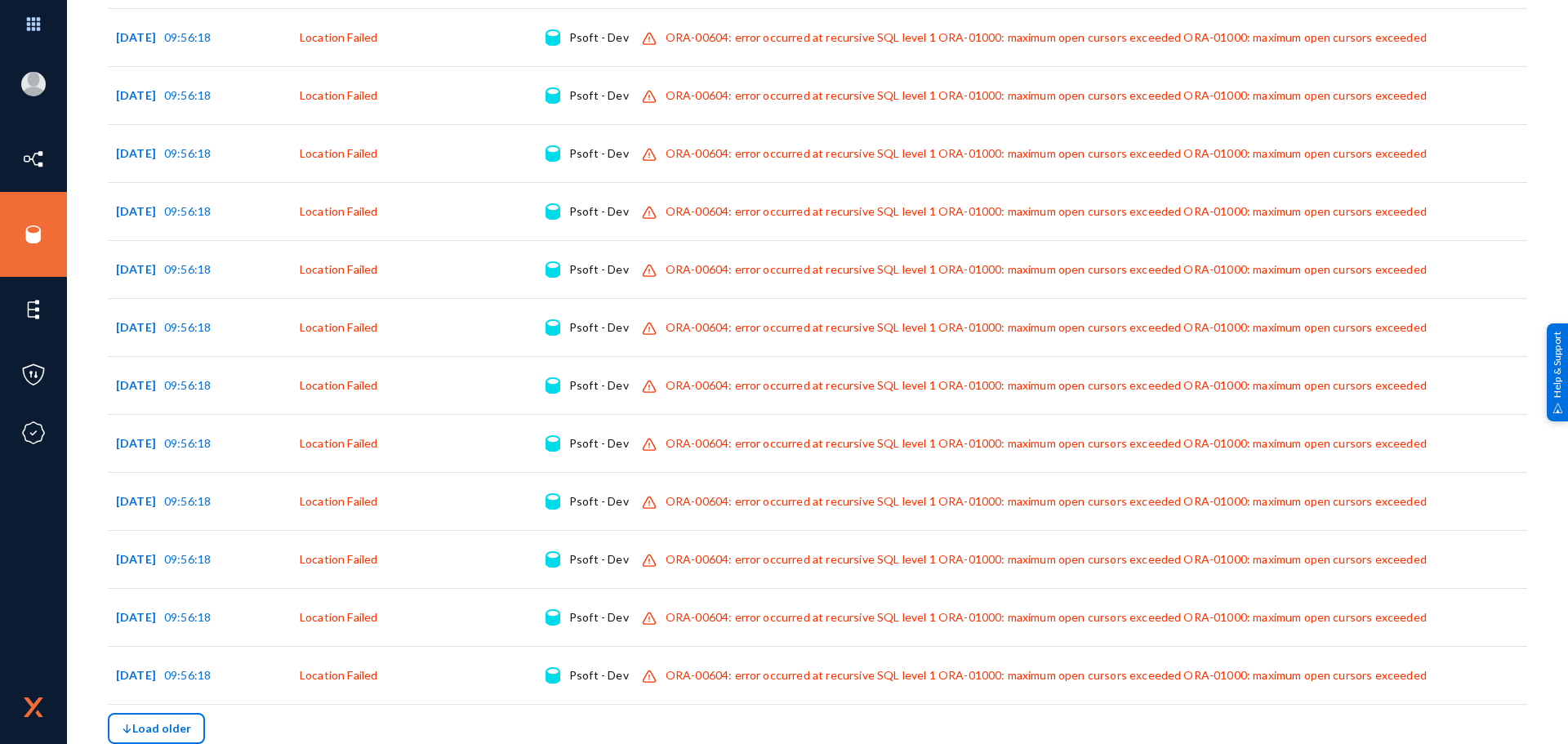
click at [165, 717] on button "Load older" at bounding box center [156, 729] width 97 height 31
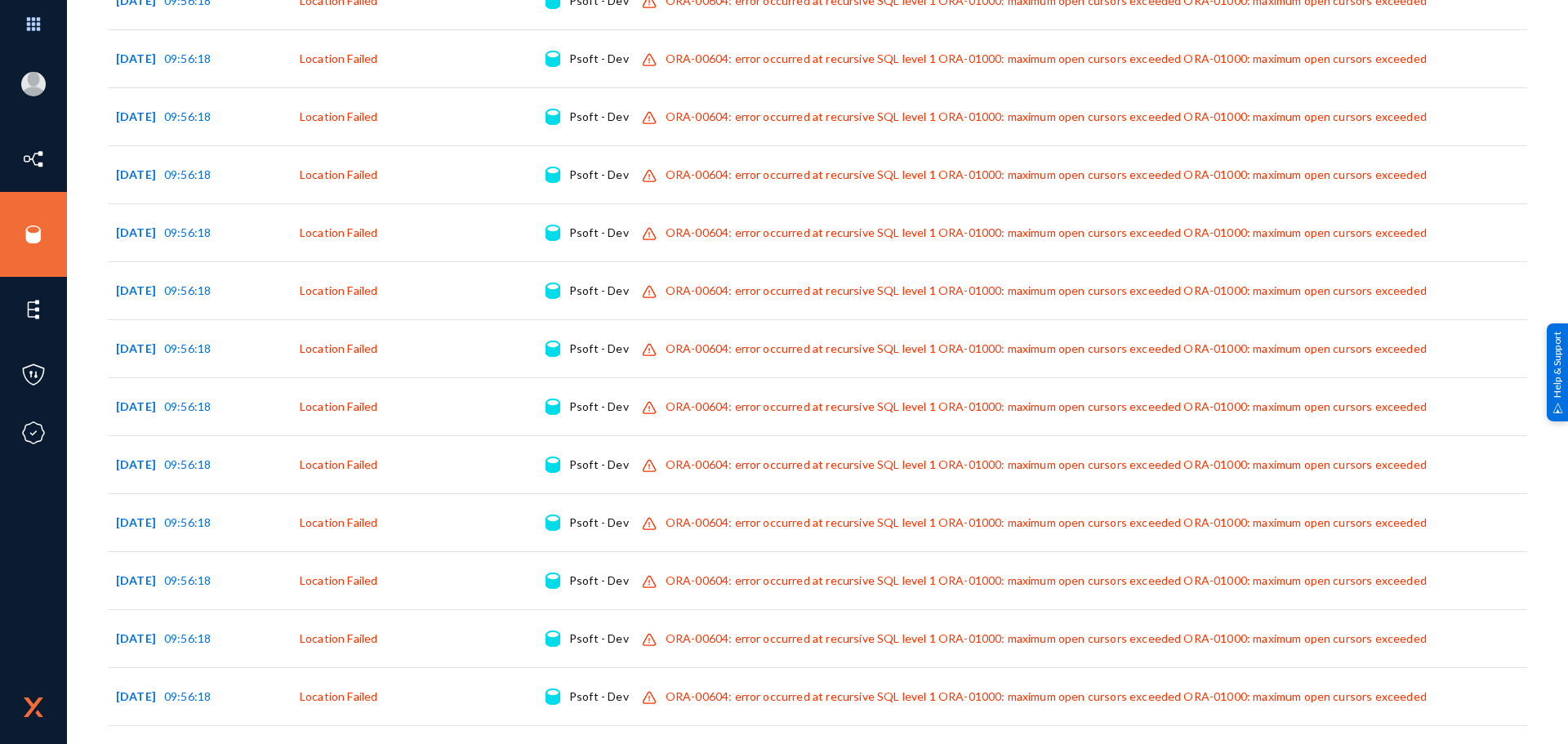
scroll to position [14343, 0]
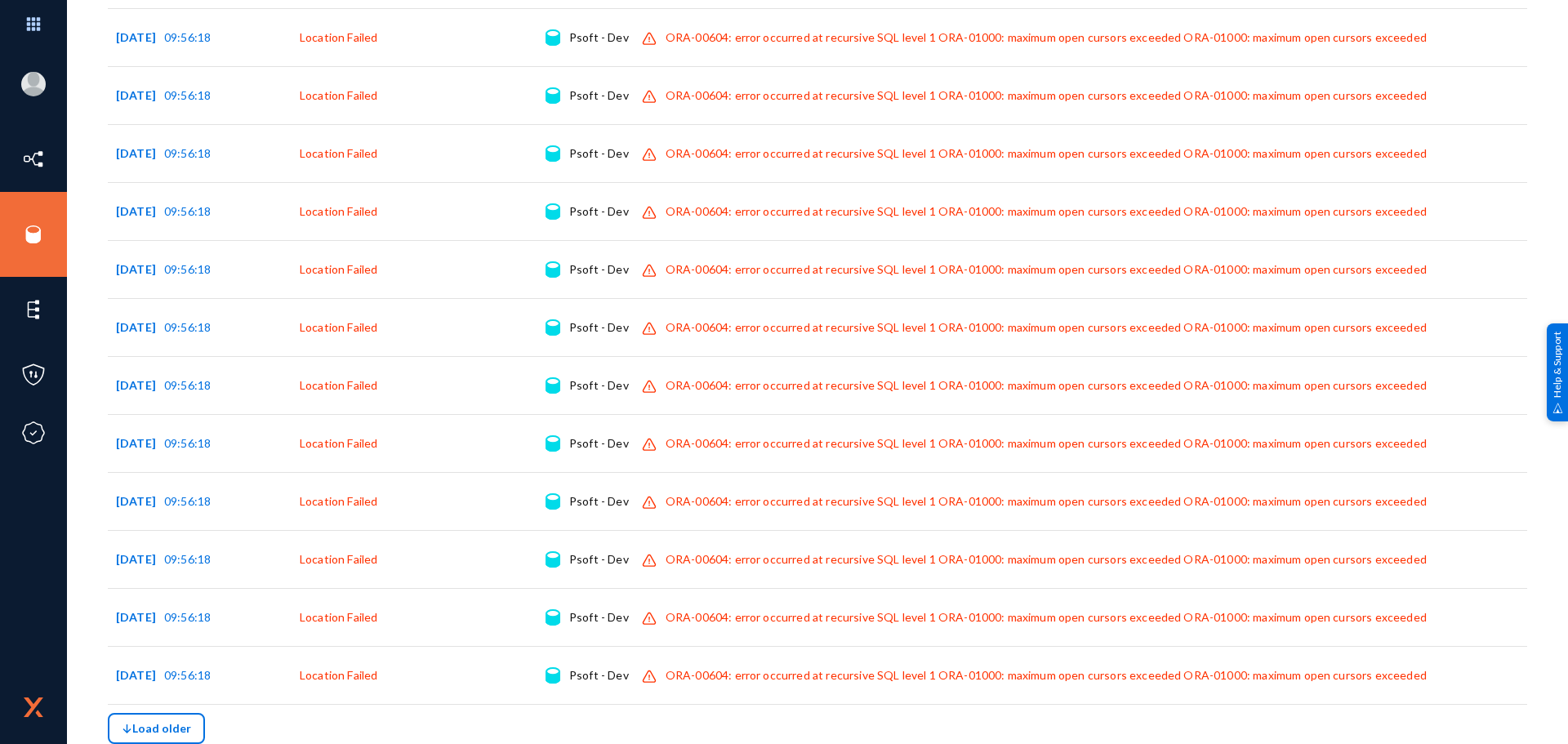
click at [189, 721] on button "Load older" at bounding box center [156, 729] width 97 height 31
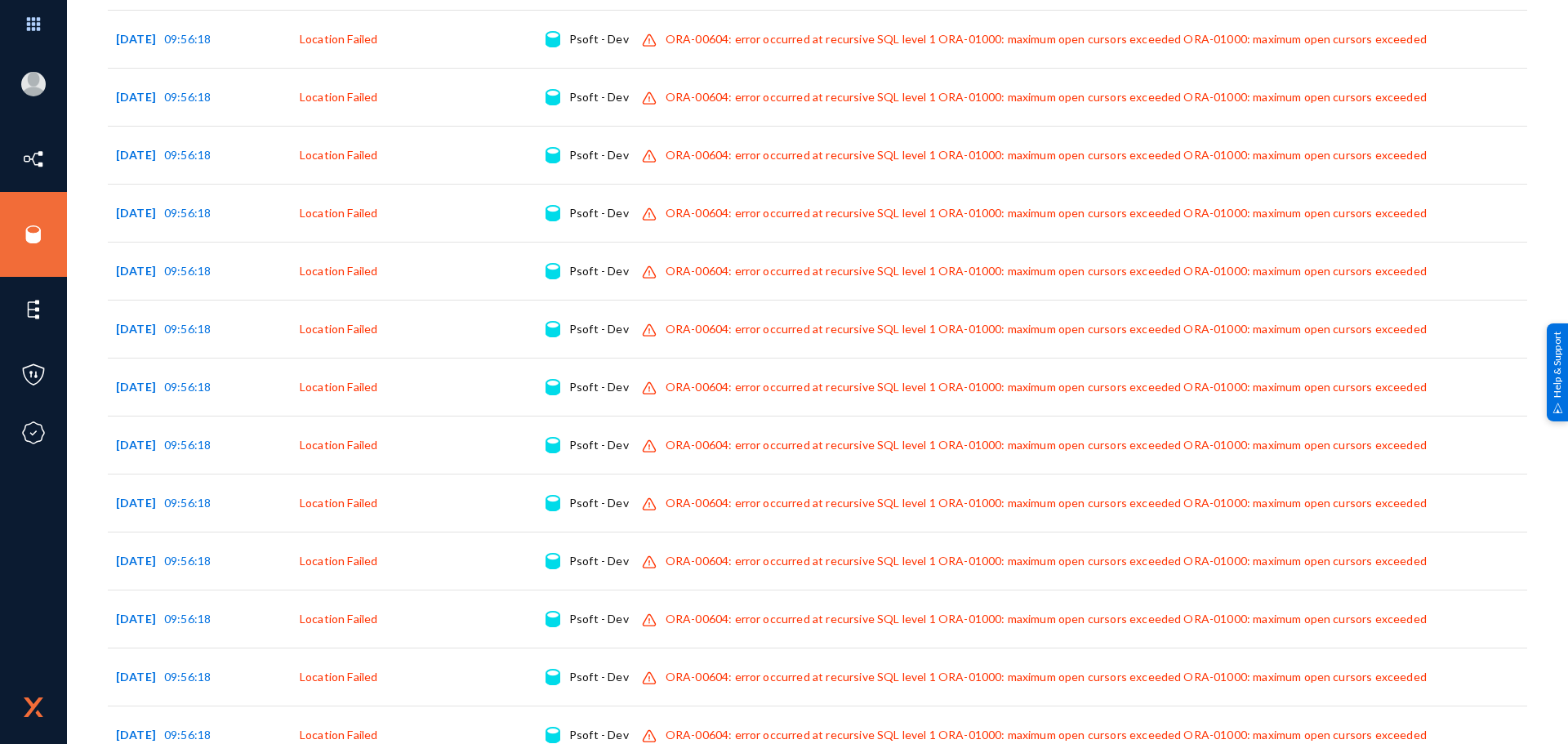
scroll to position [18055, 0]
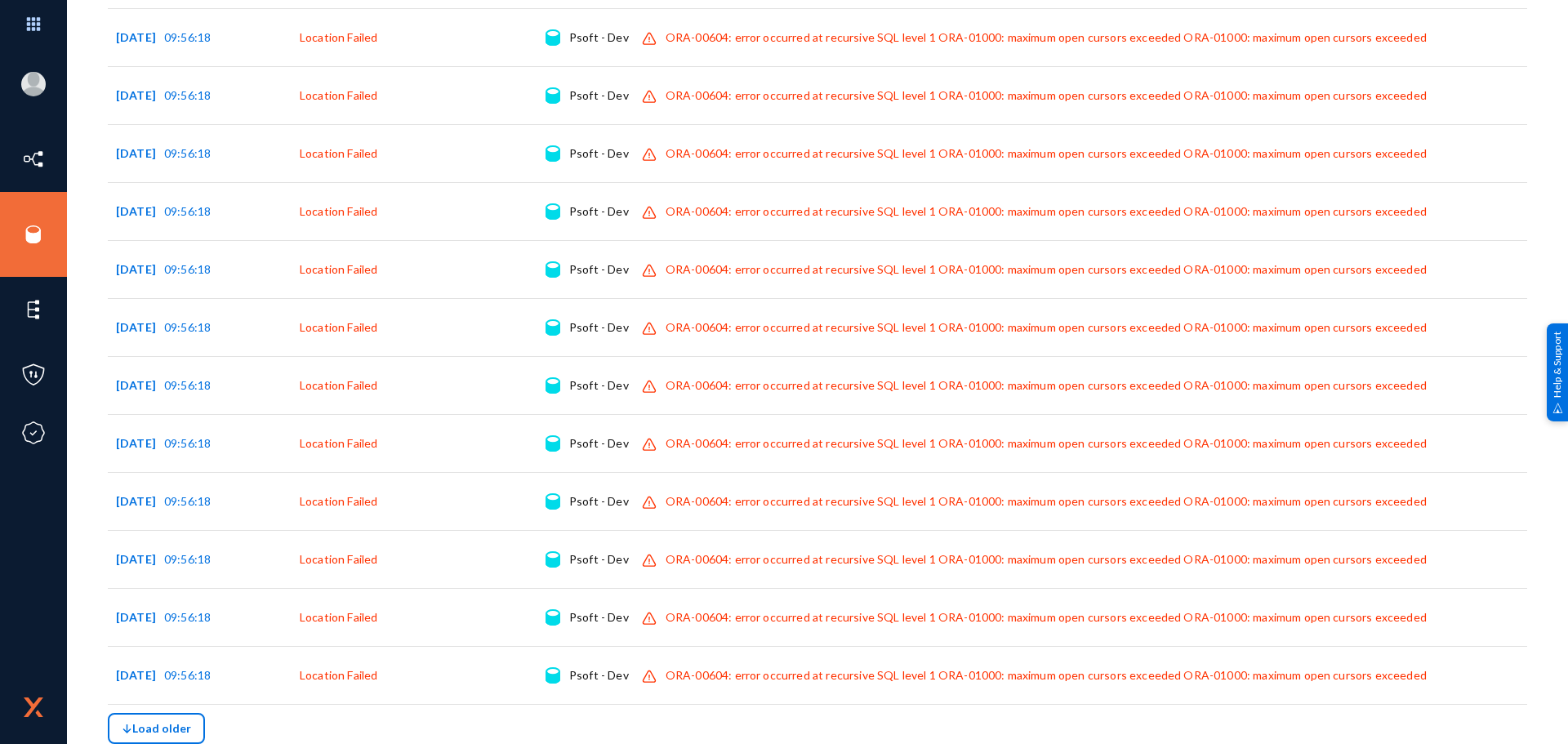
click at [162, 722] on span "Load older" at bounding box center [156, 728] width 70 height 14
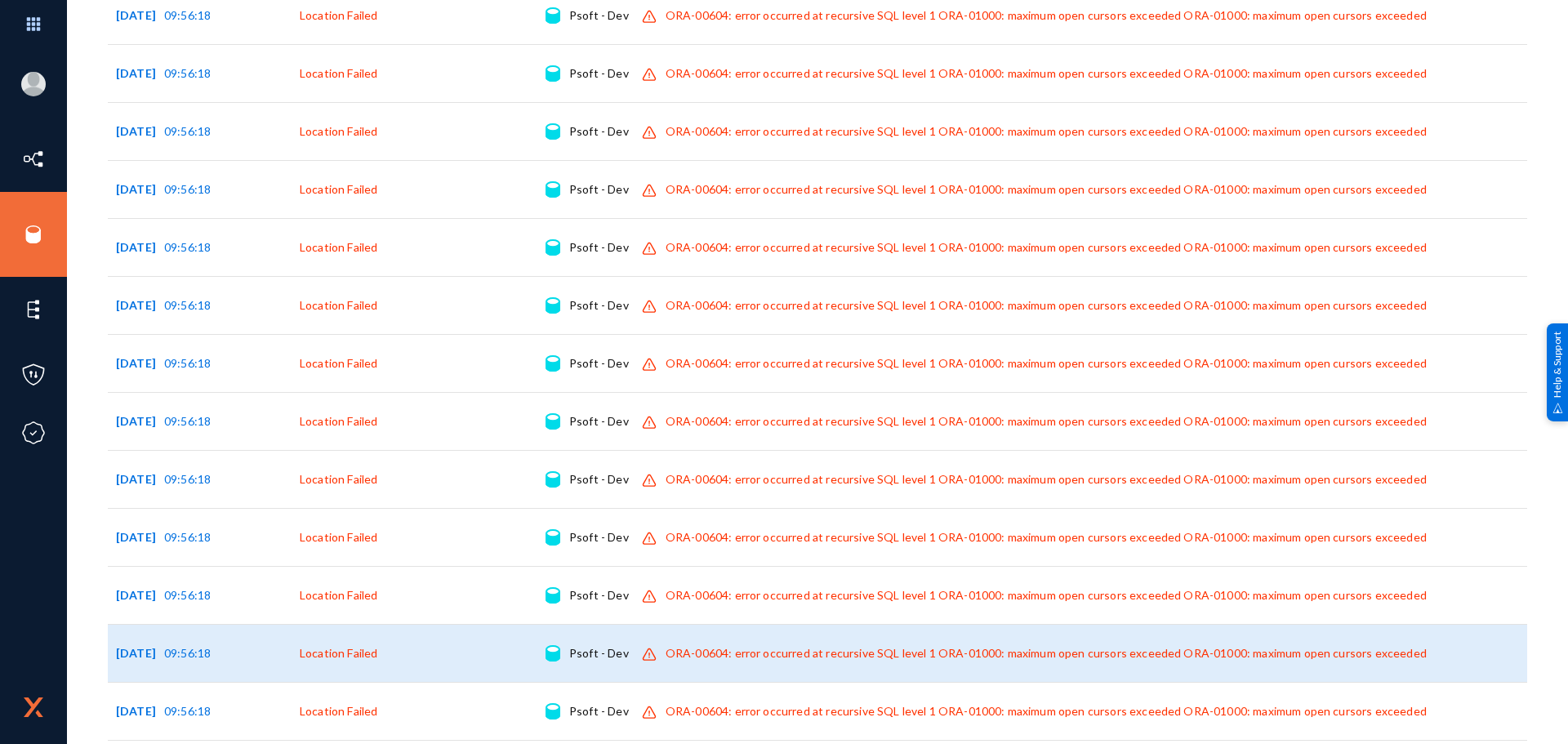
scroll to position [21766, 0]
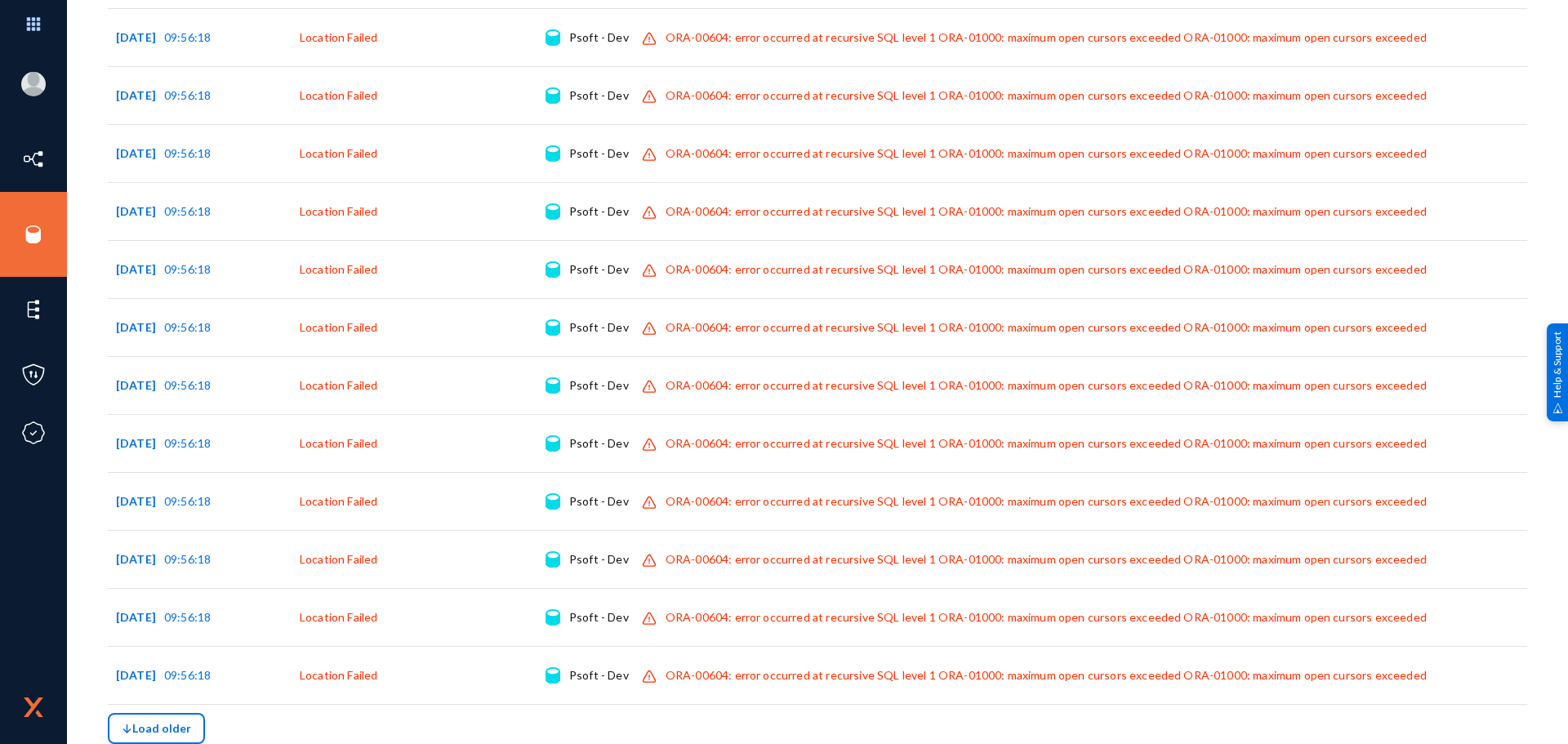
click at [173, 724] on span "Load older" at bounding box center [156, 728] width 70 height 14
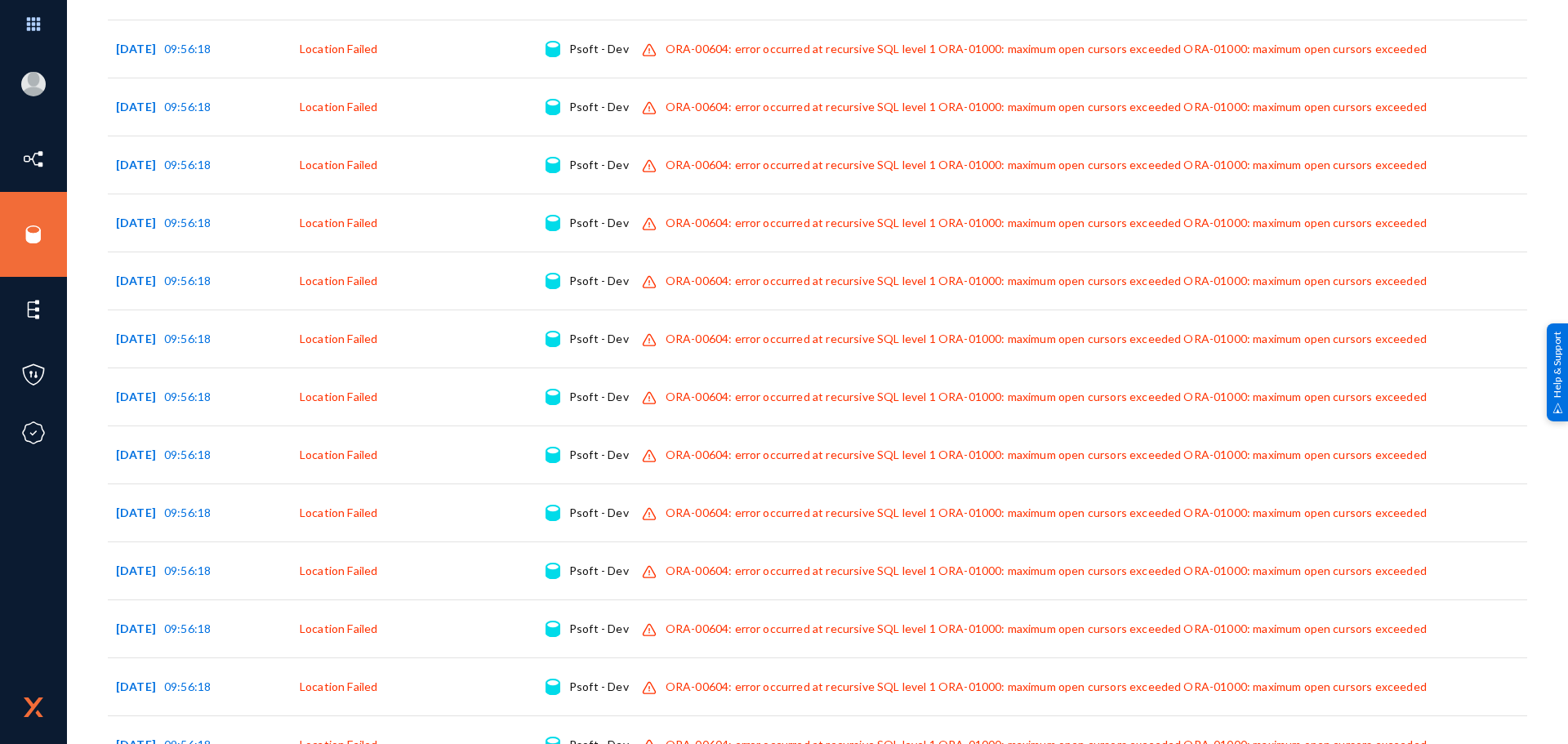
scroll to position [25478, 0]
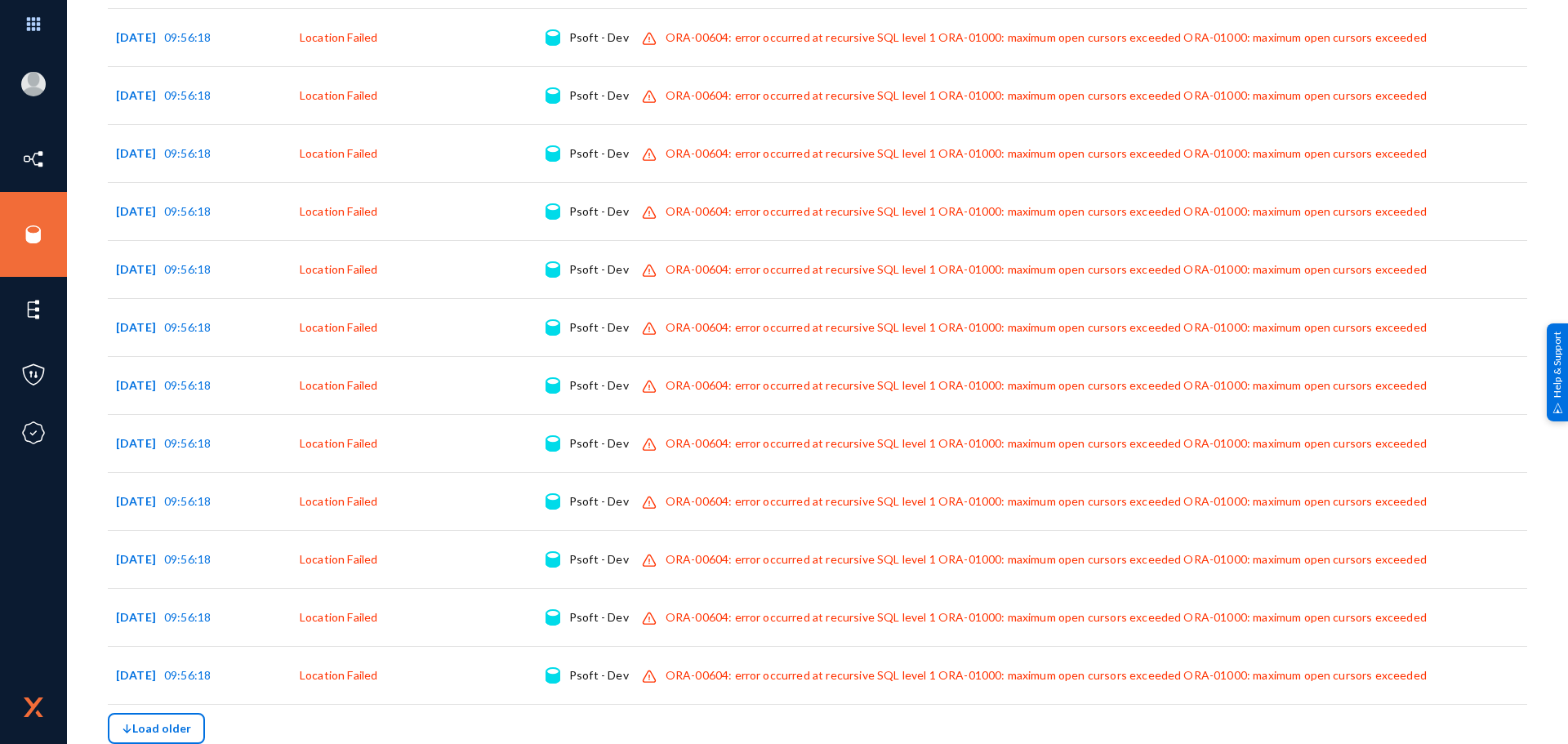
click at [160, 728] on span "Load older" at bounding box center [156, 728] width 70 height 14
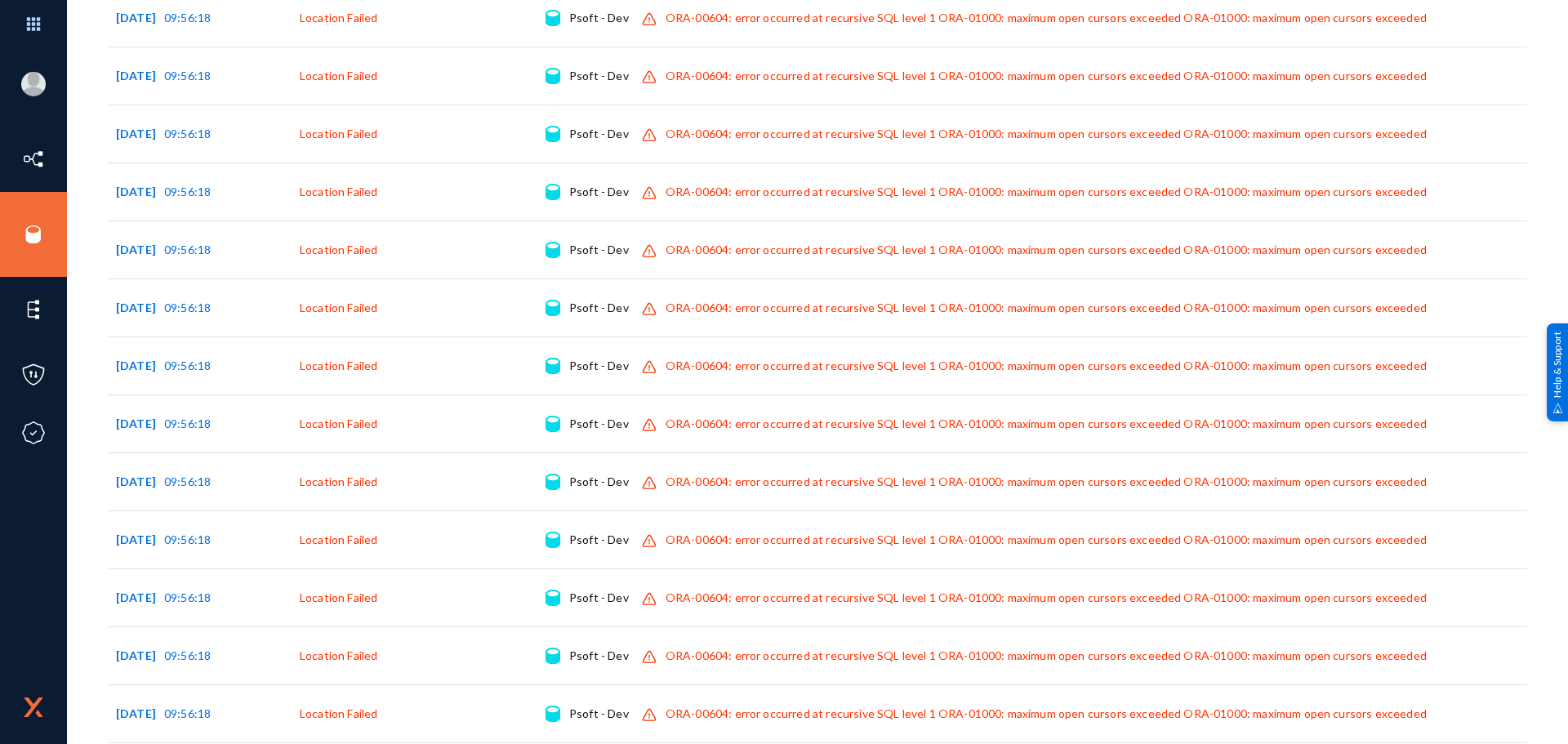
scroll to position [29189, 0]
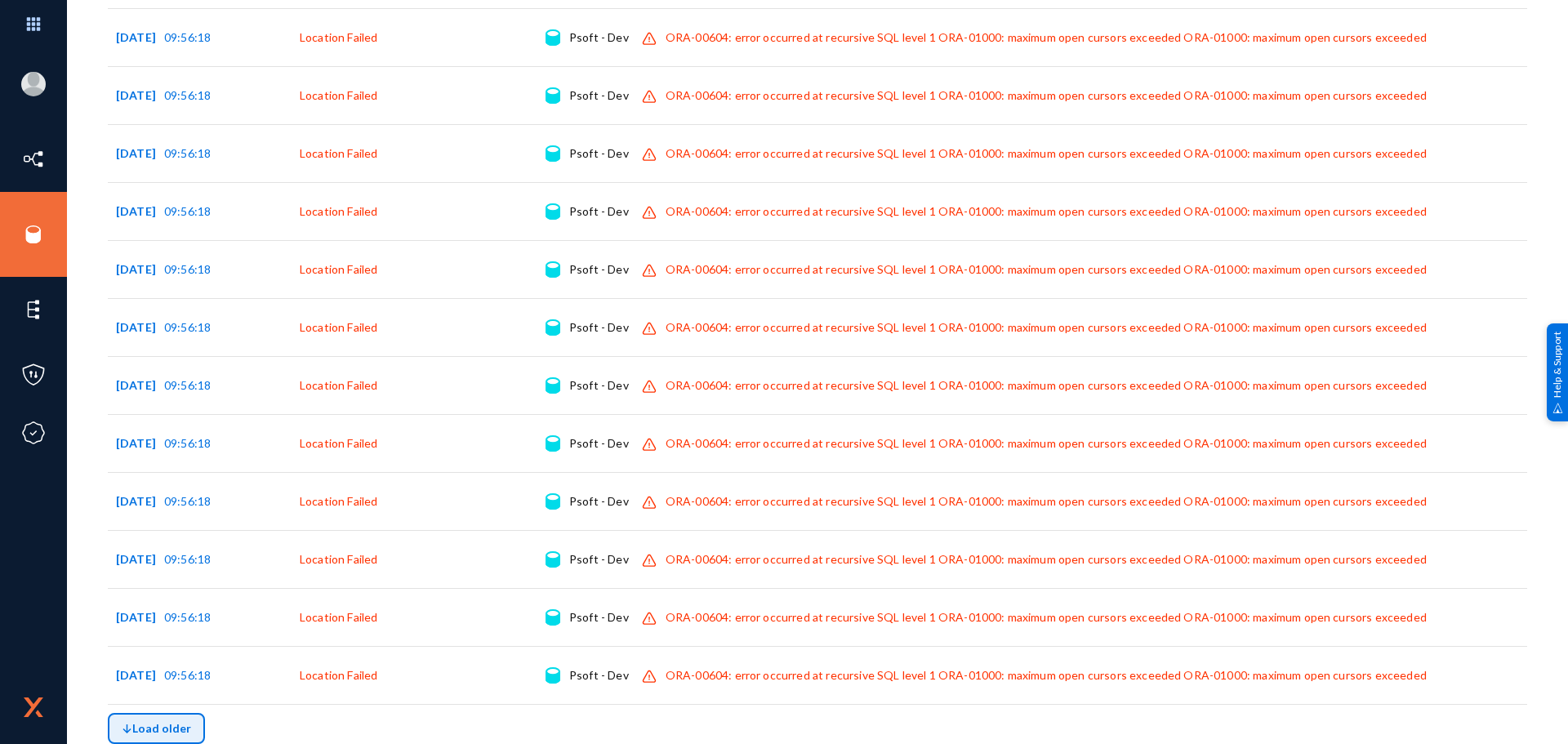
click at [180, 723] on span "Load older" at bounding box center [156, 728] width 70 height 14
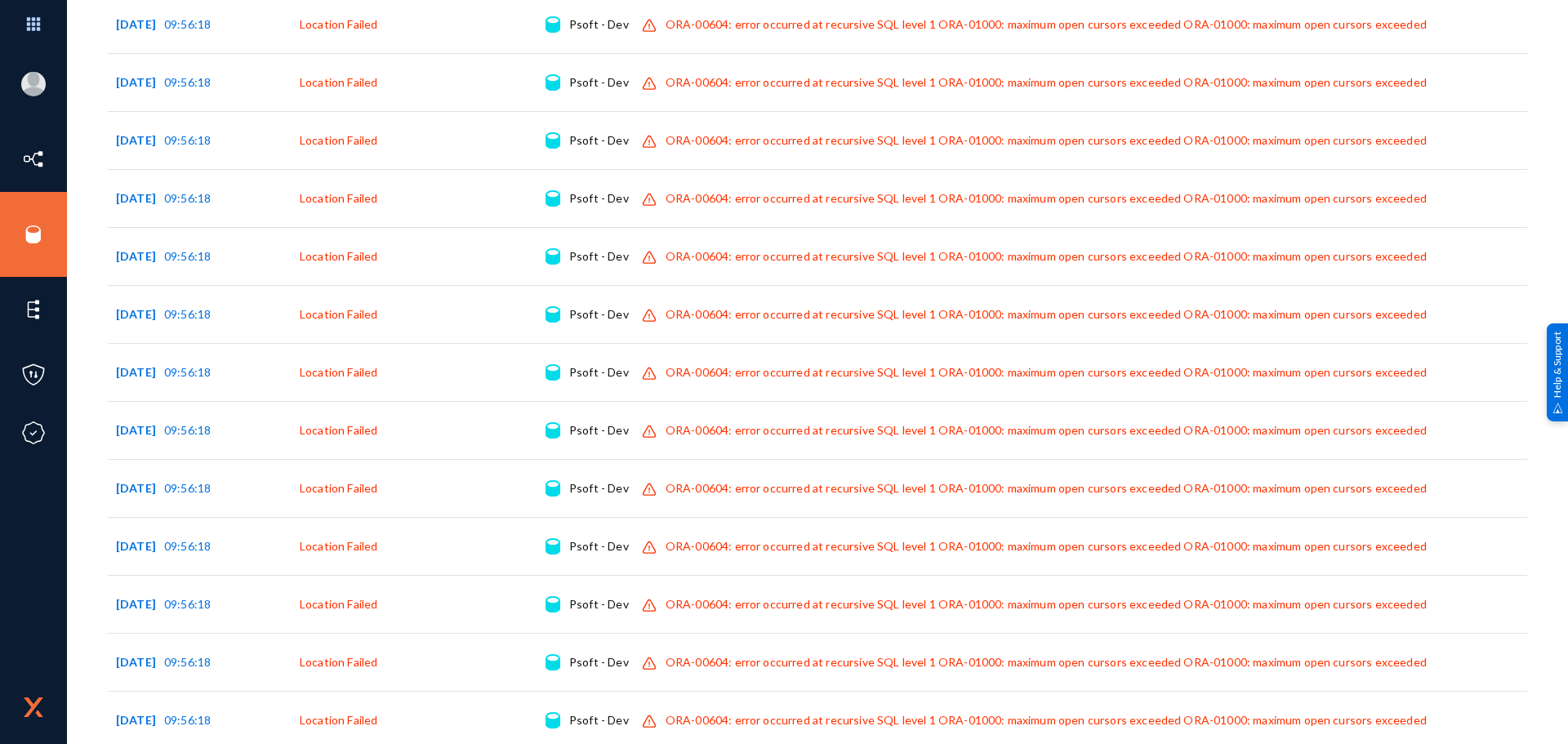
scroll to position [32901, 0]
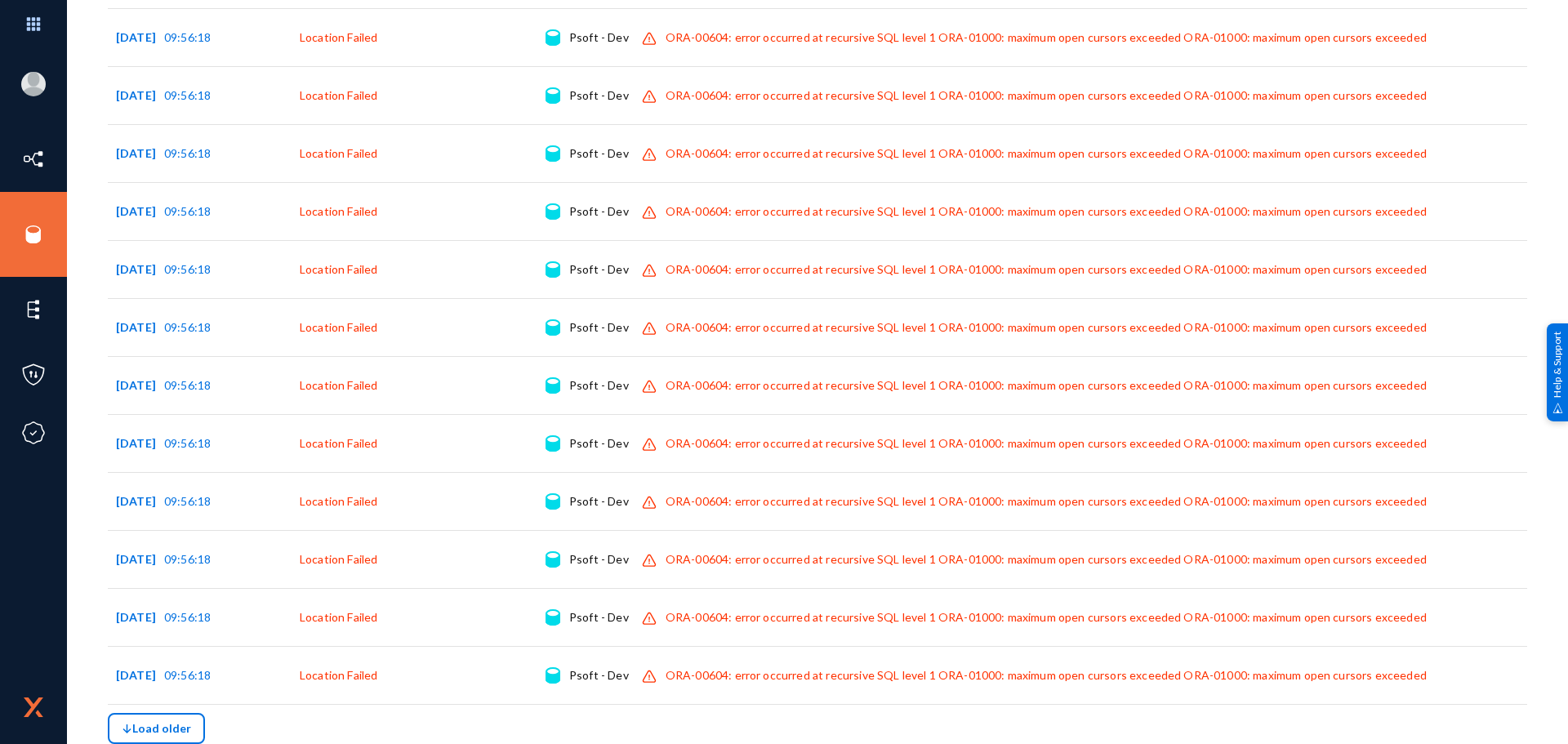
click at [165, 724] on span "Load older" at bounding box center [156, 728] width 70 height 14
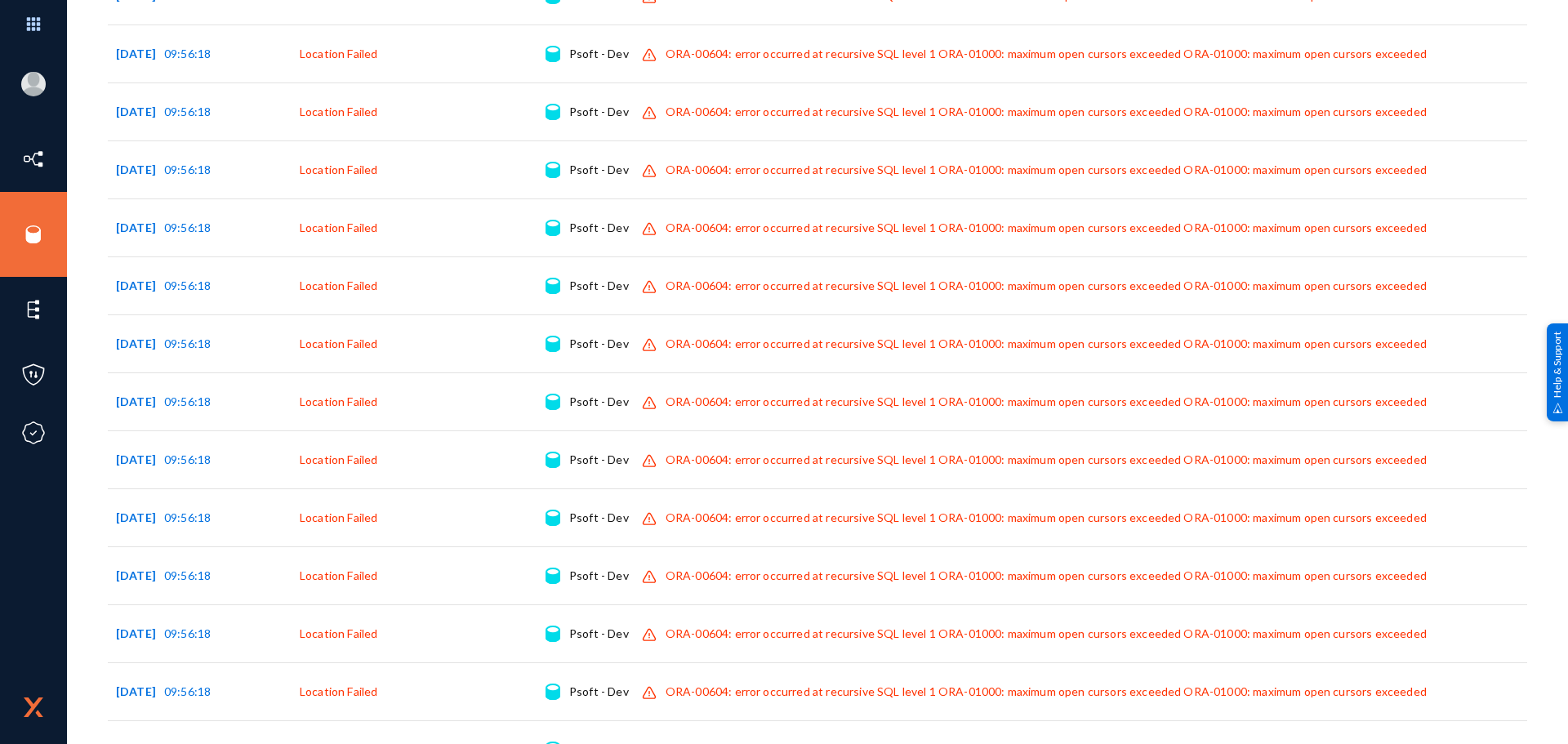
scroll to position [36612, 0]
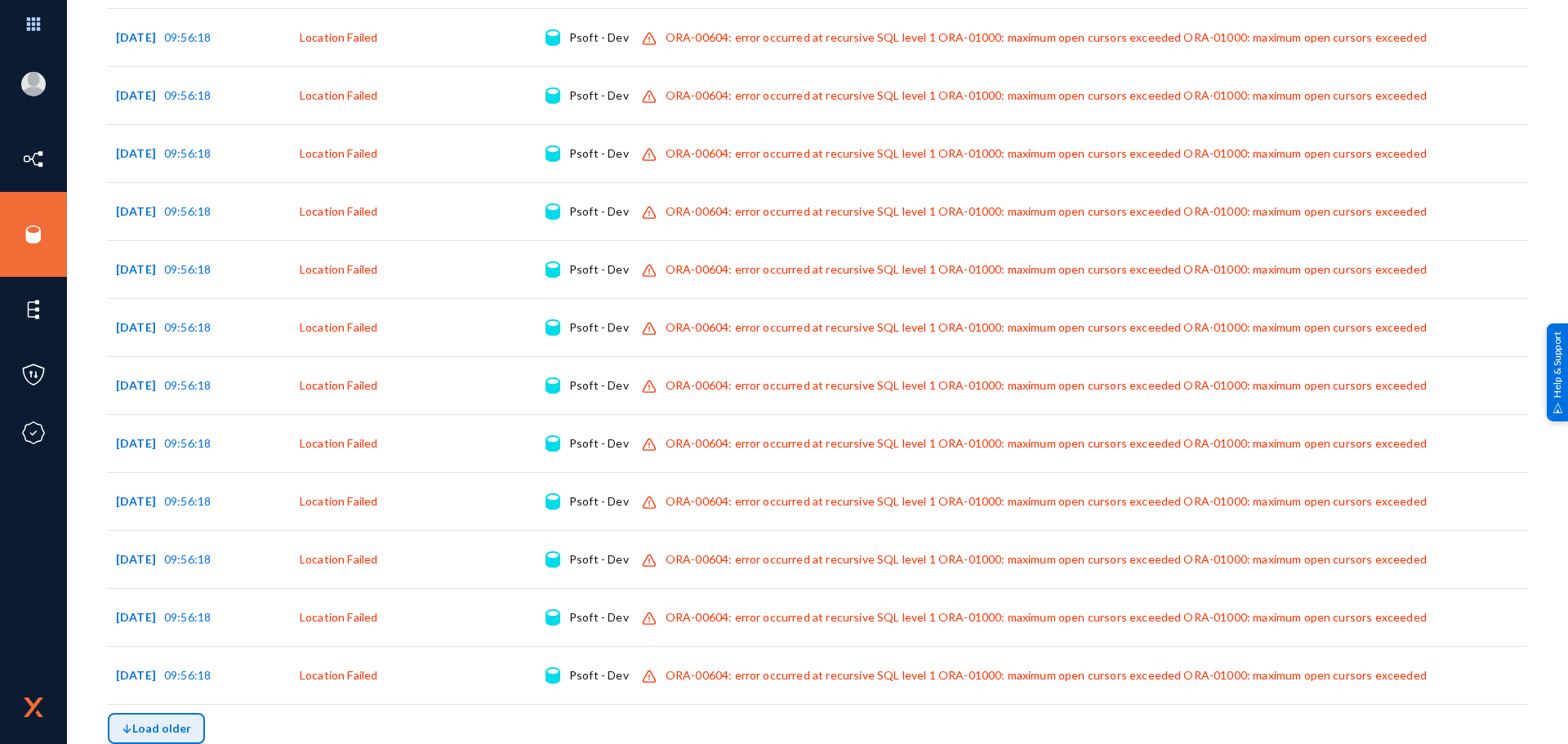
click at [179, 720] on button "Load older" at bounding box center [156, 729] width 97 height 31
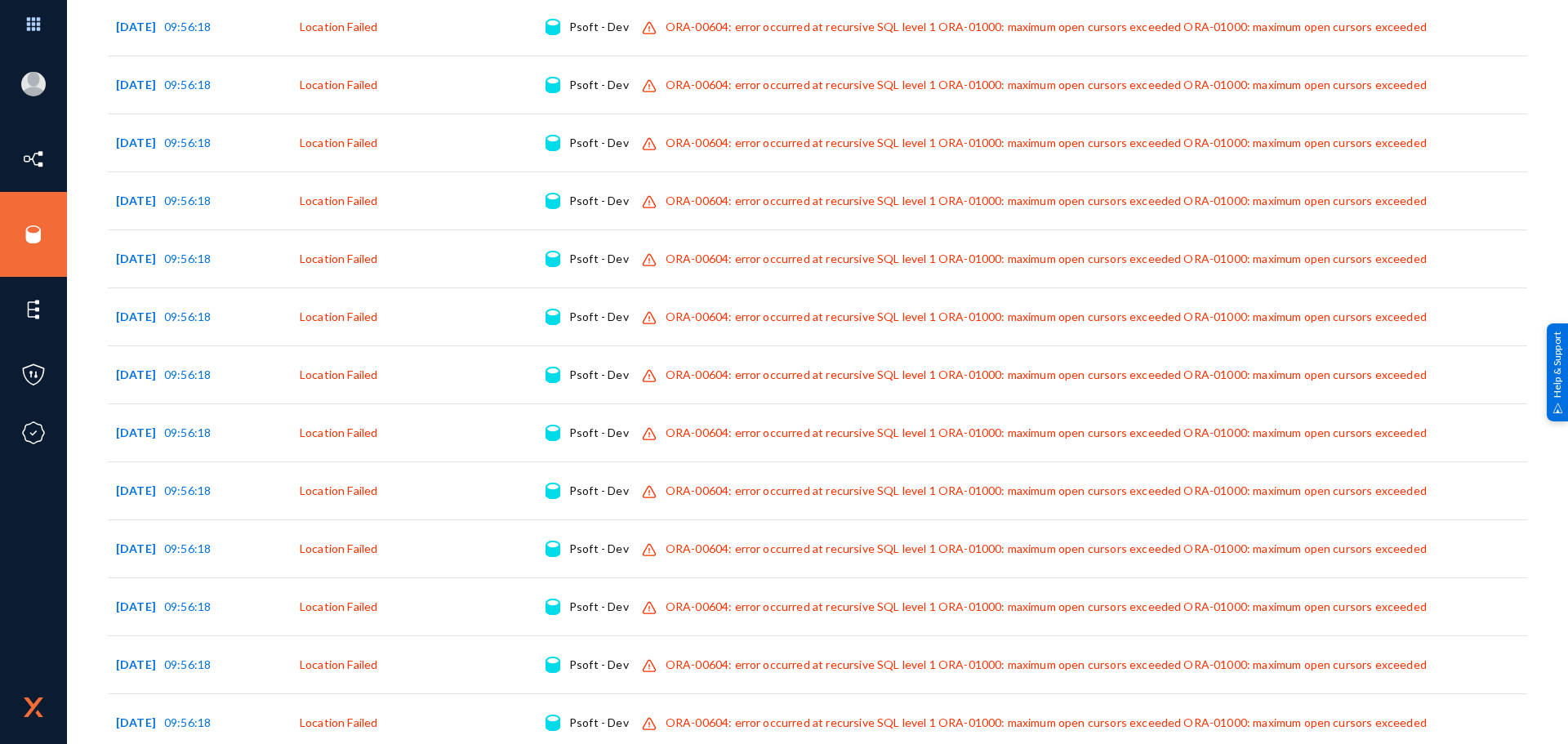
scroll to position [40323, 0]
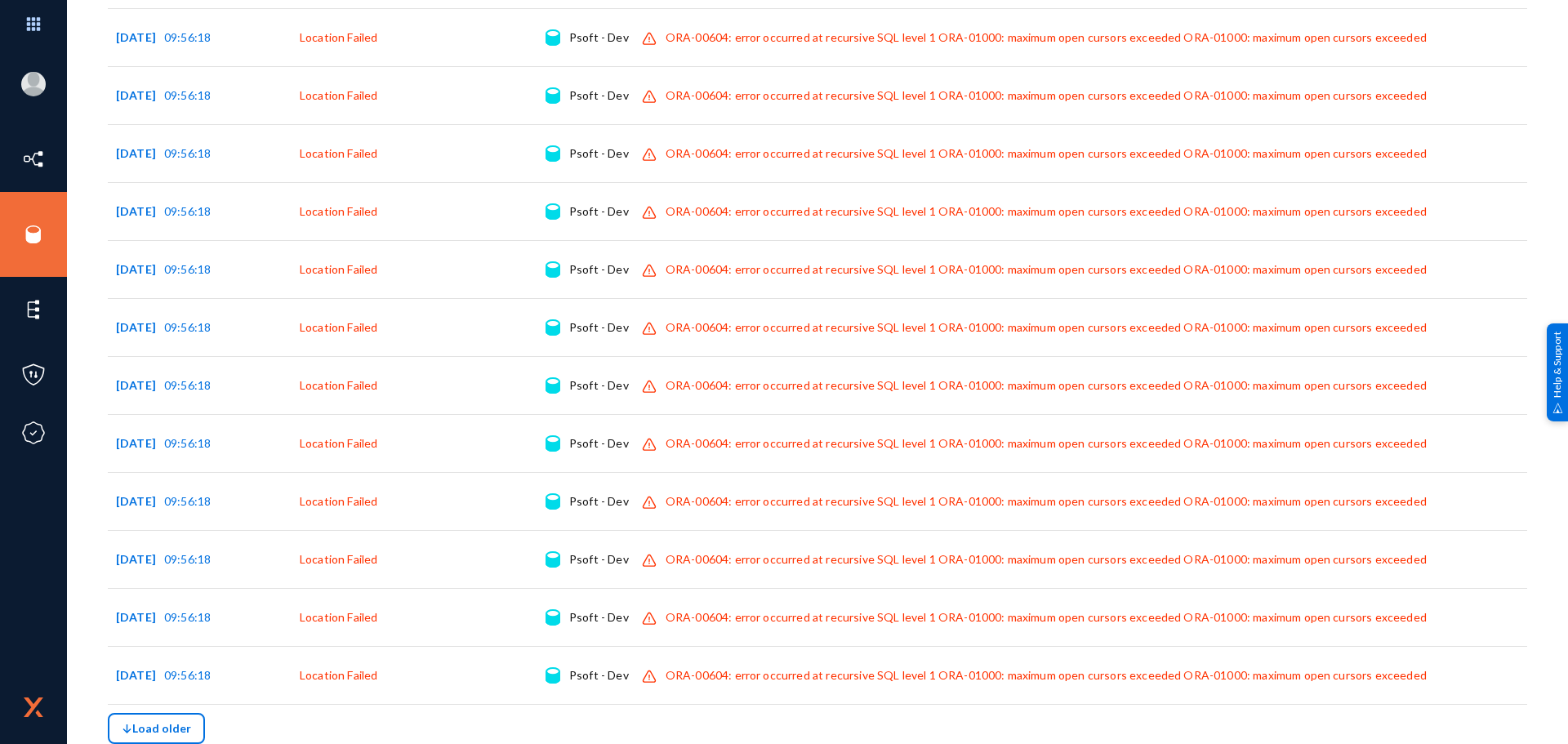
click at [129, 728] on img at bounding box center [127, 729] width 10 height 10
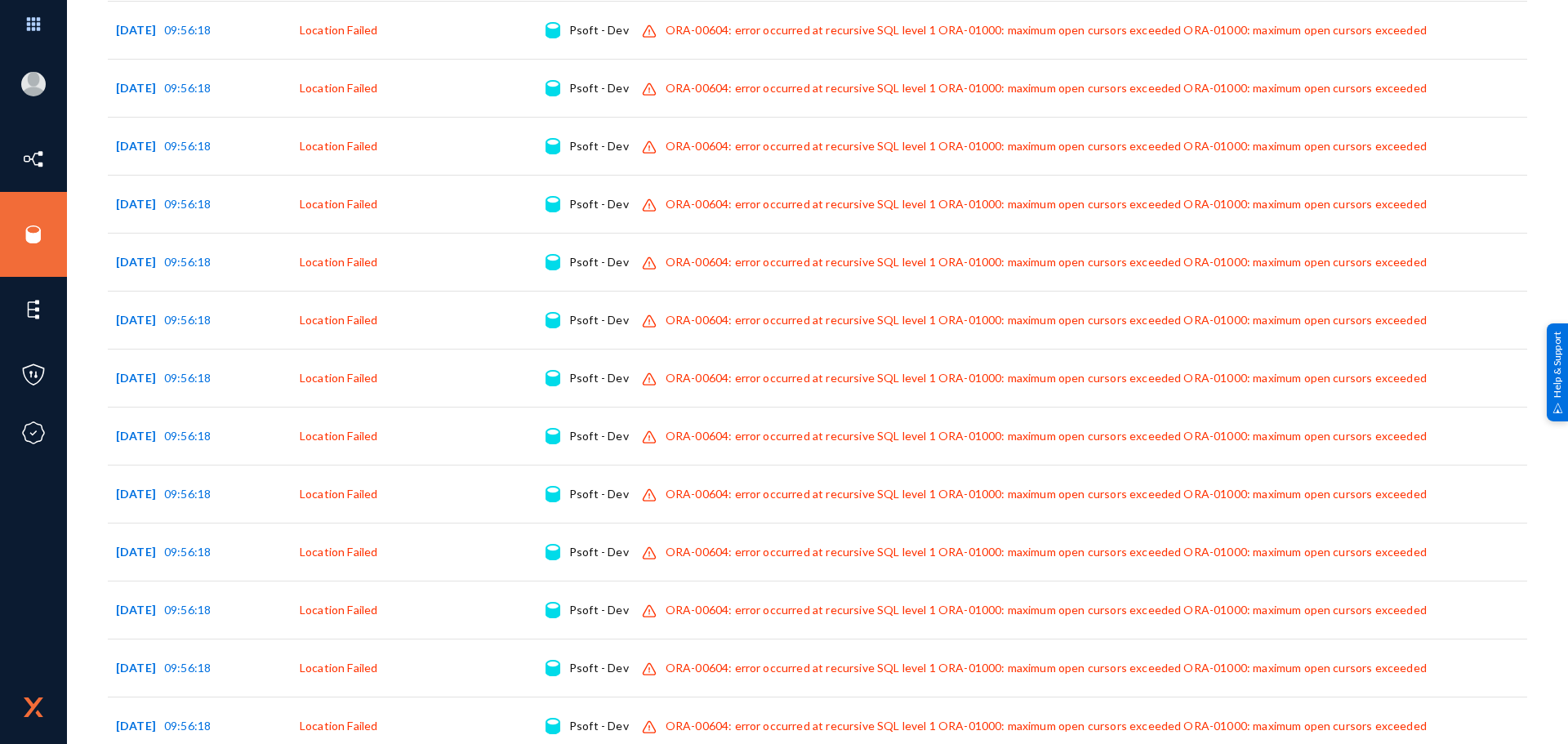
scroll to position [44035, 0]
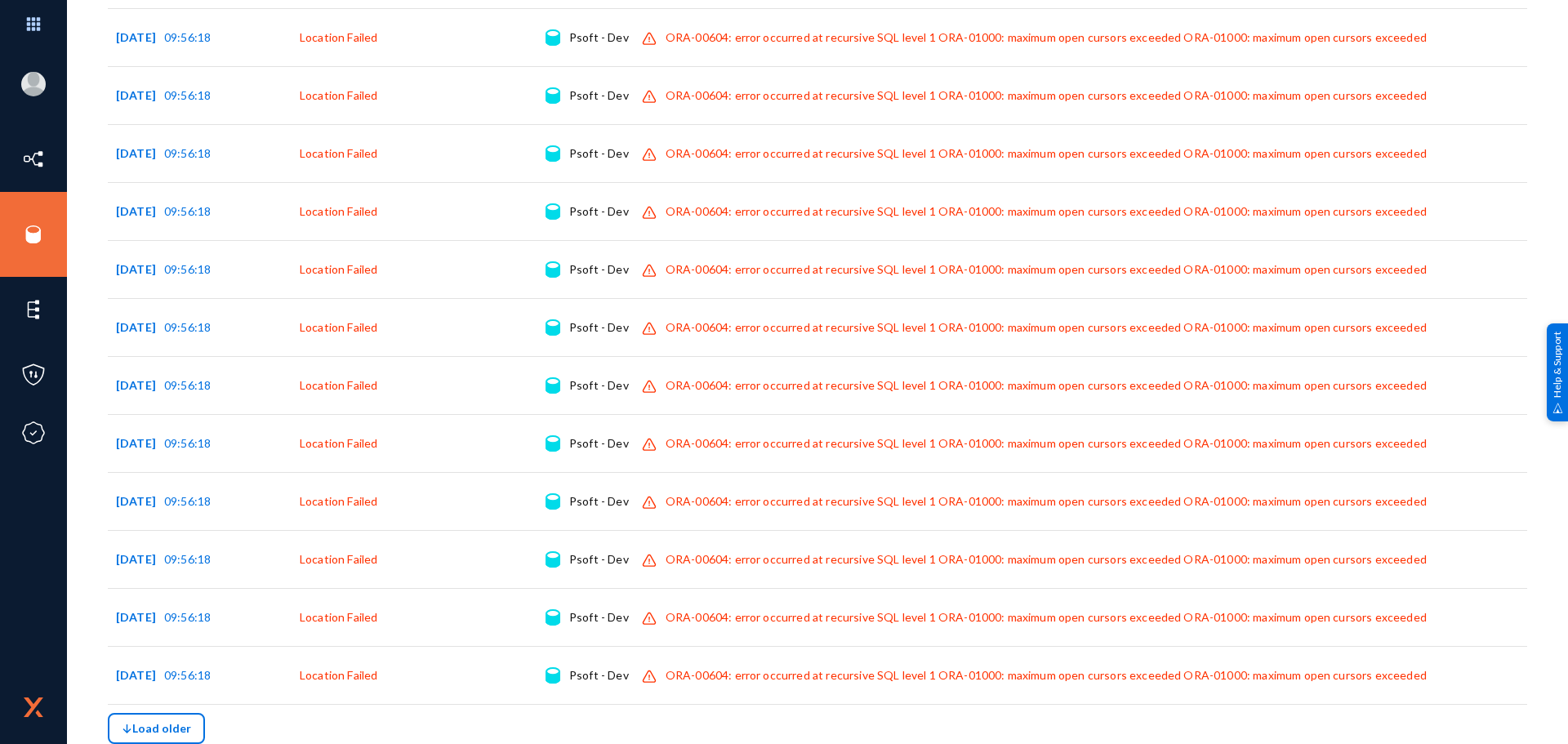
click at [191, 732] on button "Load older" at bounding box center [156, 729] width 97 height 31
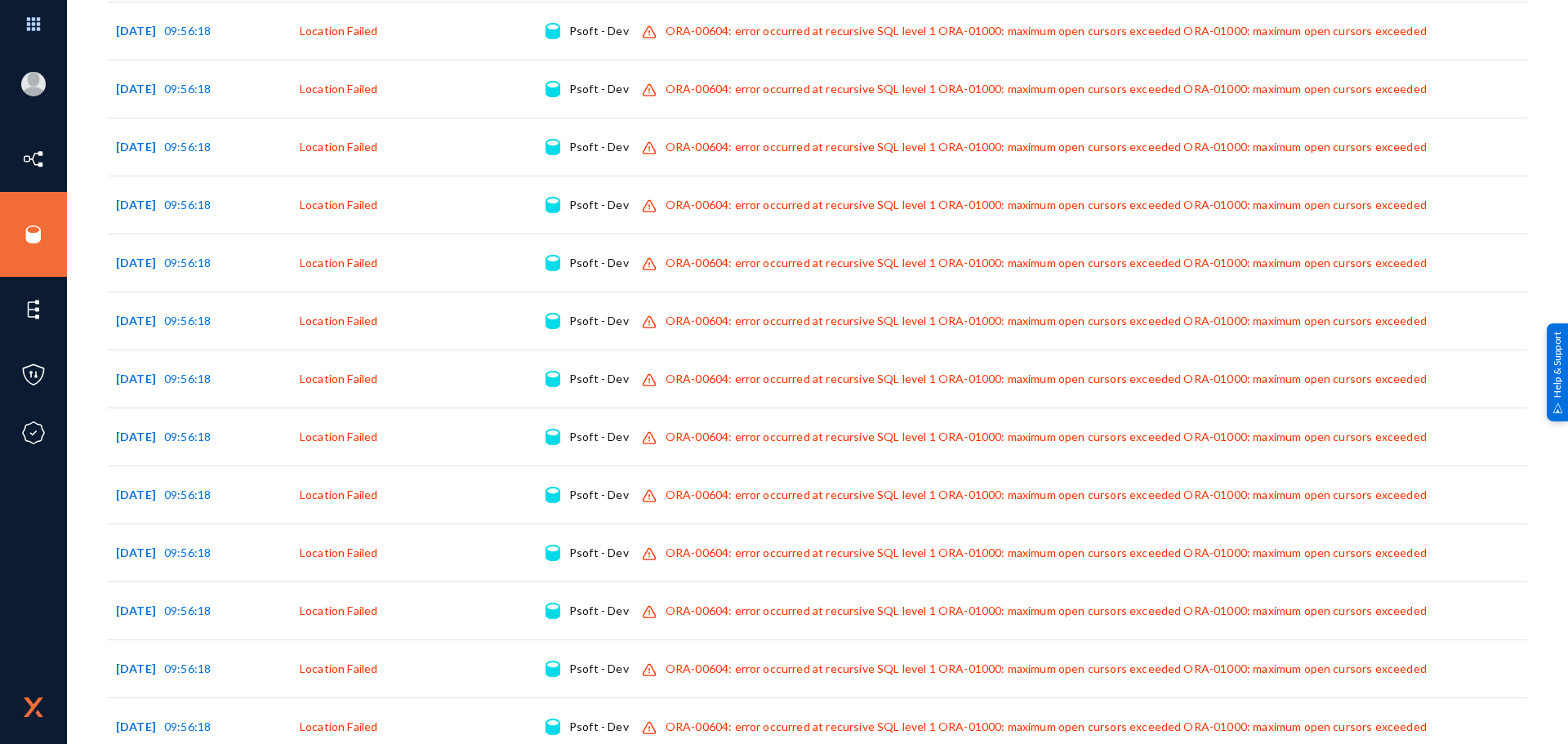
scroll to position [42892, 0]
